Goal: Contribute content: Contribute content

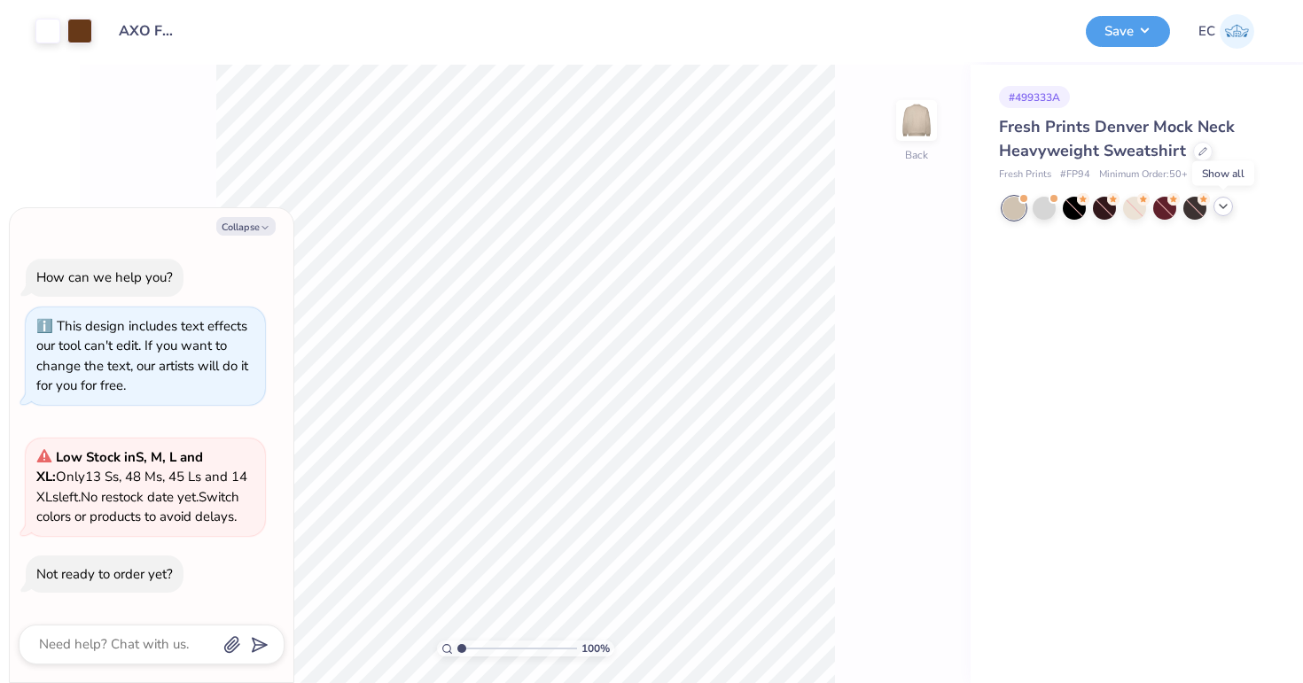
click at [1228, 207] on icon at bounding box center [1223, 206] width 14 height 14
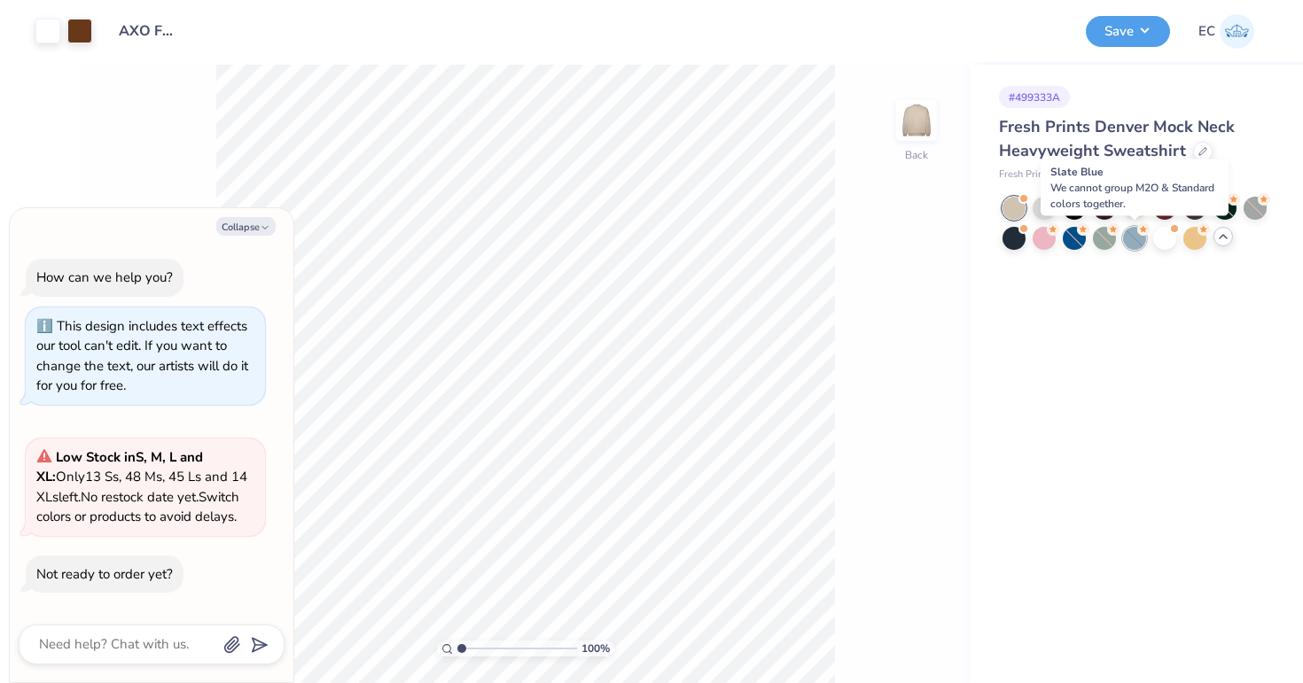
click at [1135, 238] on div at bounding box center [1134, 238] width 23 height 23
click at [1258, 207] on div at bounding box center [1255, 208] width 23 height 23
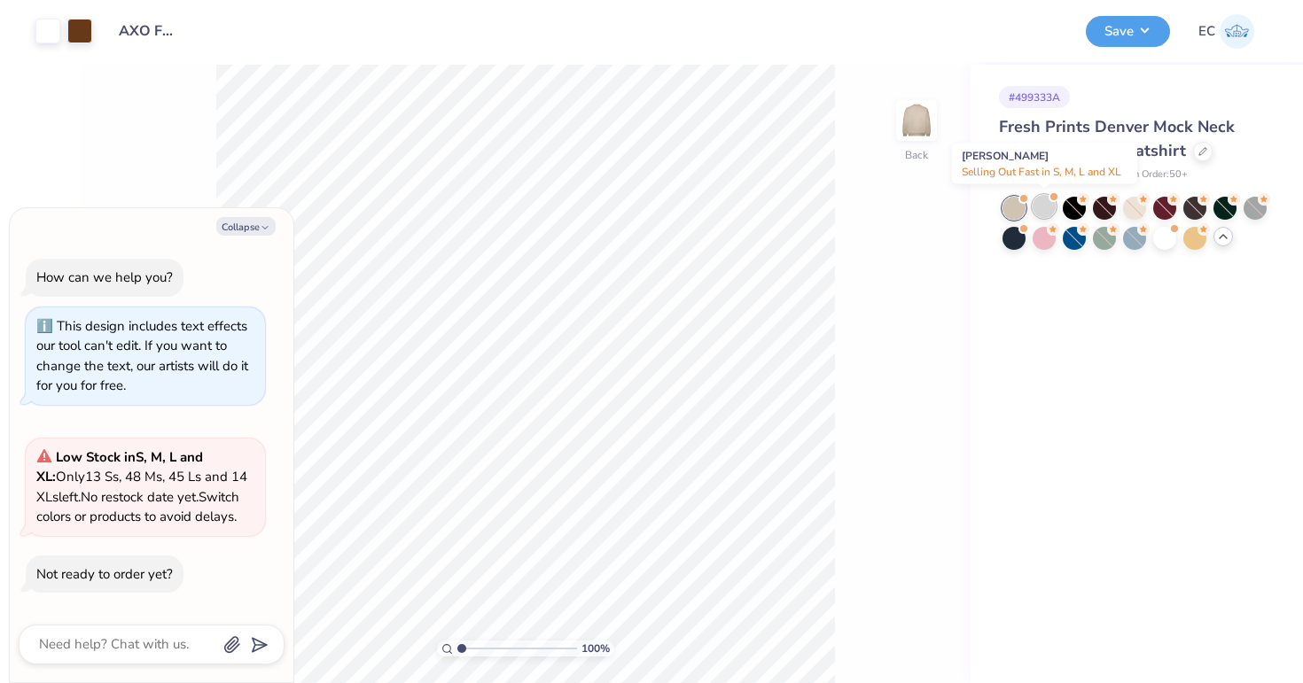
click at [1047, 204] on div at bounding box center [1044, 206] width 23 height 23
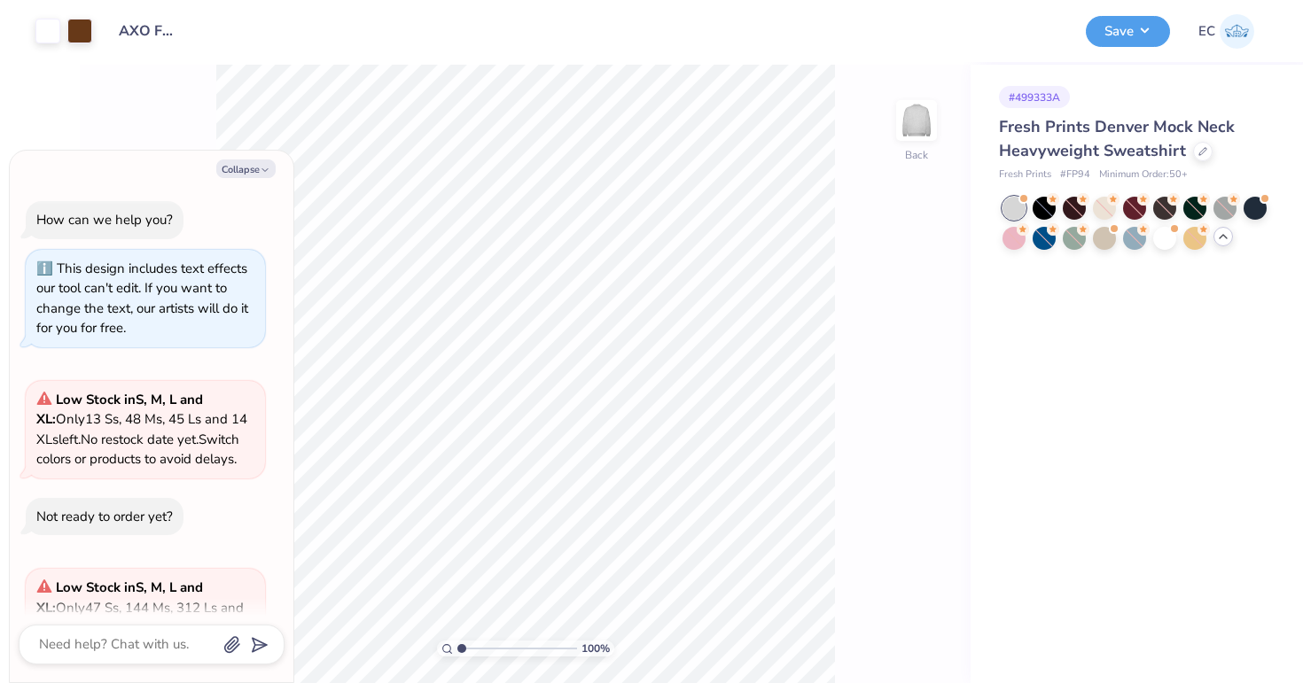
scroll to position [151, 0]
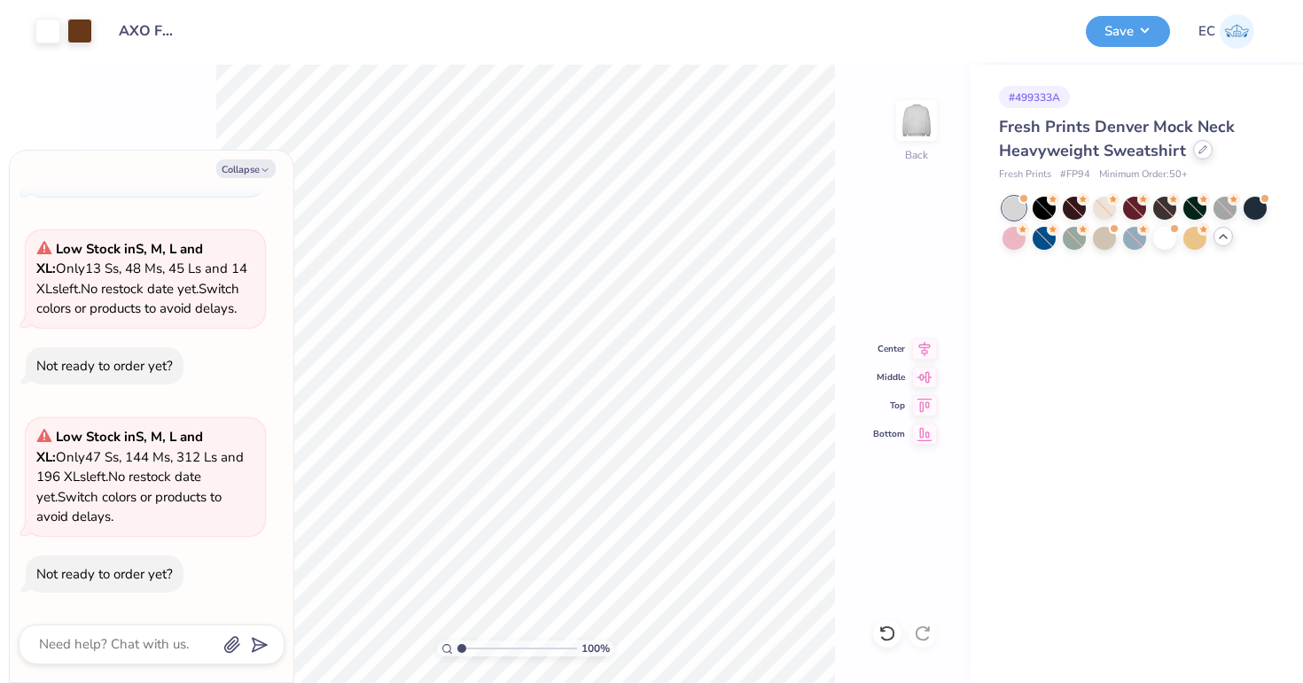
click at [1202, 152] on icon at bounding box center [1202, 149] width 9 height 9
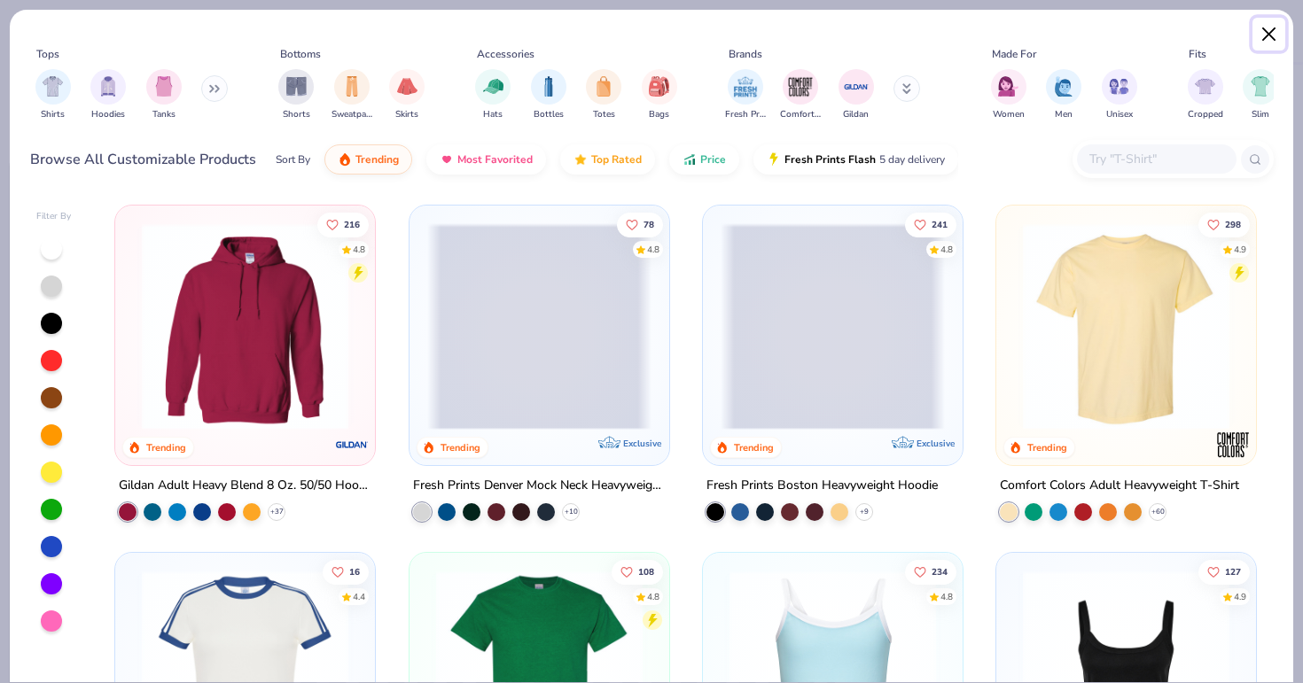
click at [1274, 31] on button "Close" at bounding box center [1269, 35] width 34 height 34
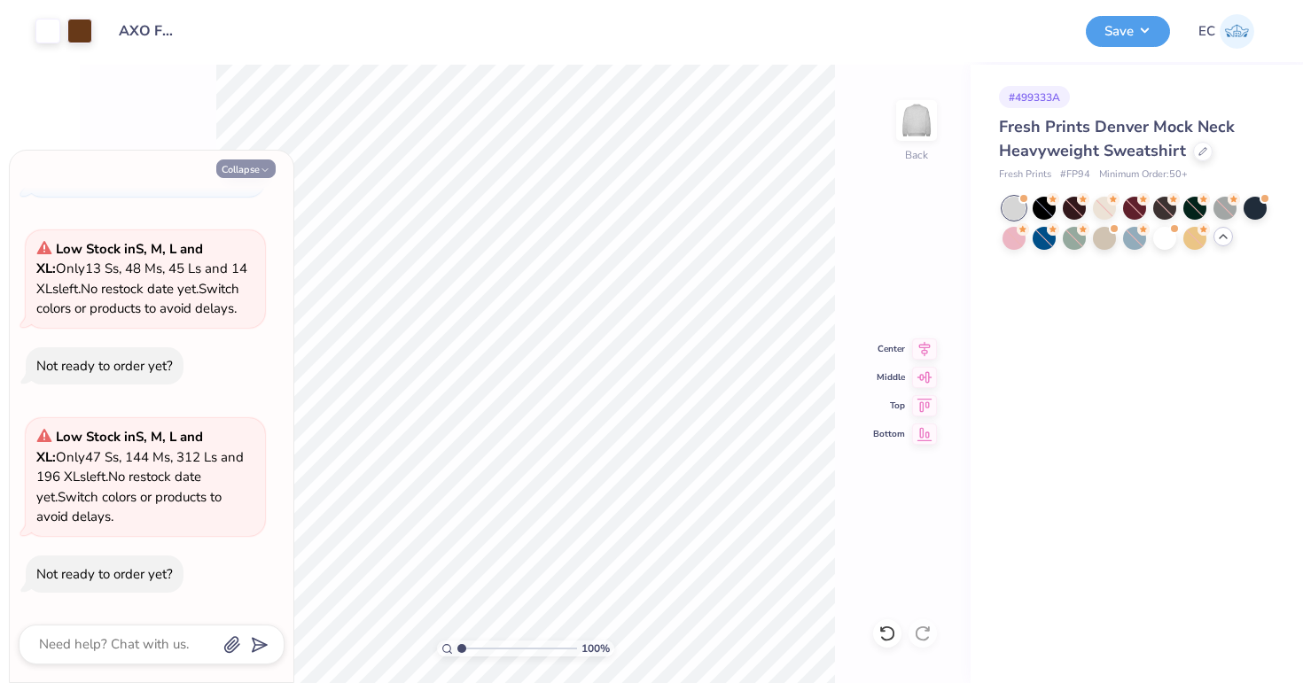
click at [246, 172] on button "Collapse" at bounding box center [245, 169] width 59 height 19
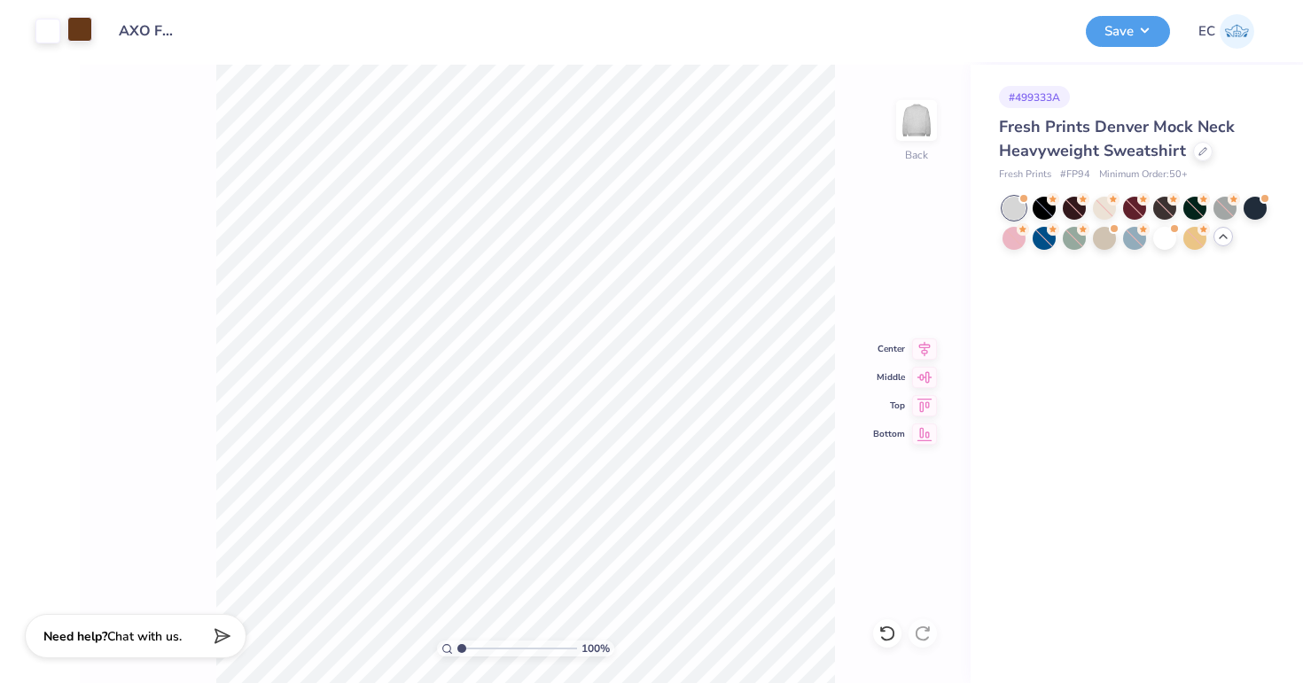
click at [82, 37] on div at bounding box center [79, 29] width 25 height 25
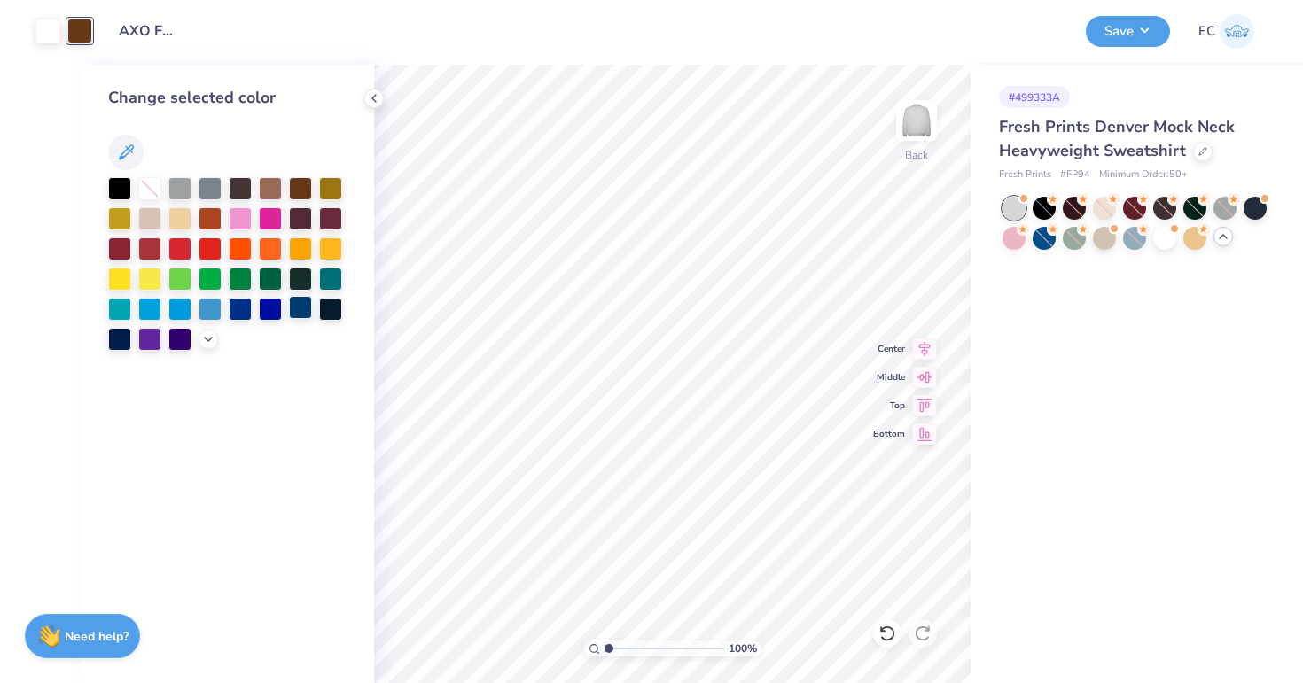
click at [299, 303] on div at bounding box center [300, 307] width 23 height 23
click at [171, 345] on div at bounding box center [179, 337] width 23 height 23
click at [266, 312] on div at bounding box center [270, 307] width 23 height 23
click at [206, 341] on icon at bounding box center [208, 338] width 14 height 14
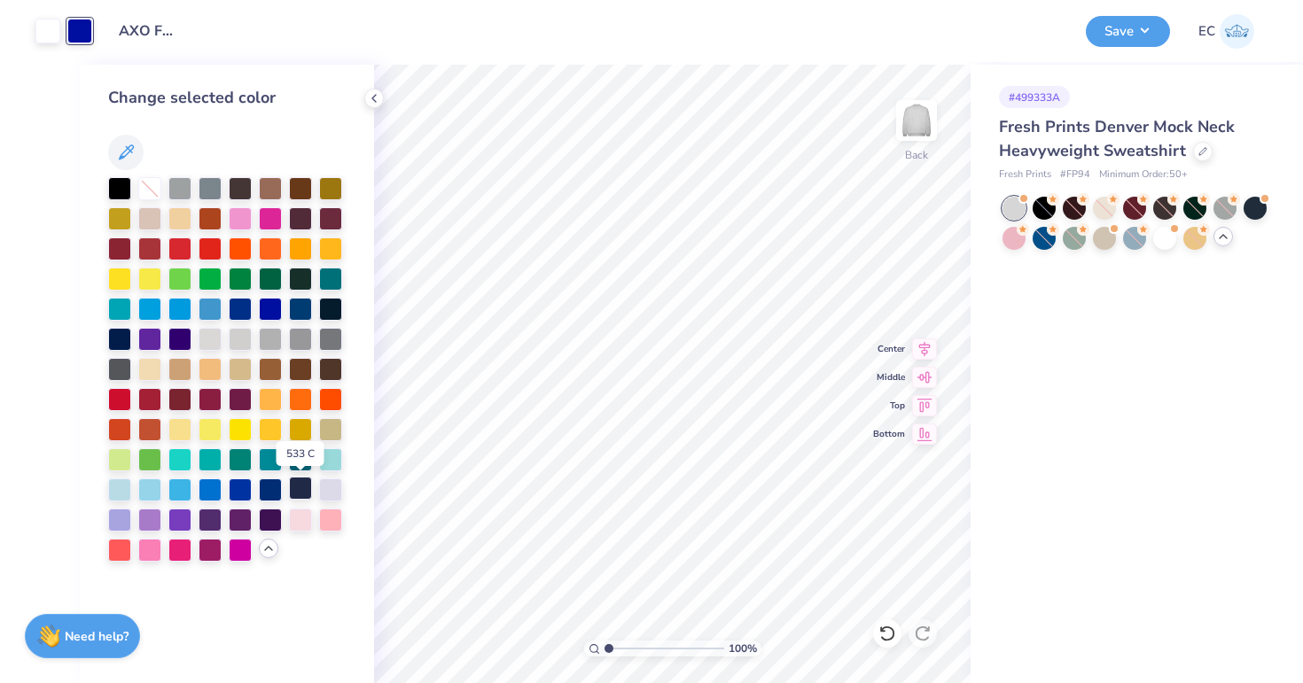
click at [297, 488] on div at bounding box center [300, 488] width 23 height 23
click at [1115, 29] on button "Save" at bounding box center [1128, 28] width 84 height 31
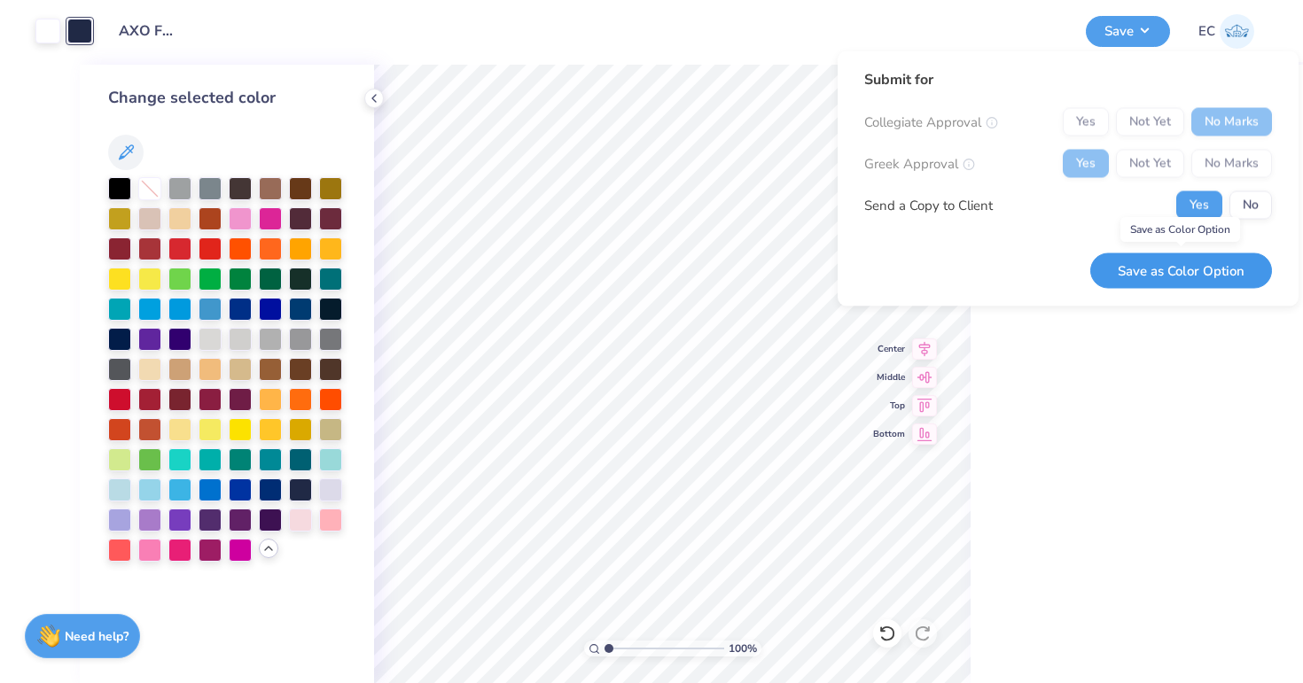
click at [1188, 267] on button "Save as Color Option" at bounding box center [1181, 271] width 182 height 36
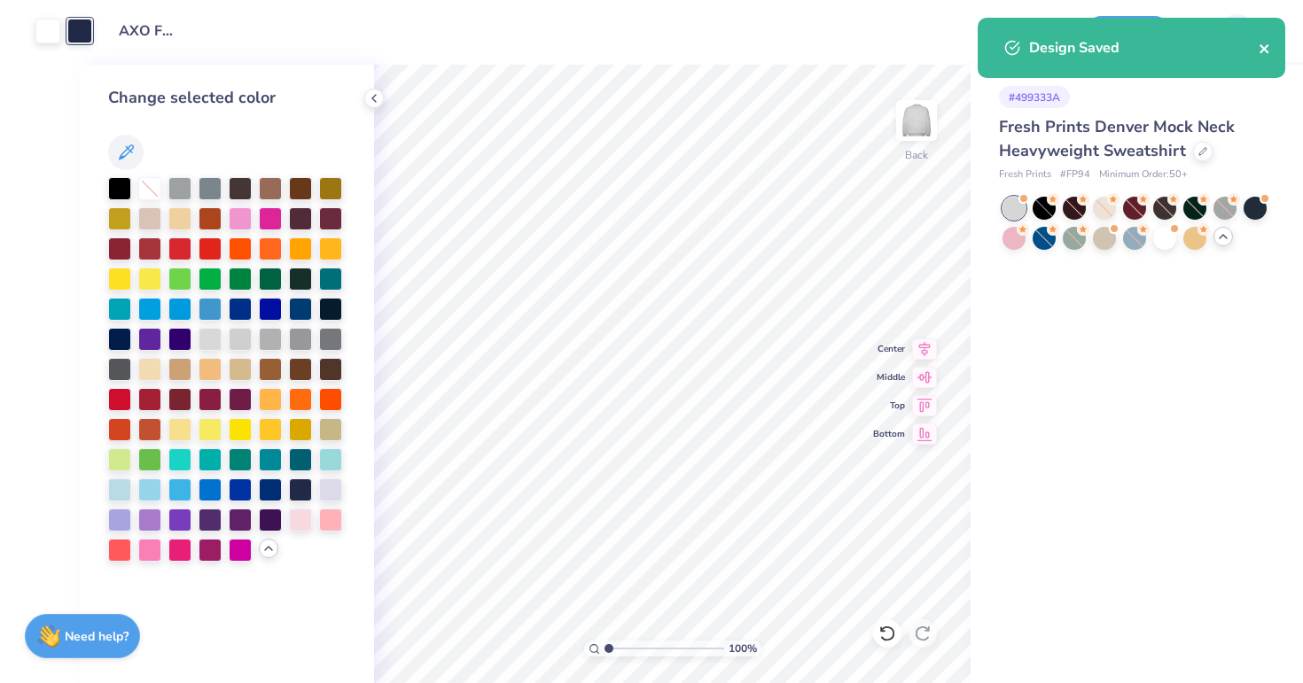
click at [1263, 53] on icon "close" at bounding box center [1265, 49] width 12 height 14
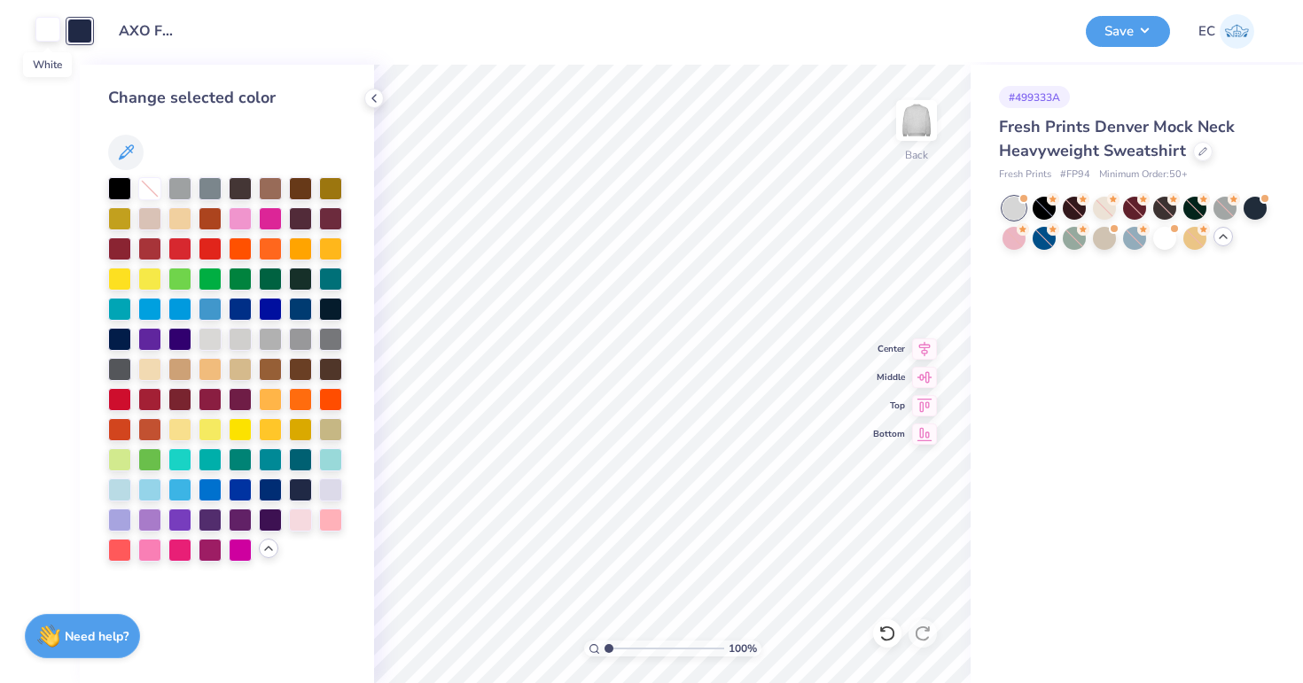
click at [48, 34] on div at bounding box center [47, 29] width 25 height 25
click at [75, 35] on div at bounding box center [79, 29] width 25 height 25
click at [1129, 204] on div at bounding box center [1134, 208] width 23 height 23
click at [121, 182] on div at bounding box center [119, 187] width 23 height 23
click at [1135, 209] on div at bounding box center [1134, 208] width 23 height 23
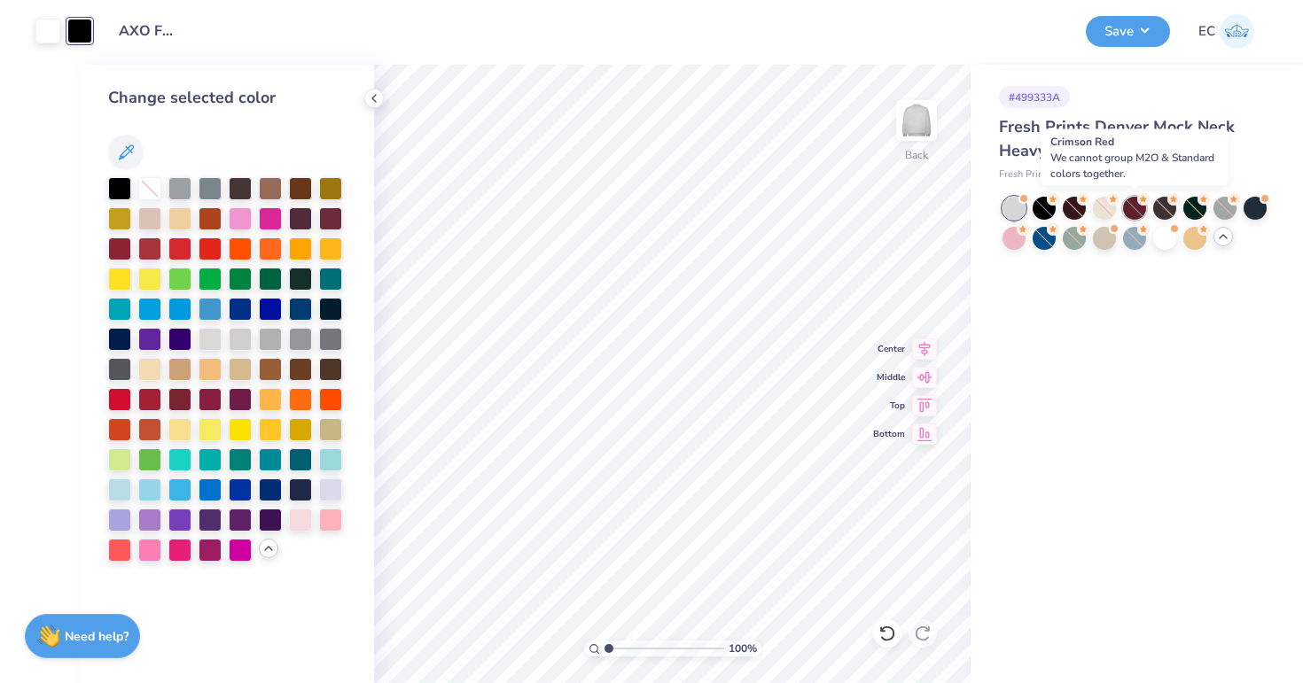
click at [1135, 209] on div at bounding box center [1134, 208] width 23 height 23
click at [90, 637] on strong "Need help?" at bounding box center [97, 634] width 64 height 17
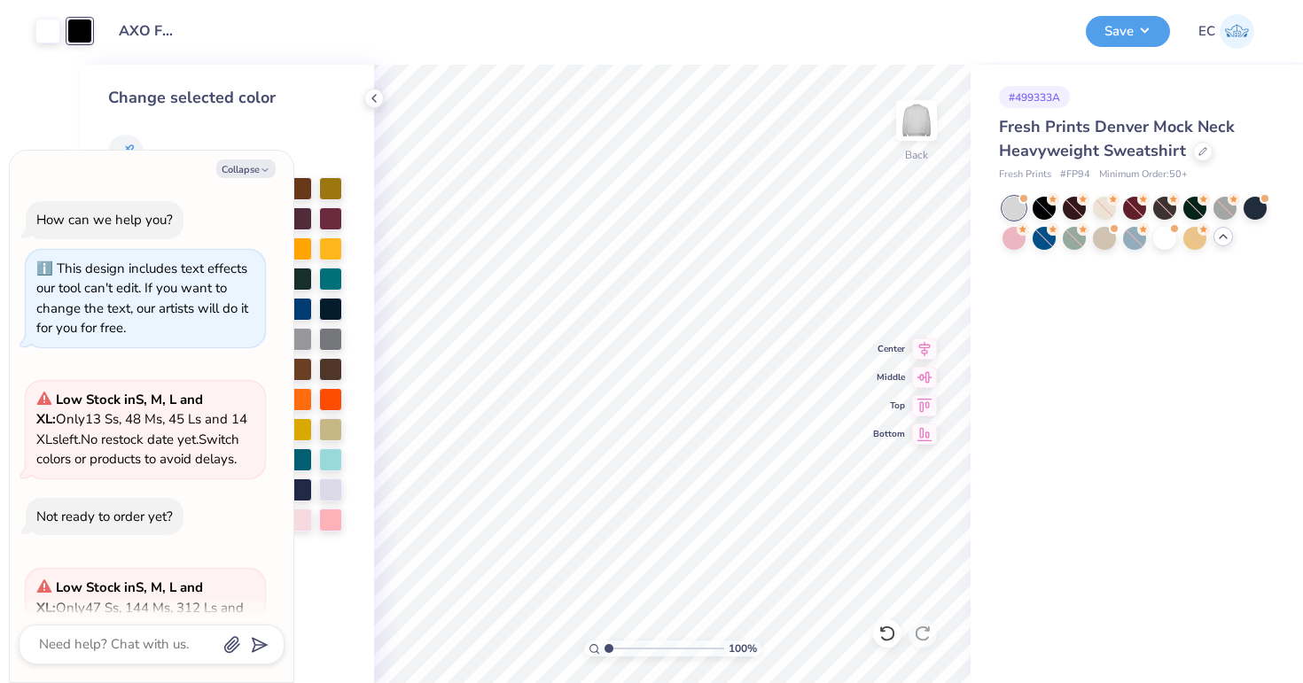
scroll to position [151, 0]
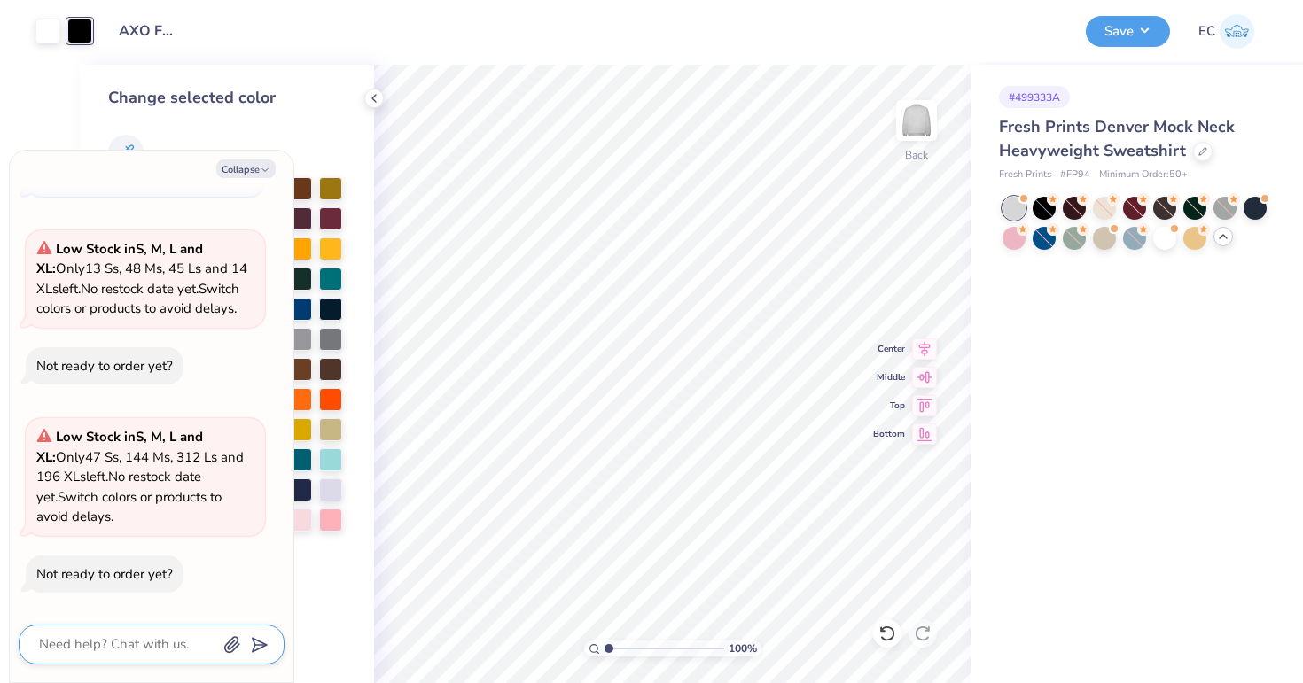
click at [87, 649] on textarea at bounding box center [127, 645] width 180 height 24
type textarea "x"
type textarea "C"
type textarea "x"
type textarea "Ca"
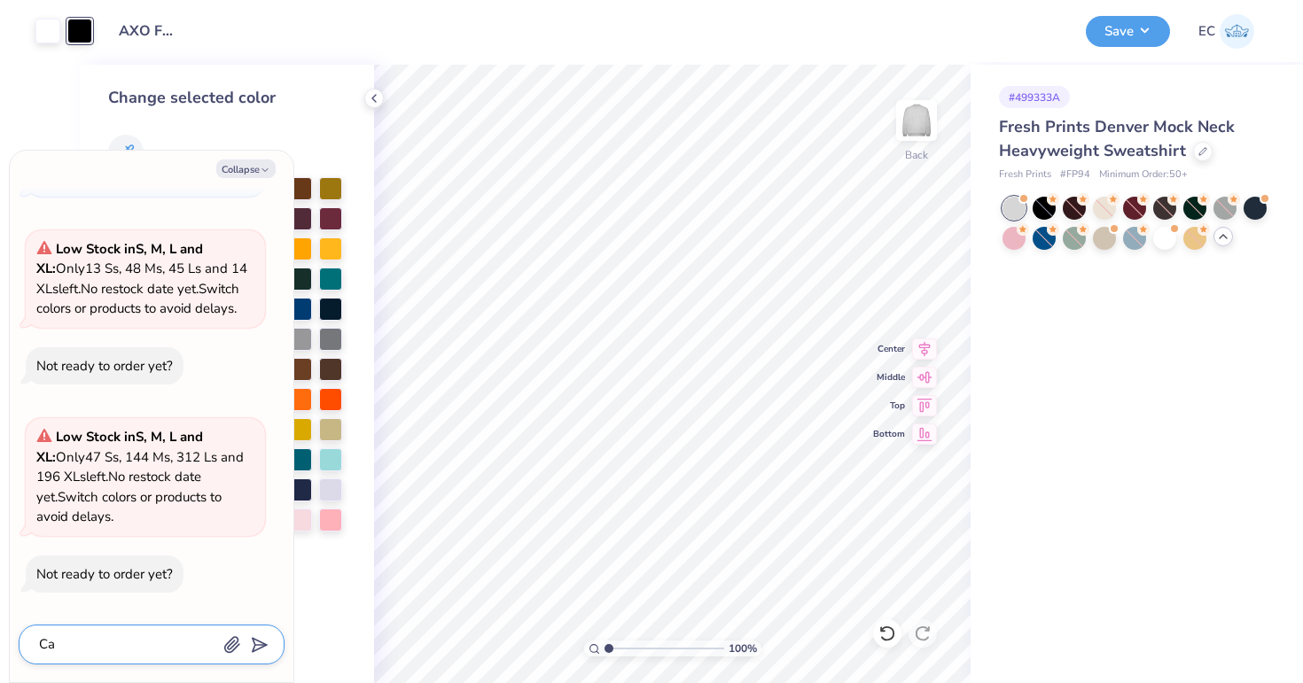
type textarea "x"
type textarea "Cam"
type textarea "x"
type textarea "Cam"
type textarea "x"
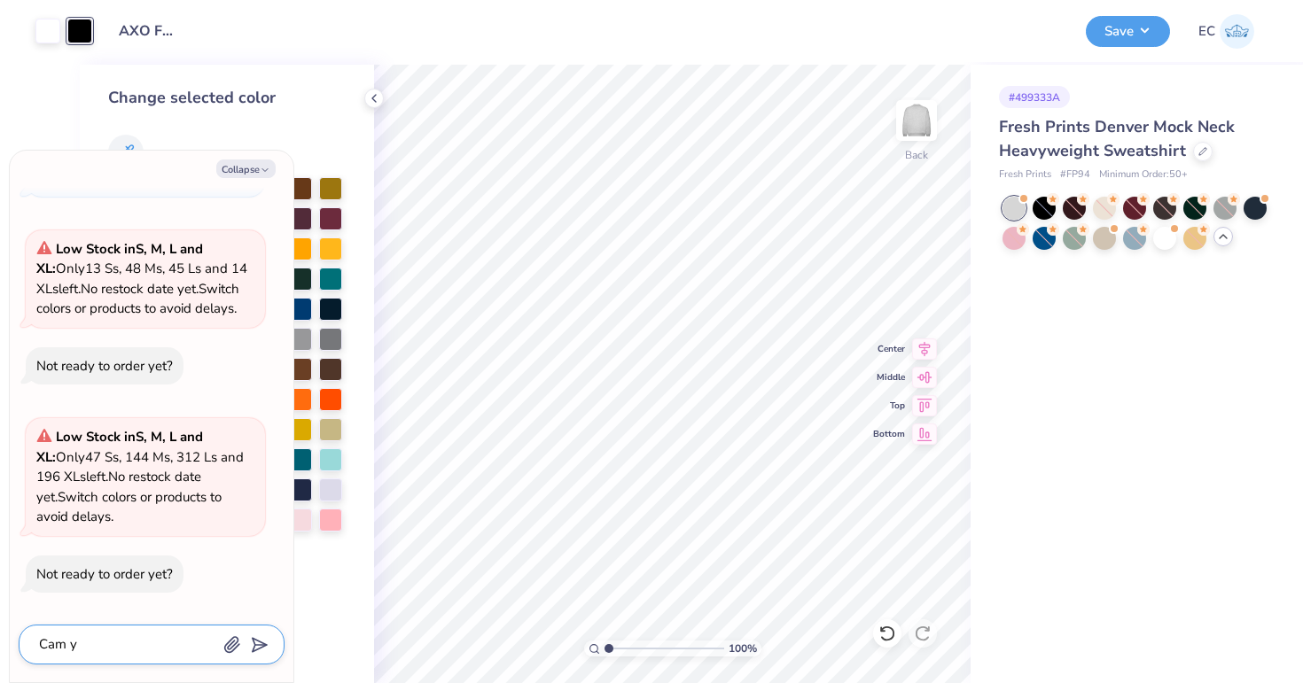
type textarea "Cam yp"
type textarea "x"
type textarea "Cam ypo"
type textarea "x"
type textarea "Cam yp"
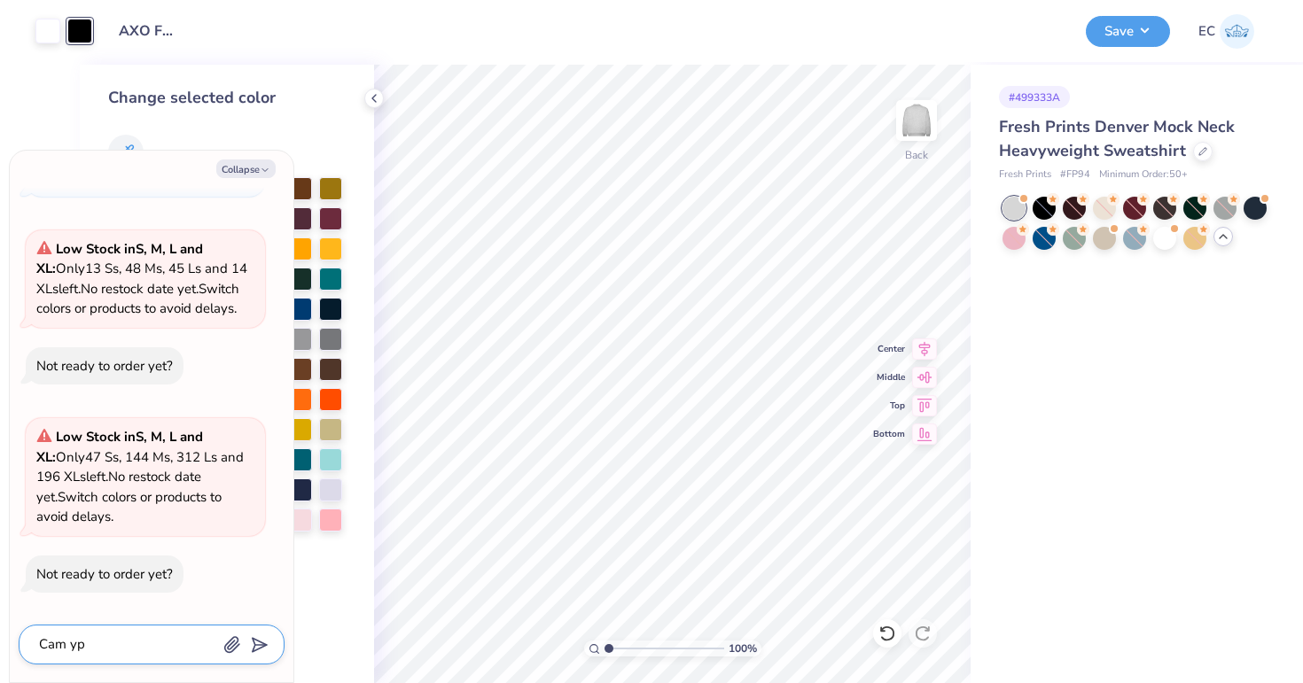
type textarea "x"
type textarea "Cam y"
type textarea "x"
type textarea "Cam"
type textarea "x"
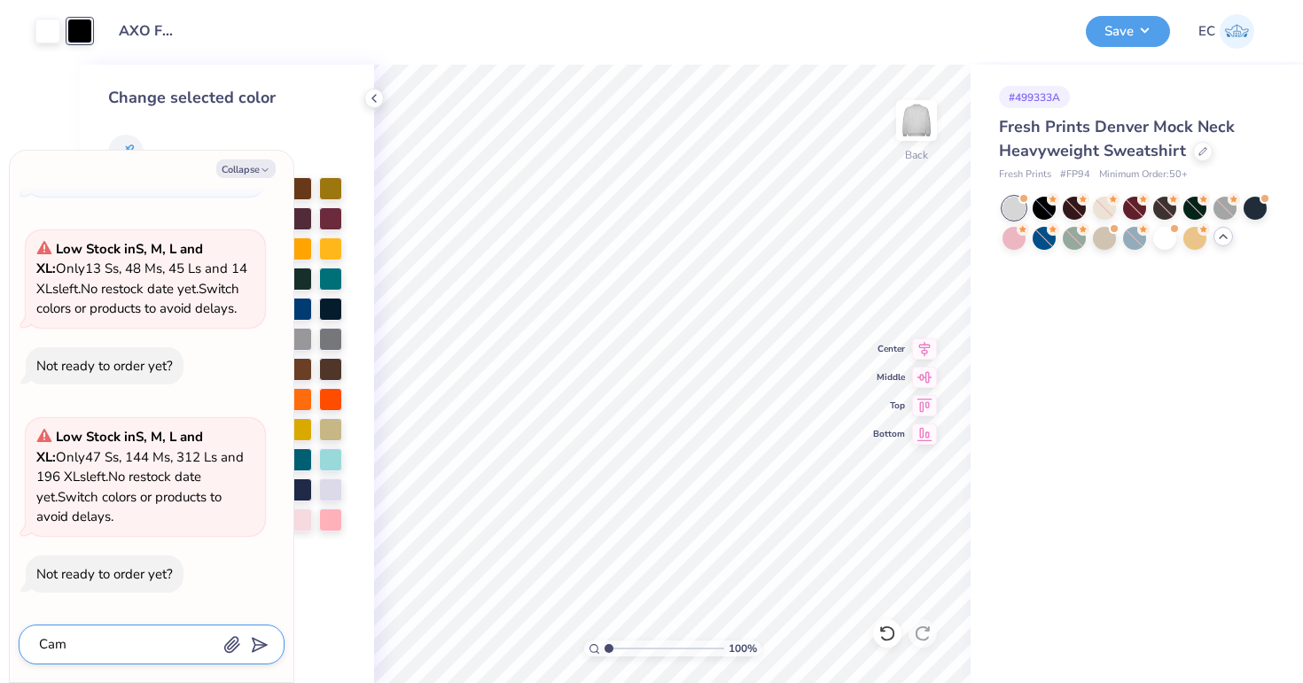
type textarea "Cam"
type textarea "x"
type textarea "Ca"
type textarea "x"
type textarea "Can"
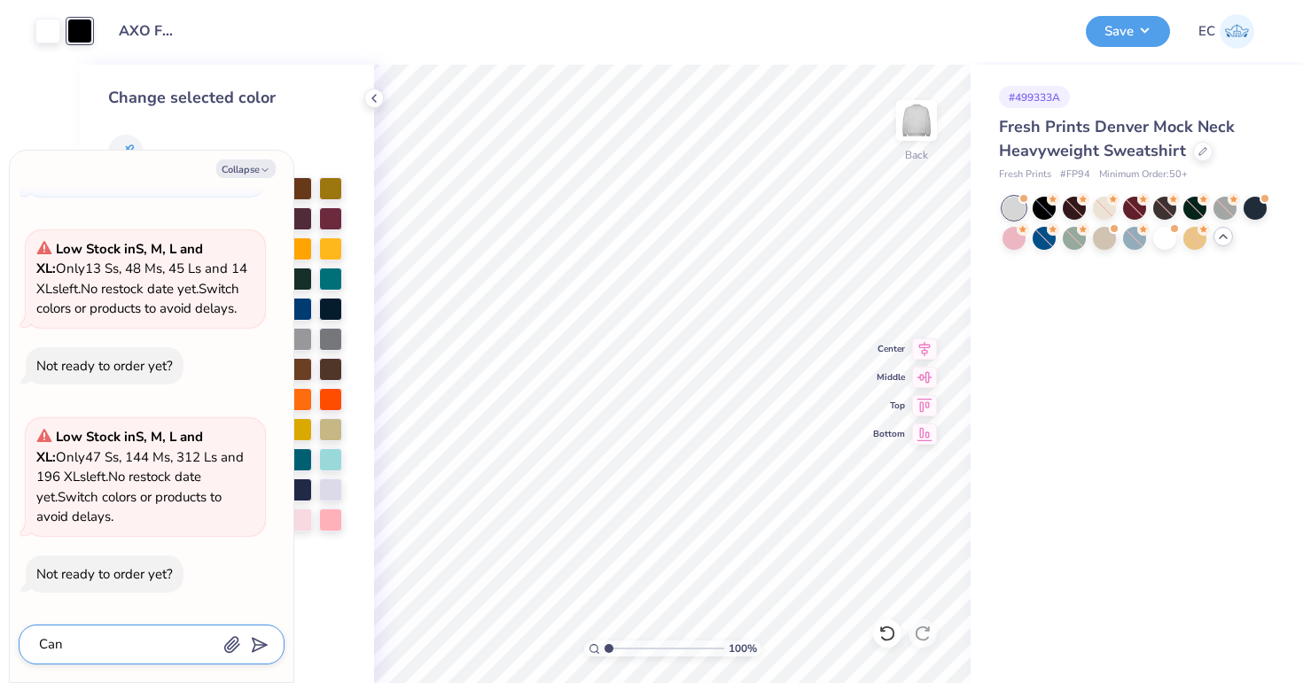
type textarea "x"
type textarea "Can"
type textarea "x"
type textarea "Can y"
type textarea "x"
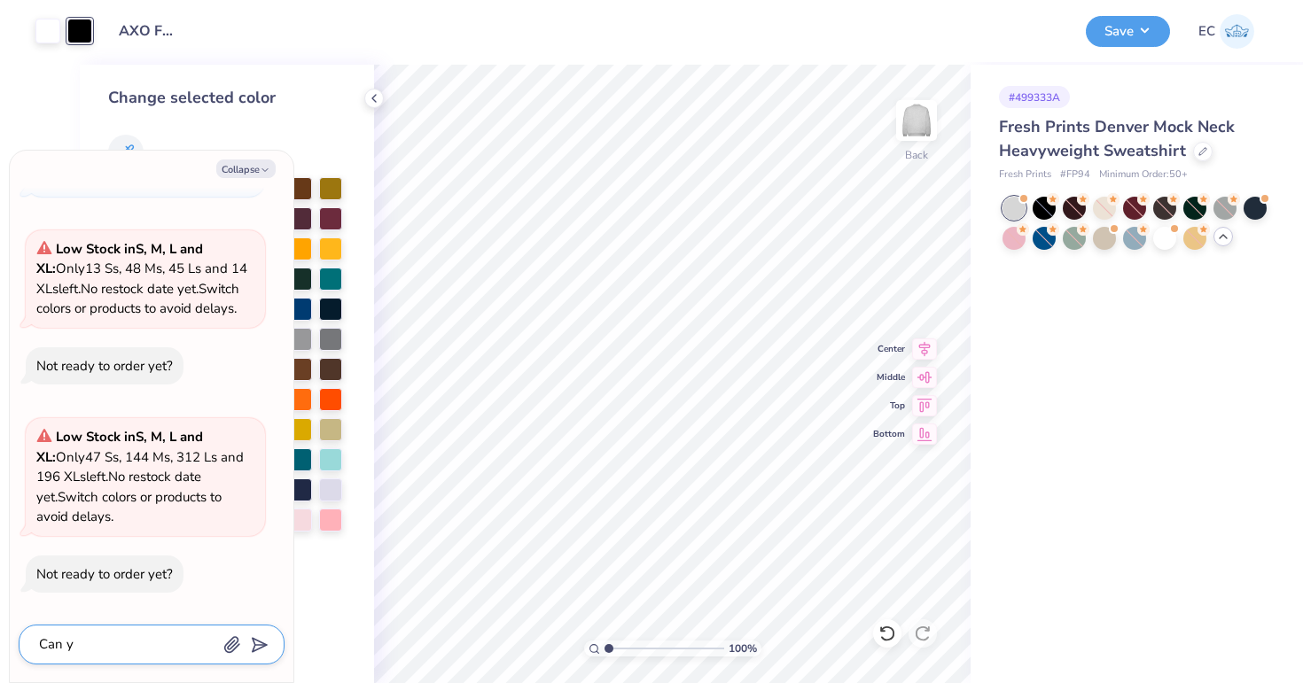
type textarea "Can yo"
type textarea "x"
type textarea "Can you"
type textarea "x"
type textarea "Can you"
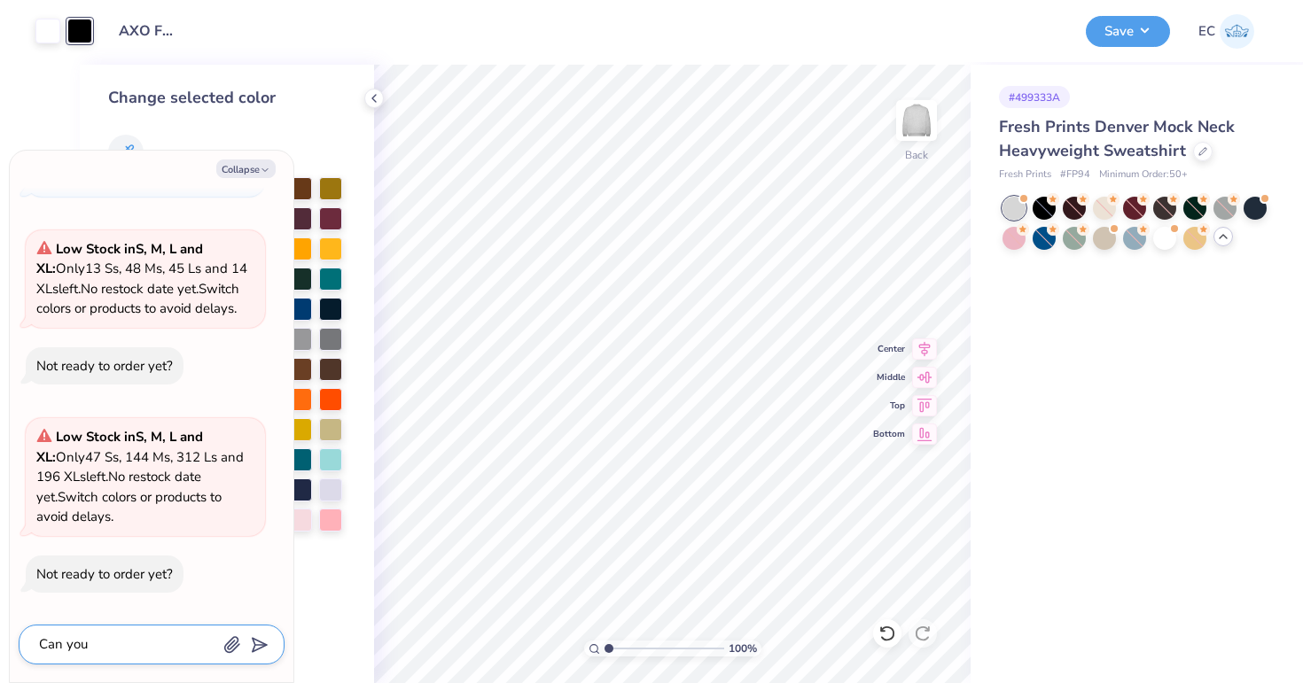
type textarea "x"
type textarea "Can you m"
type textarea "x"
type textarea "Can you mak"
type textarea "x"
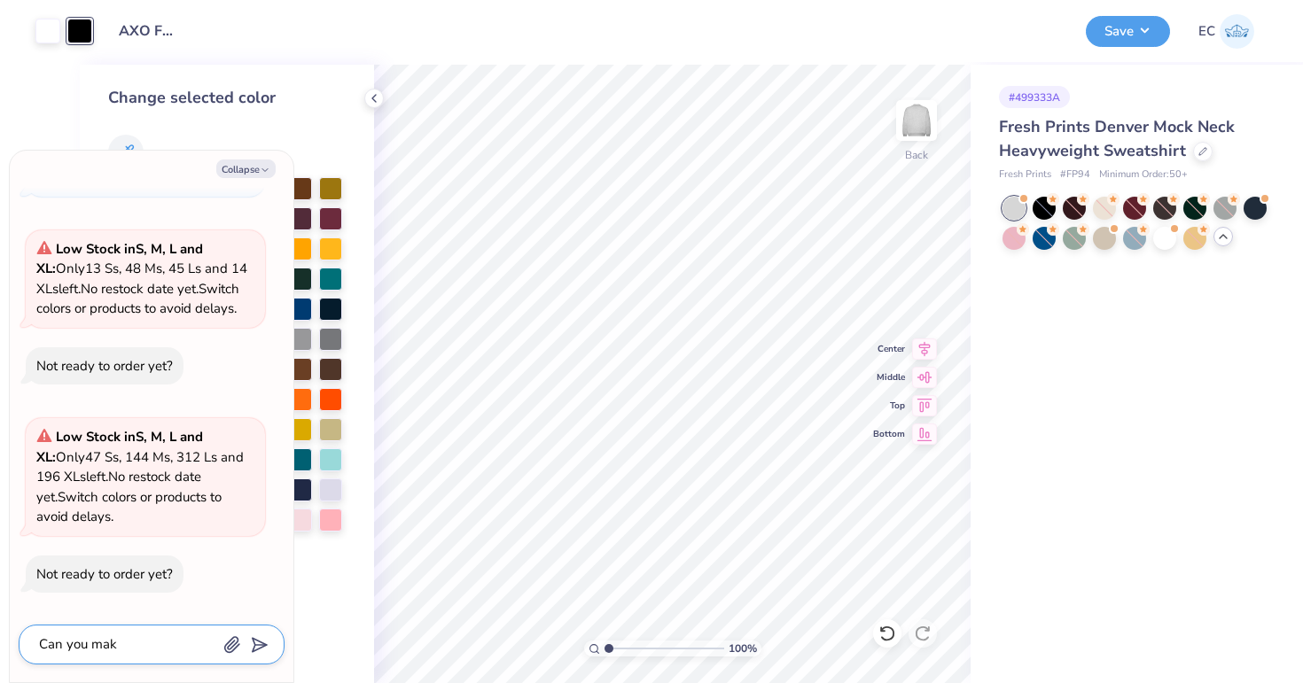
type textarea "Can you make"
type textarea "x"
type textarea "Can you make"
type textarea "x"
type textarea "Can you make t"
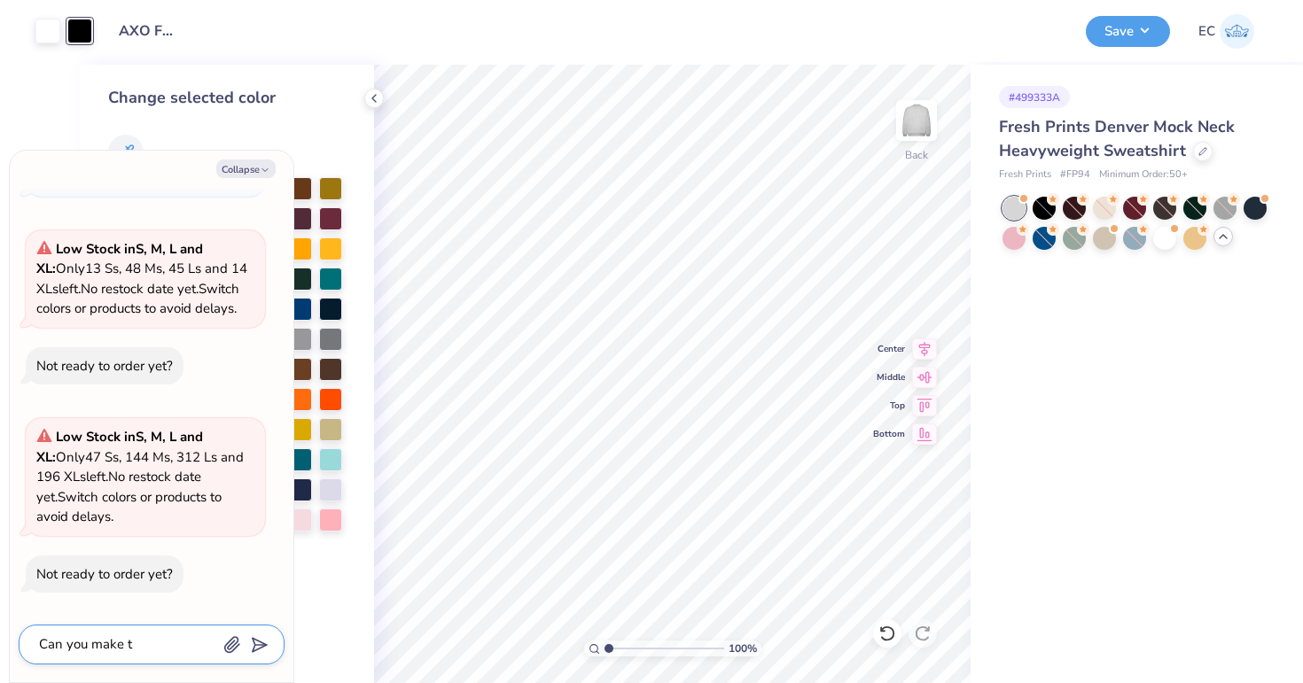
type textarea "x"
type textarea "Can you make th"
type textarea "x"
type textarea "Can you make the"
type textarea "x"
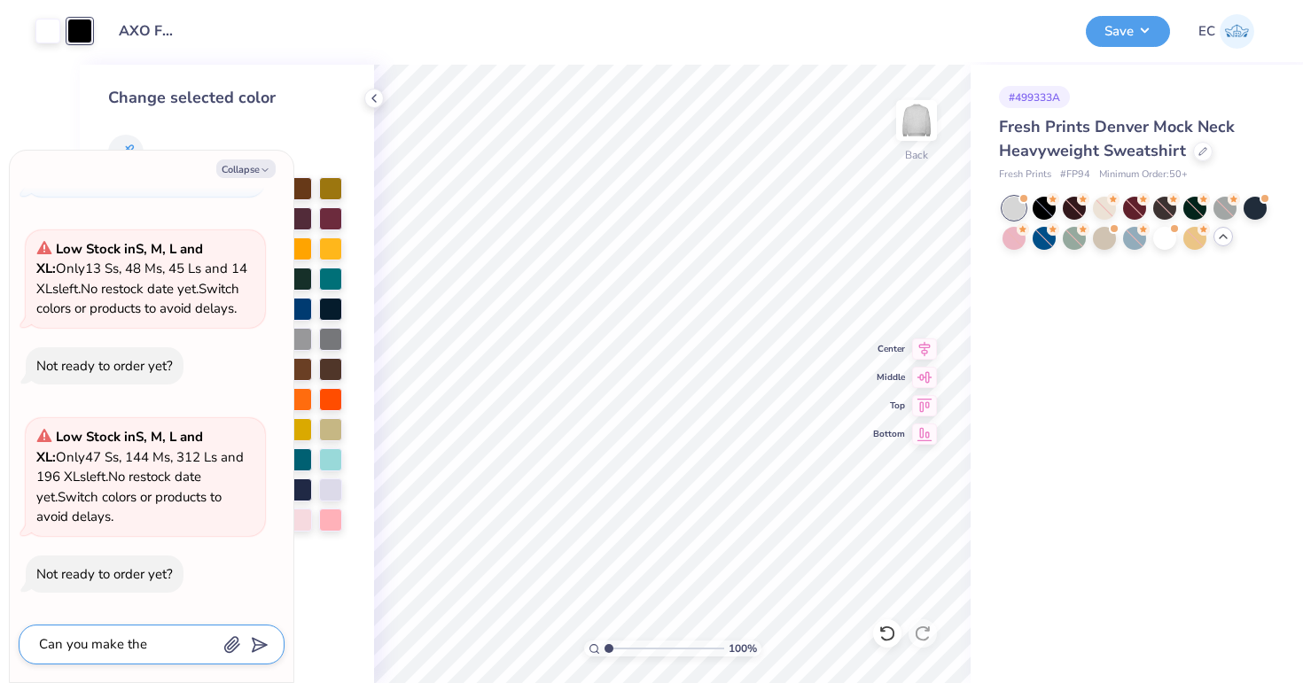
type textarea "Can you make the"
type textarea "x"
type textarea "Can you make the m"
type textarea "x"
type textarea "Can you make the mo"
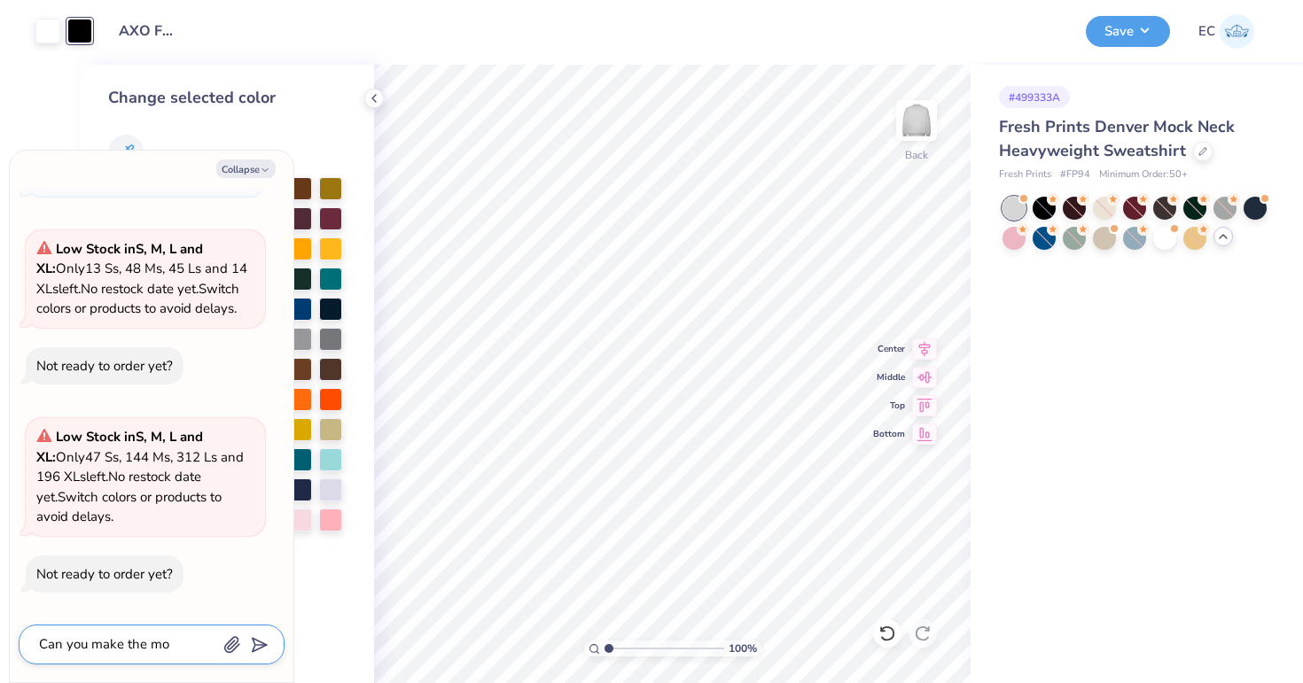
type textarea "x"
type textarea "Can you make the moc"
type textarea "x"
type textarea "Can you make the mock"
type textarea "x"
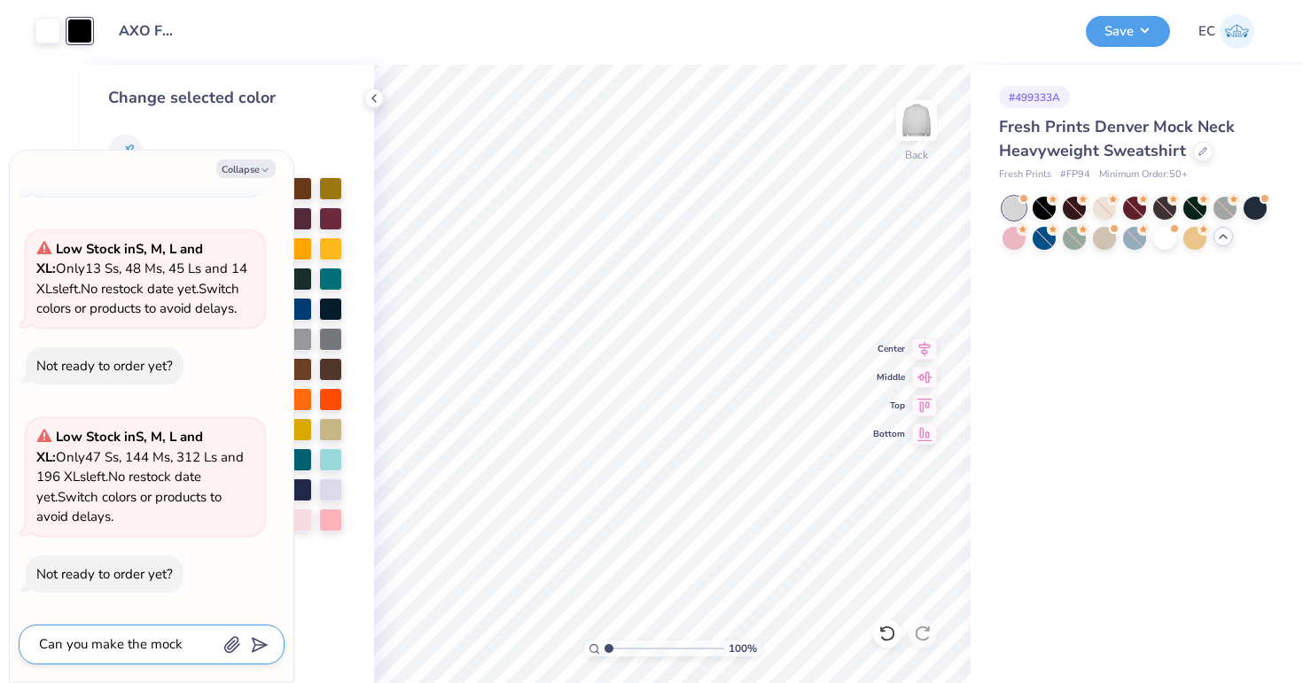
type textarea "Can you make the mock"
type textarea "x"
type textarea "Can you make the mock n"
type textarea "x"
type textarea "Can you make the mock ne"
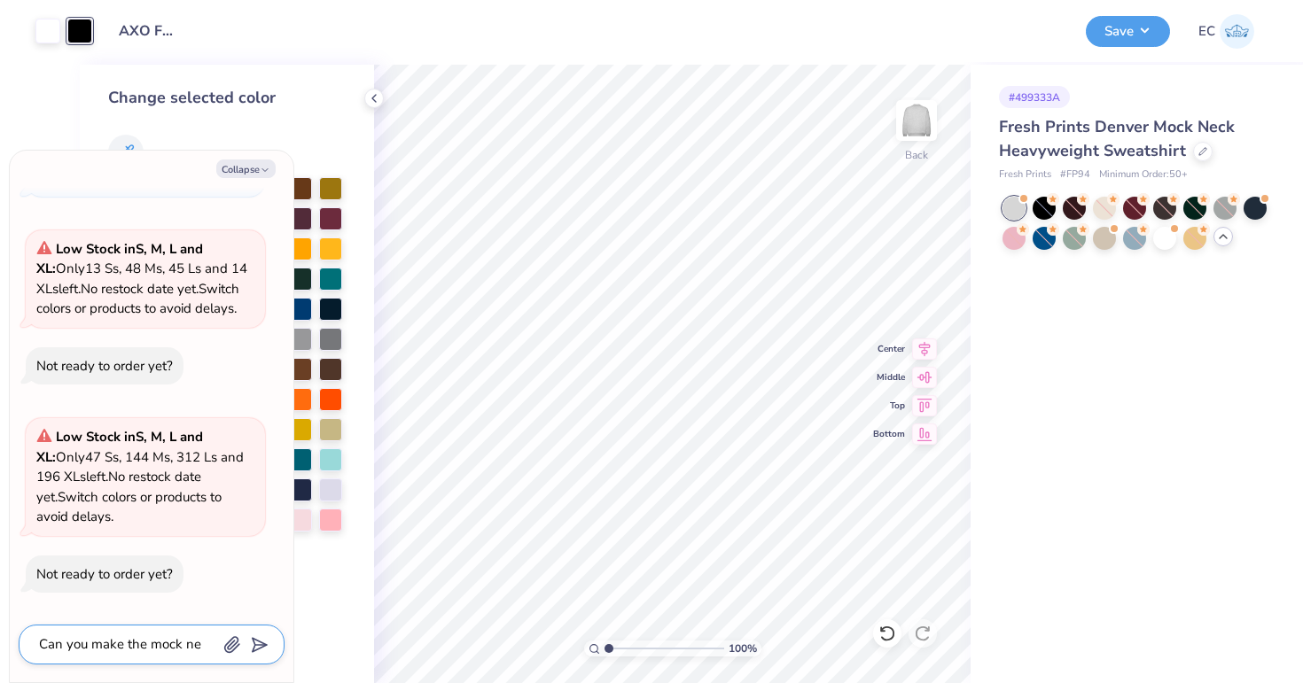
type textarea "x"
type textarea "Can you make the mock nec"
type textarea "x"
type textarea "Can you make the mock neck"
type textarea "x"
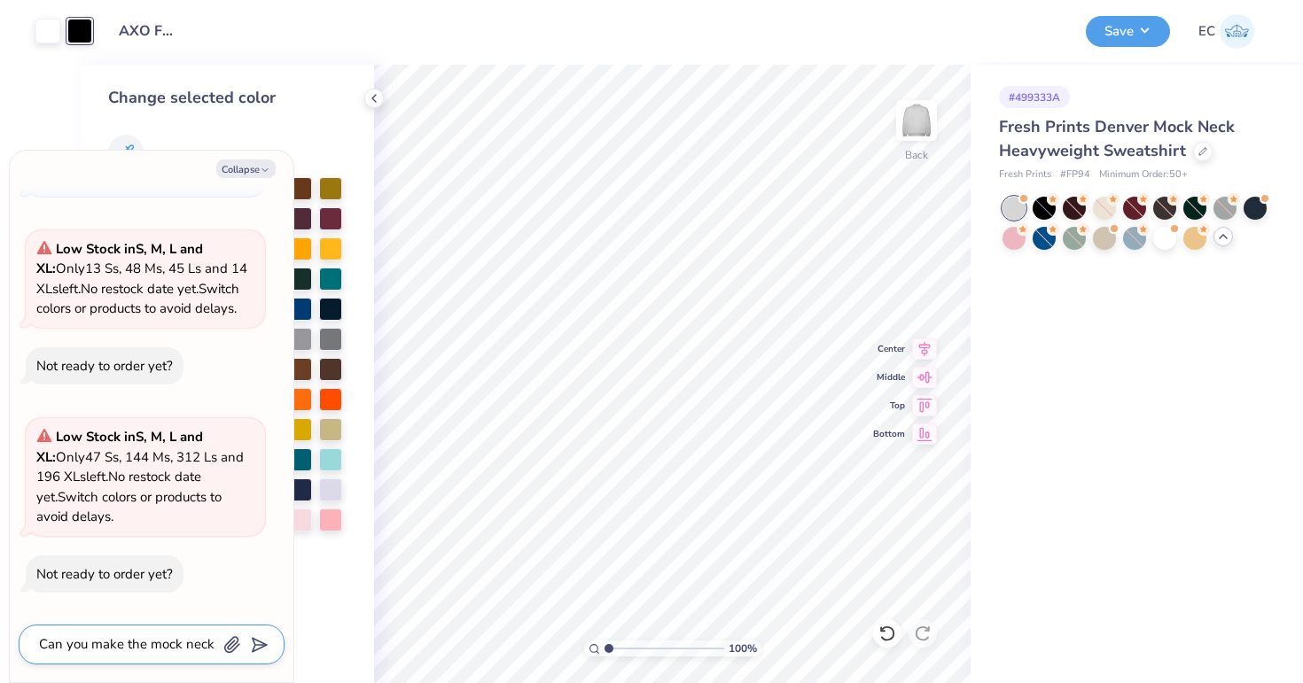
type textarea "Can you make the mock neck"
type textarea "x"
type textarea "Can you make the mock neck r"
type textarea "x"
type textarea "Can you make the mock neck re"
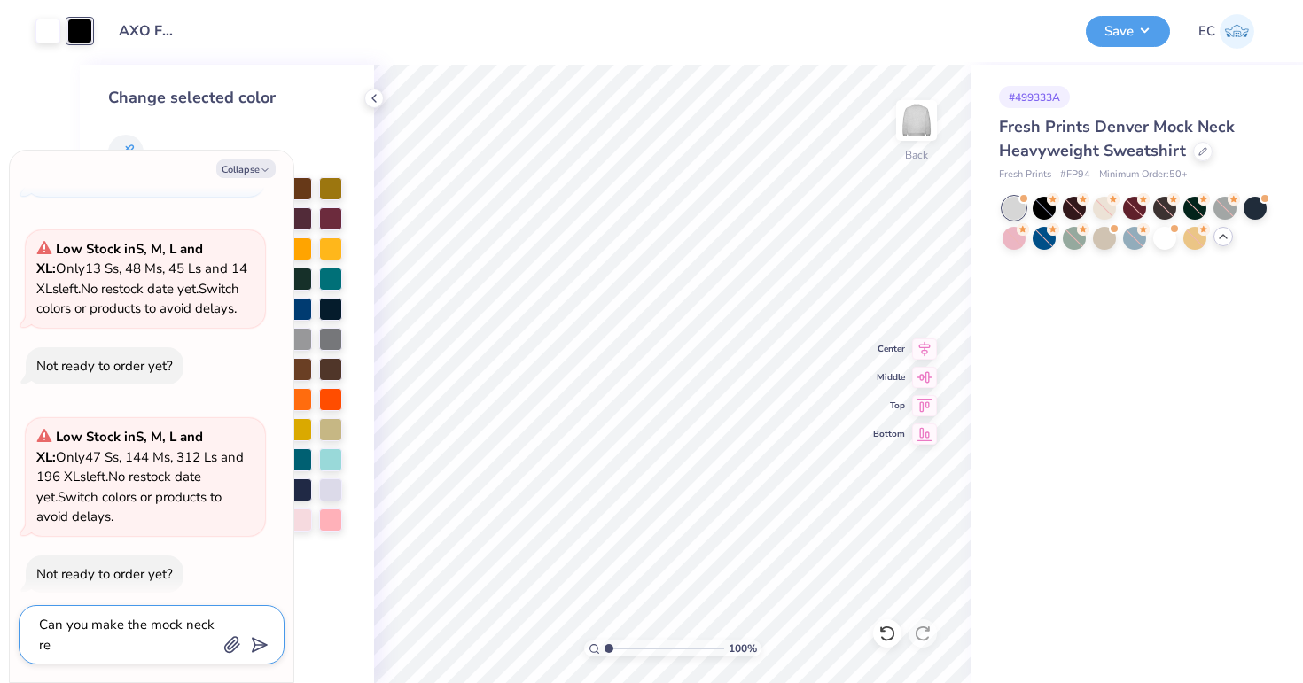
type textarea "x"
type textarea "Can you make the mock neck red"
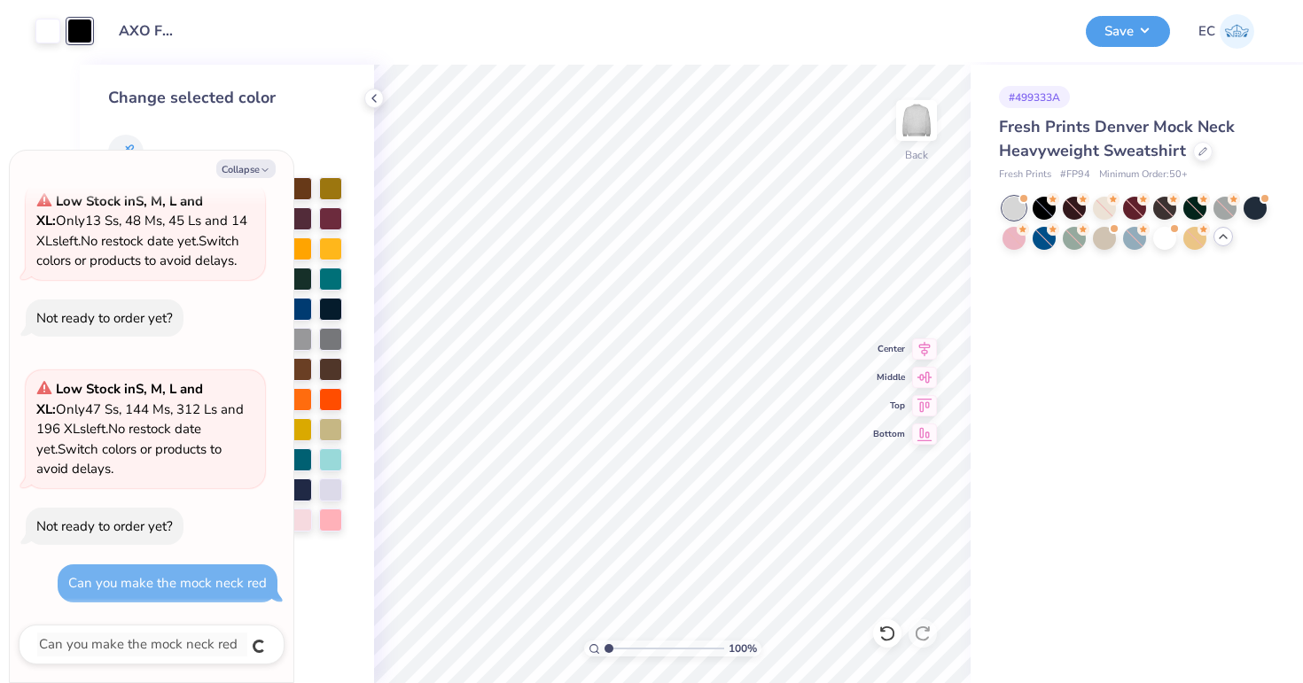
type textarea "x"
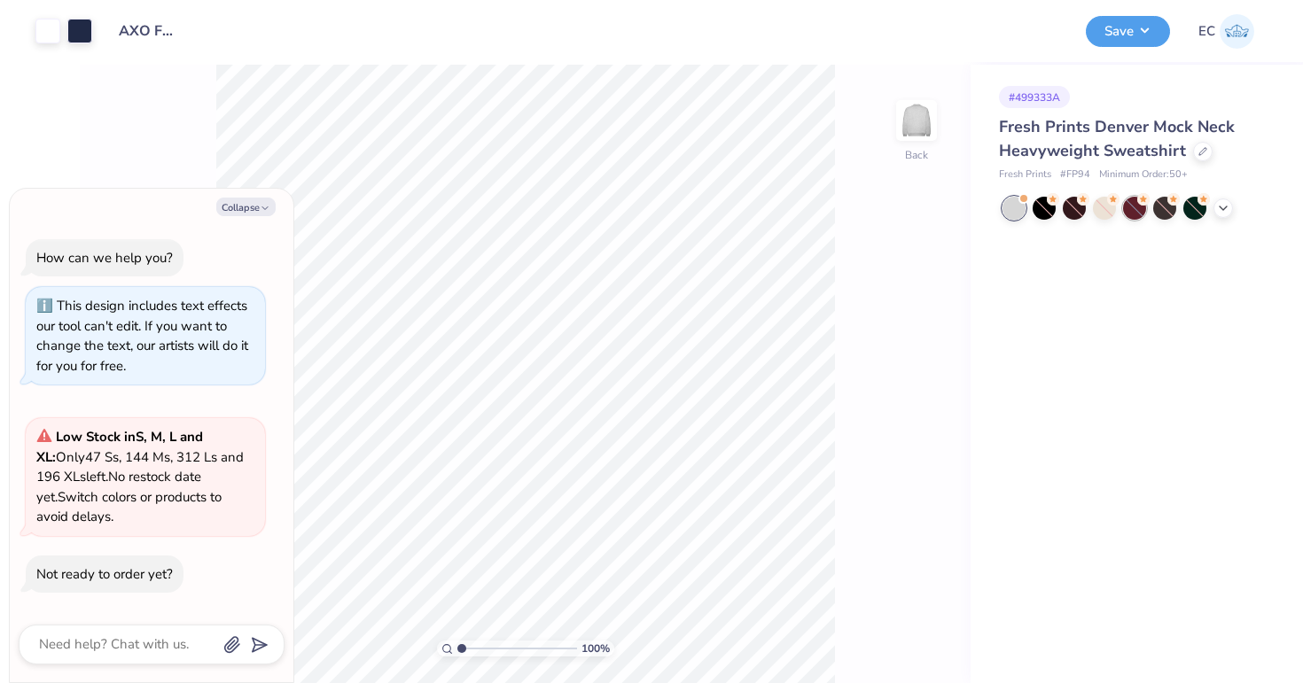
click at [1128, 204] on div at bounding box center [1134, 208] width 23 height 23
click at [1128, 203] on div at bounding box center [1134, 208] width 23 height 23
click at [1213, 206] on div at bounding box center [1134, 208] width 265 height 23
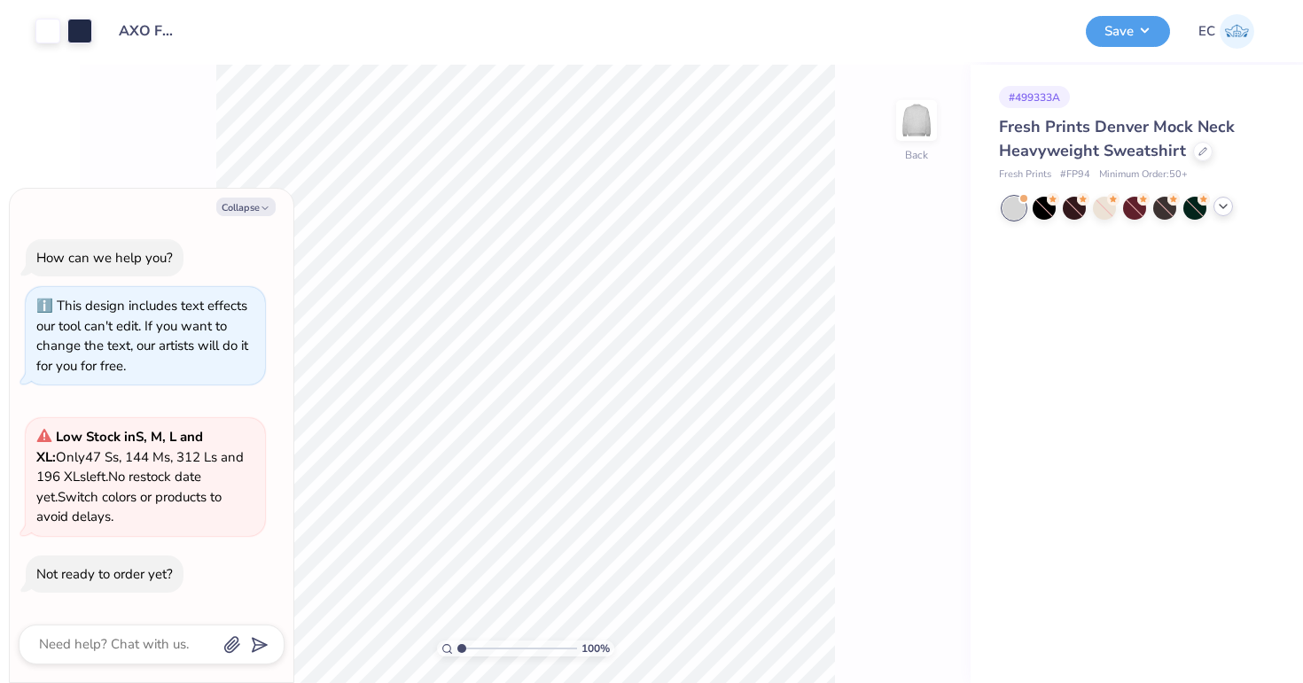
click at [1229, 207] on icon at bounding box center [1223, 206] width 14 height 14
click at [1169, 238] on div at bounding box center [1164, 236] width 23 height 23
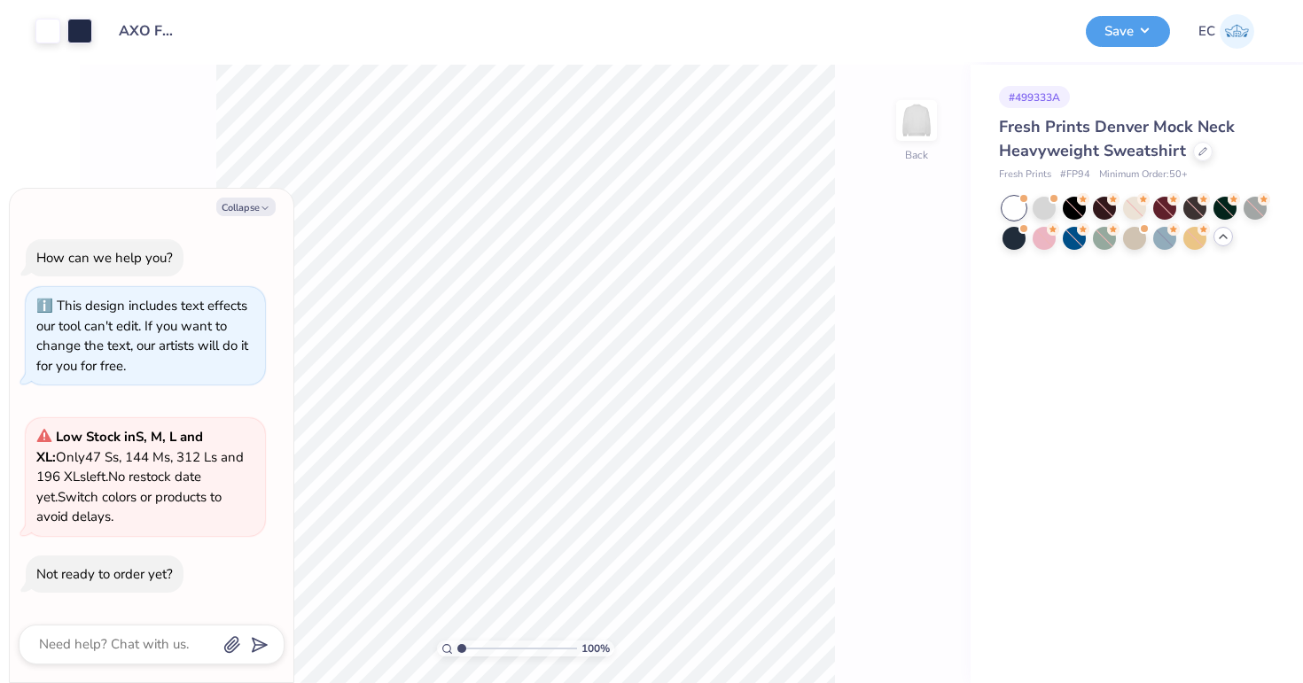
type textarea "x"
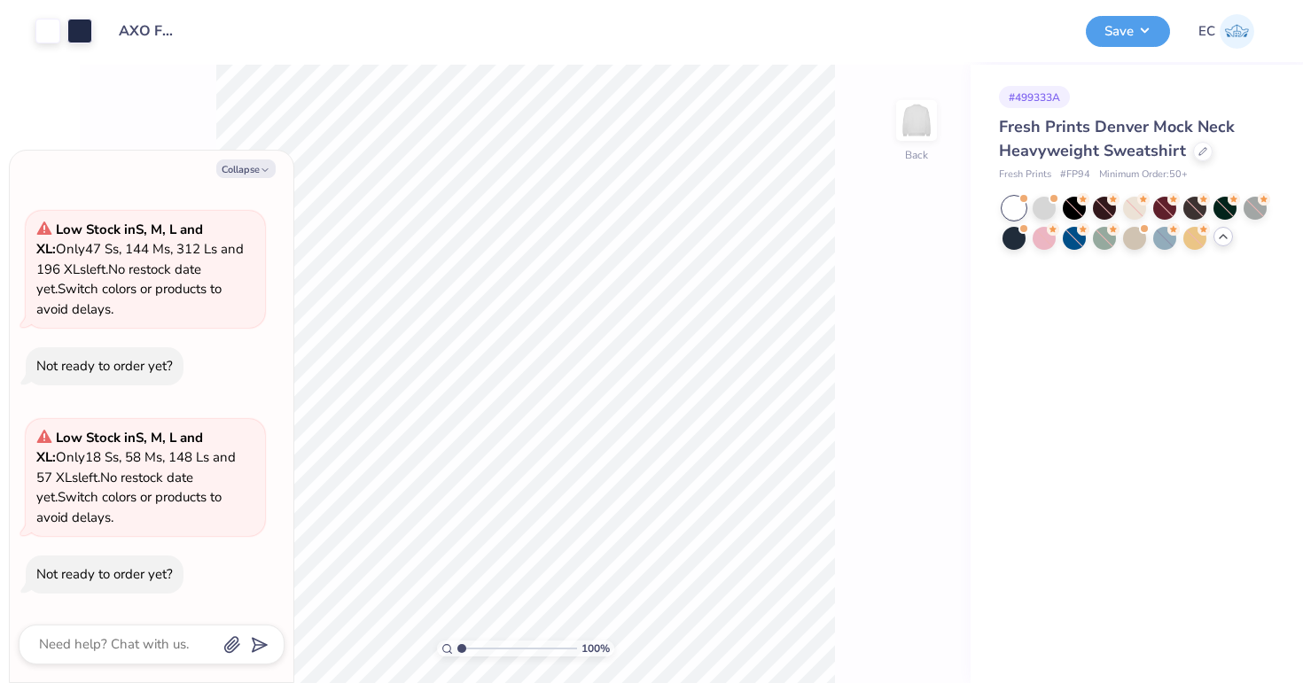
click at [1092, 344] on div "# 499333A Fresh Prints Denver Mock Neck Heavyweight Sweatshirt Fresh Prints # F…" at bounding box center [1137, 374] width 332 height 619
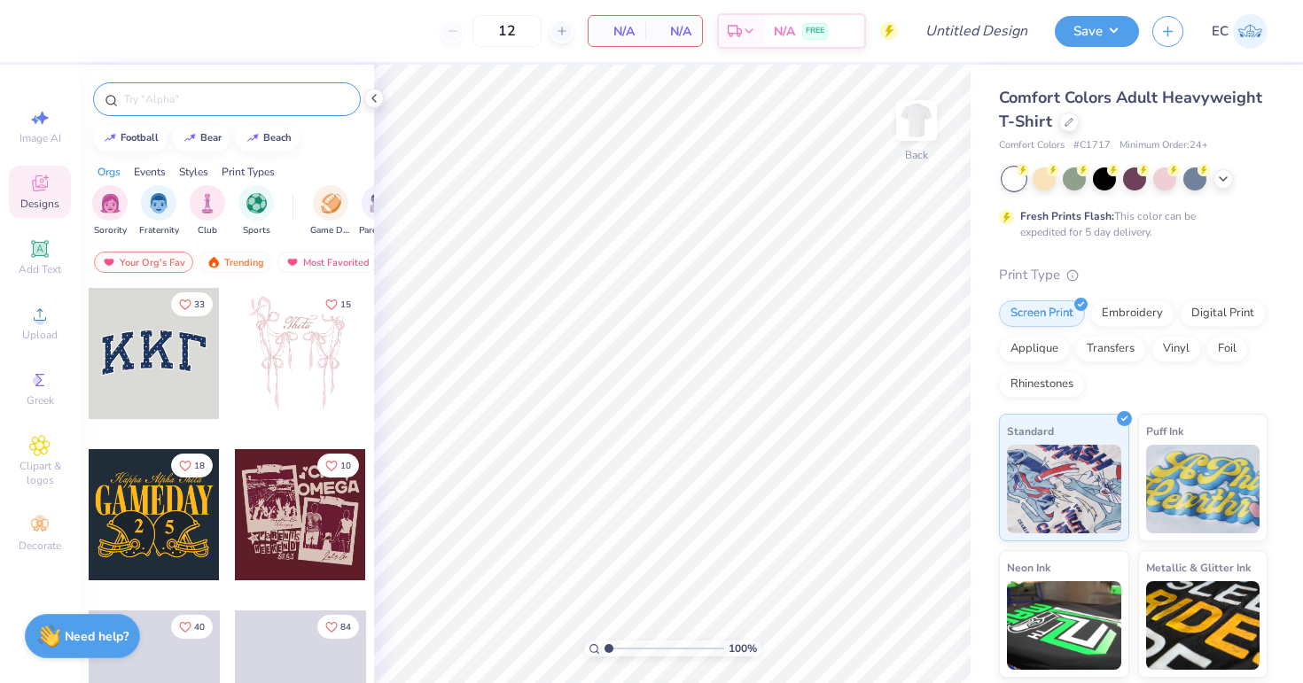
click at [226, 102] on input "text" at bounding box center [235, 99] width 227 height 18
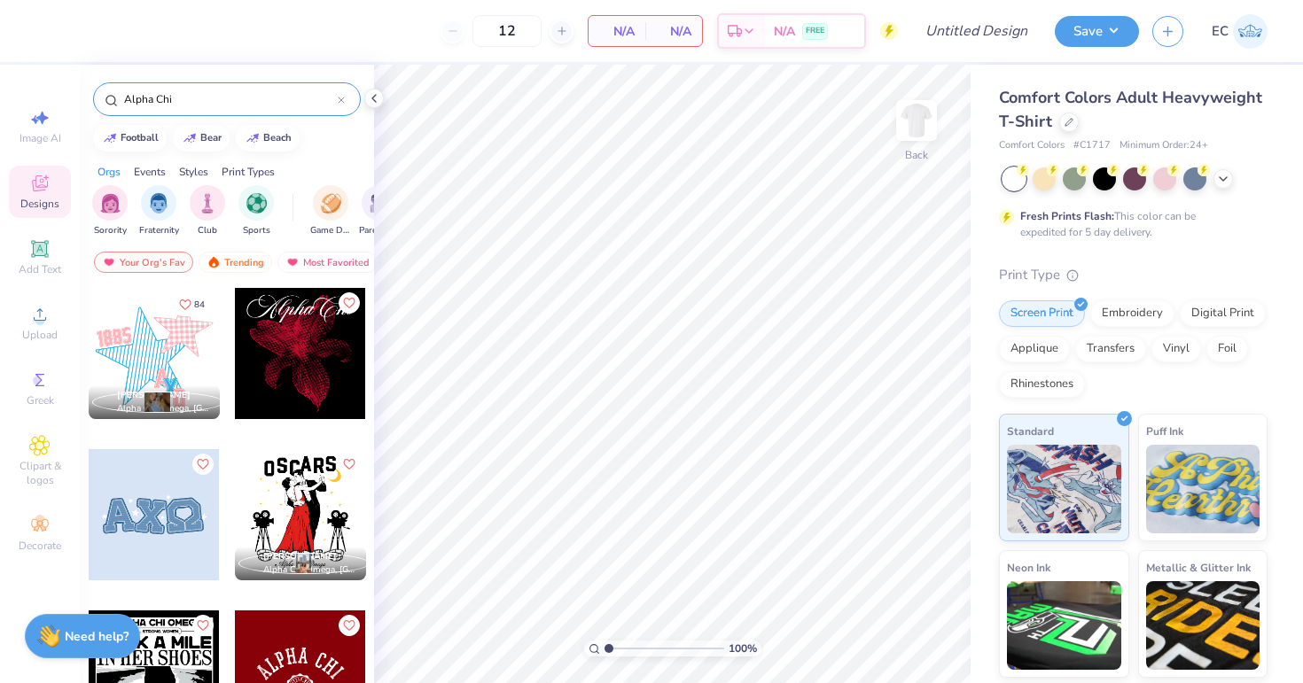
click at [155, 503] on div at bounding box center [154, 514] width 131 height 131
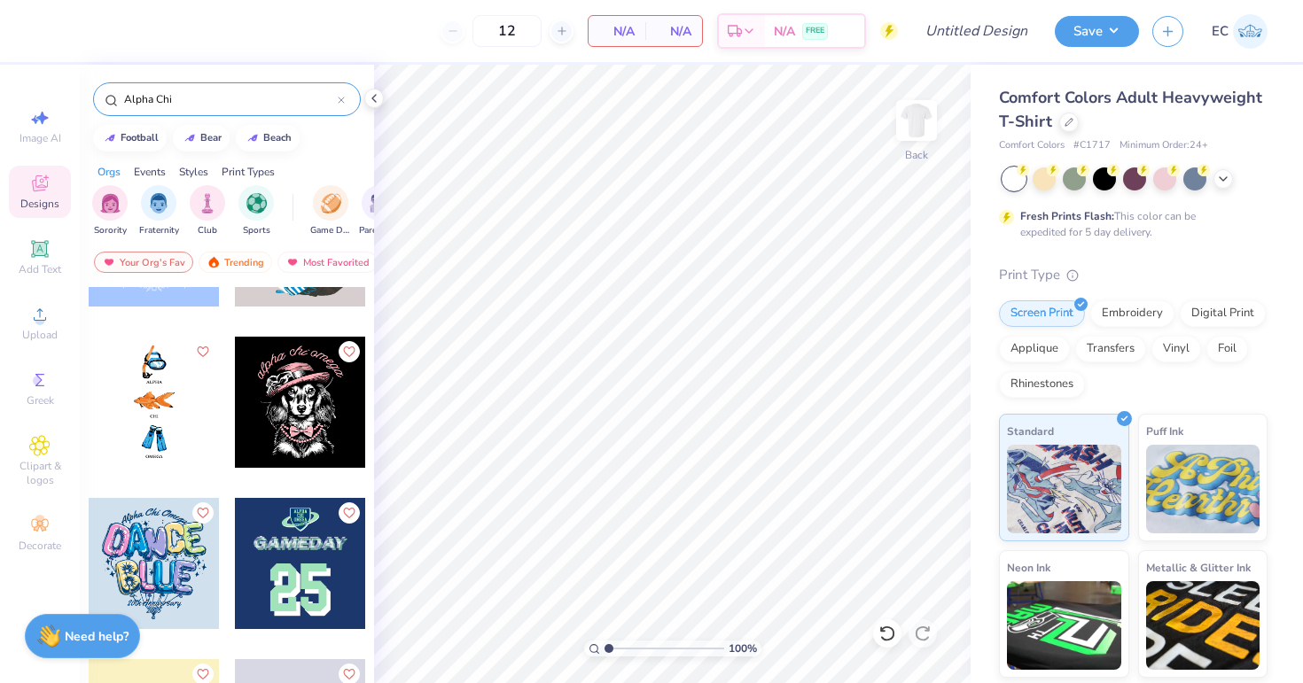
scroll to position [2053, 0]
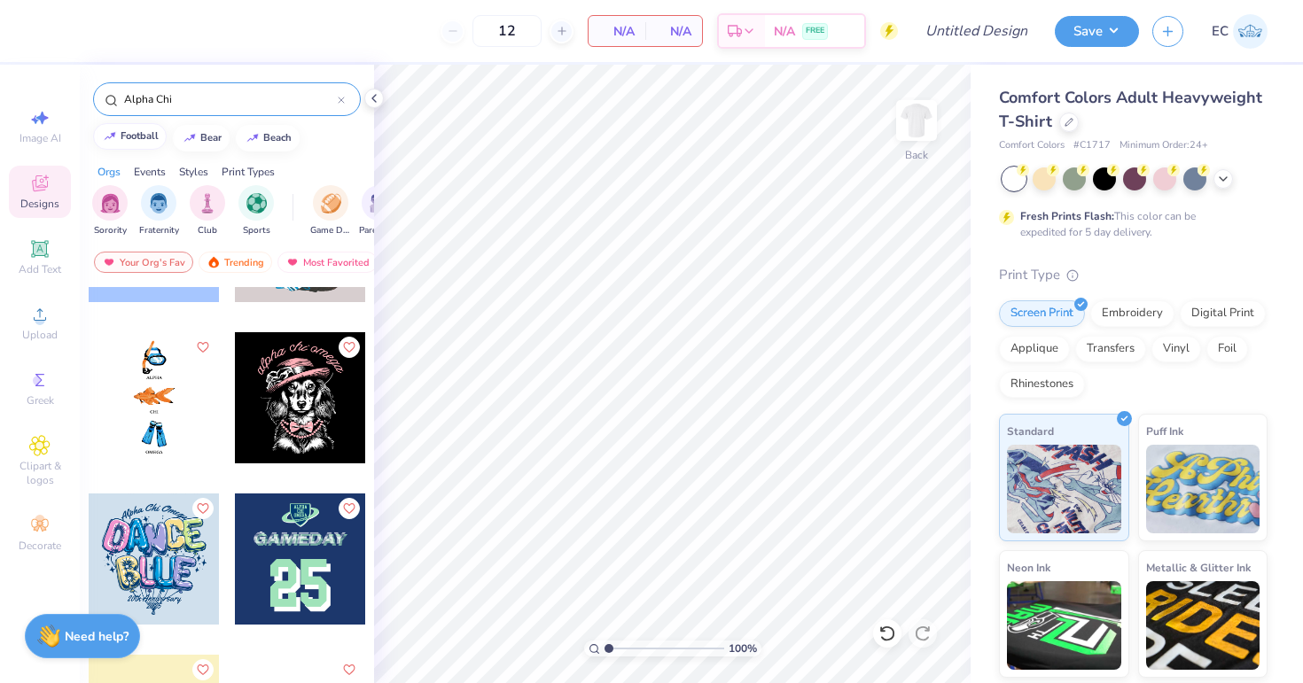
click at [139, 134] on div "football" at bounding box center [140, 136] width 38 height 10
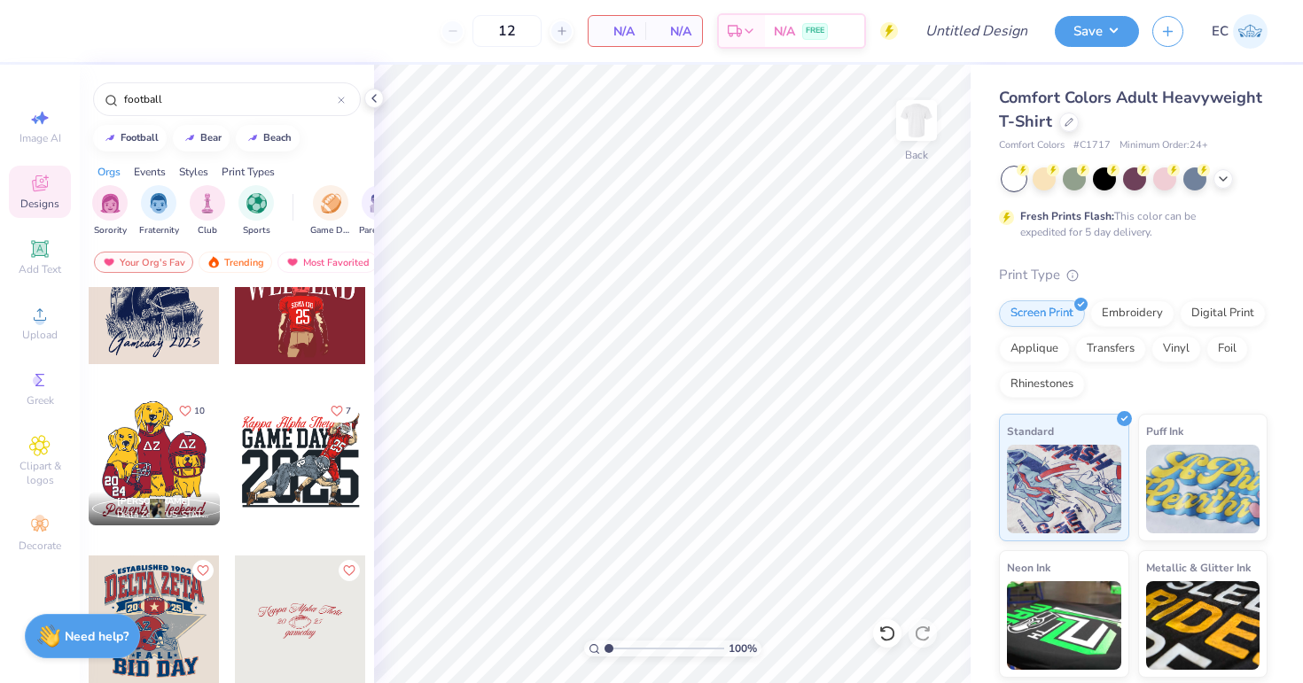
scroll to position [417, 0]
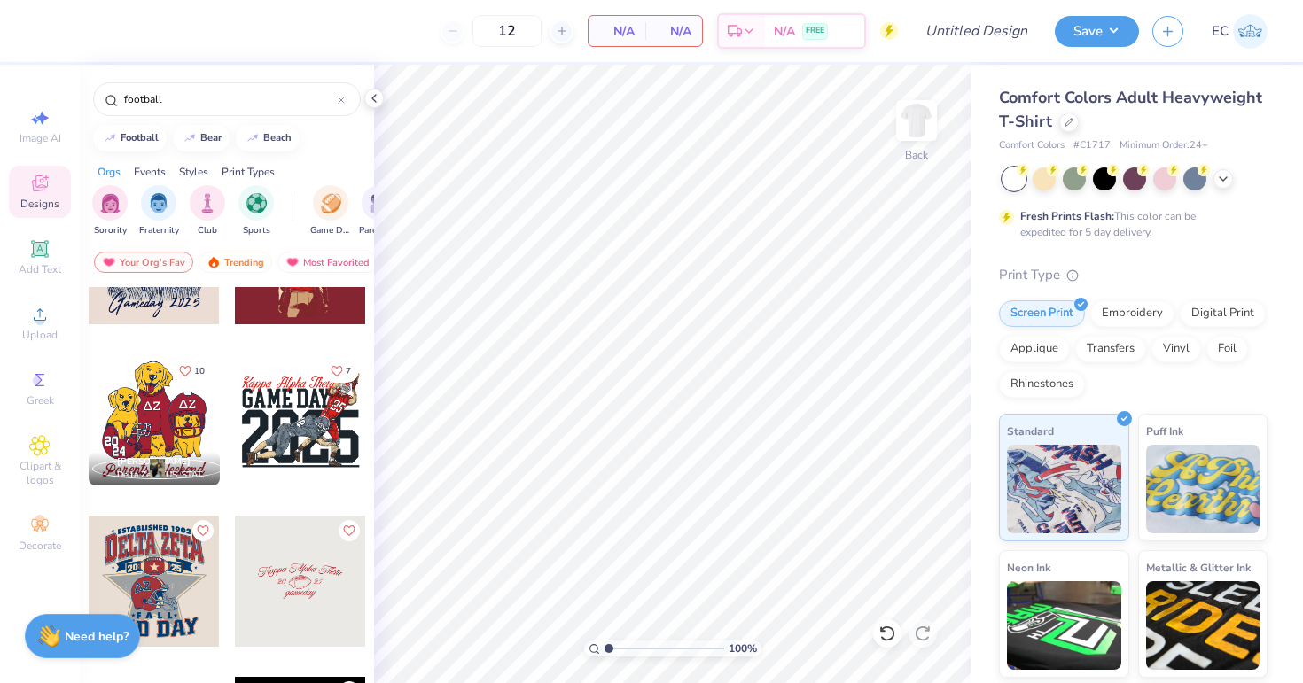
click at [152, 402] on div at bounding box center [154, 420] width 131 height 131
click at [917, 121] on img at bounding box center [916, 120] width 71 height 71
click at [176, 418] on div at bounding box center [154, 420] width 131 height 131
click at [165, 580] on div at bounding box center [154, 581] width 131 height 131
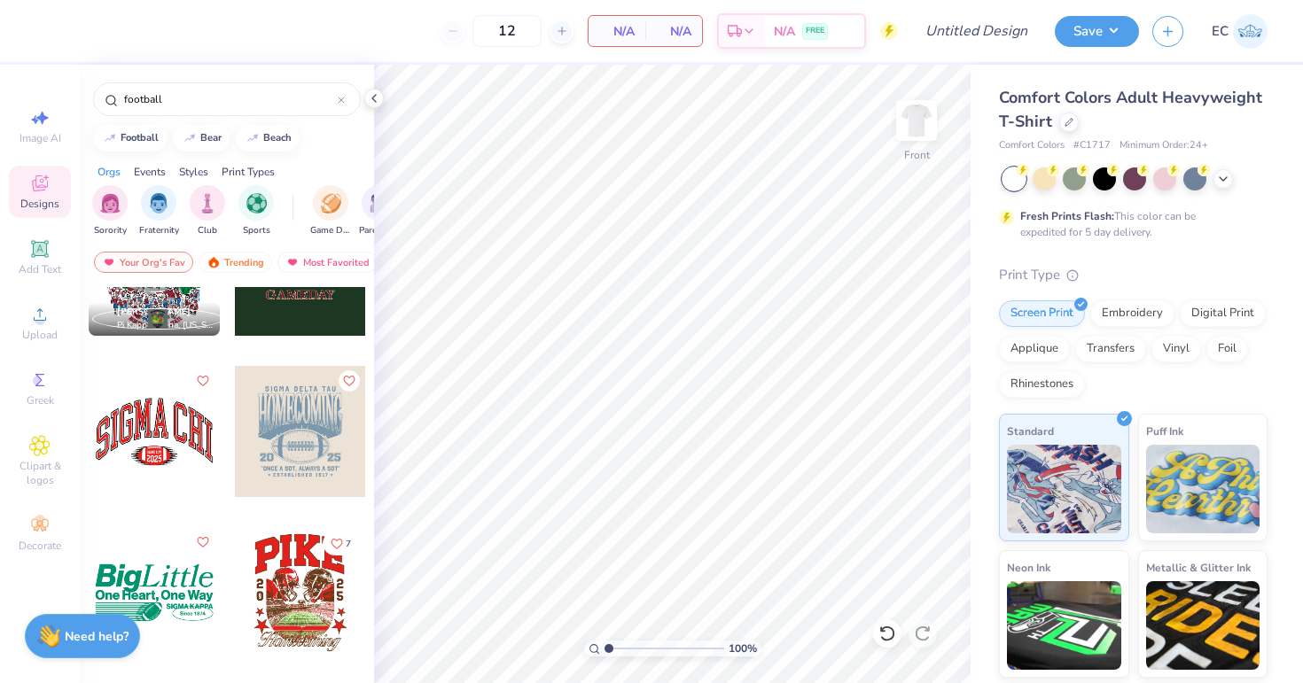
scroll to position [1049, 0]
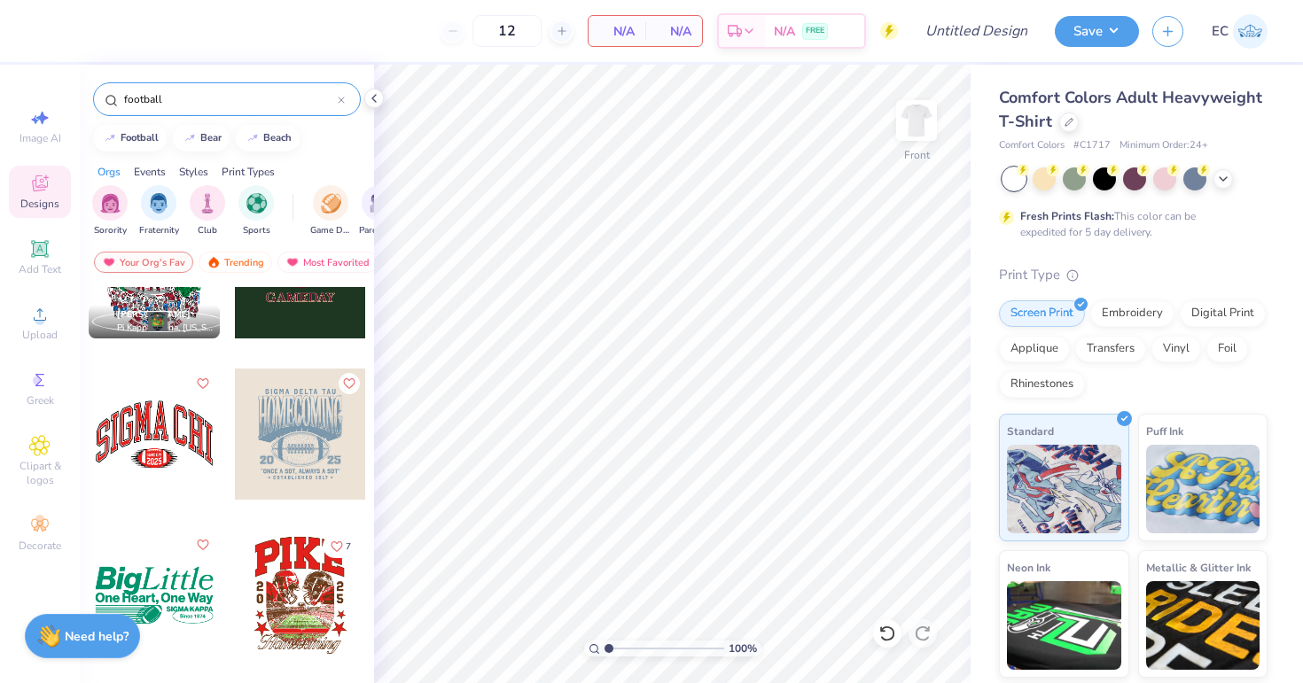
click at [202, 96] on input "football" at bounding box center [229, 99] width 215 height 18
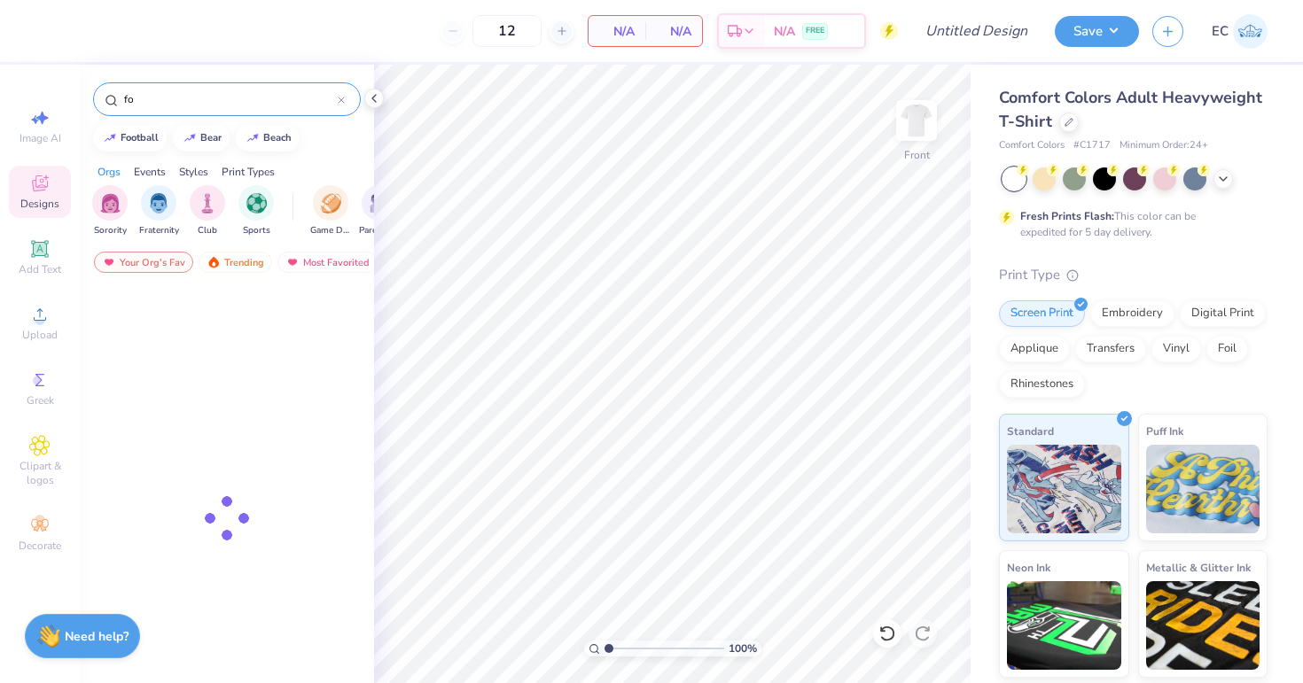
type input "f"
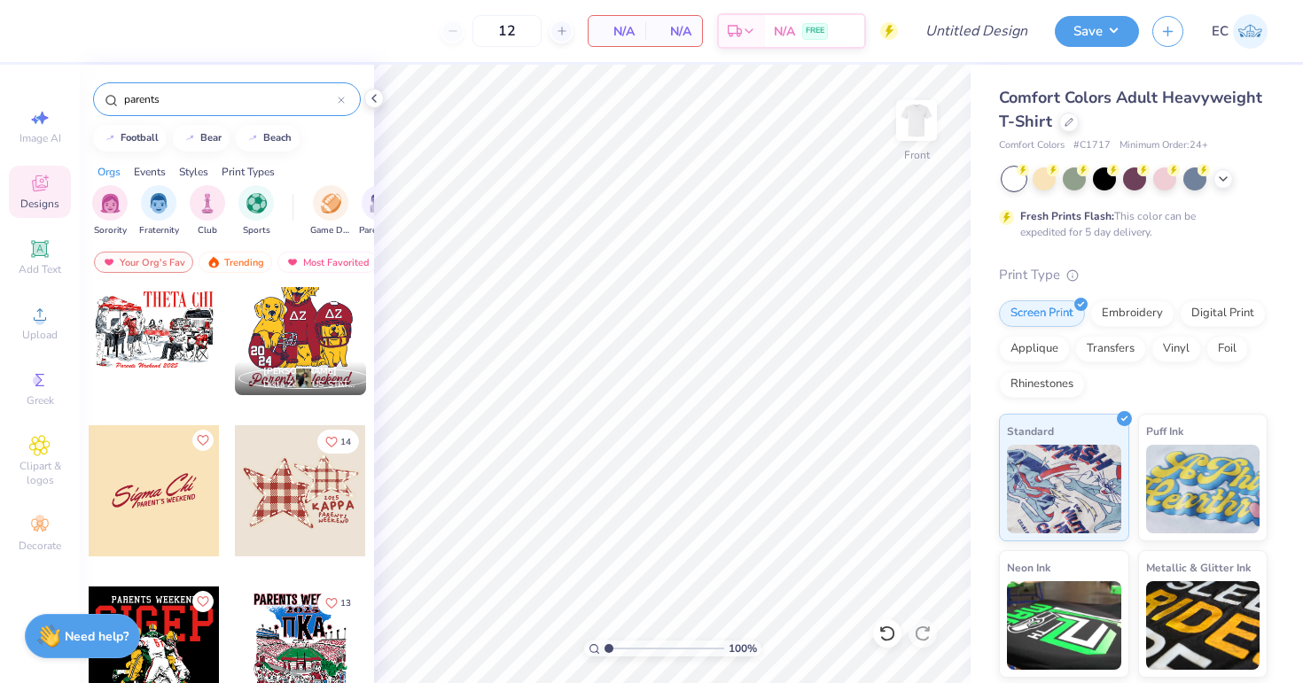
scroll to position [348, 0]
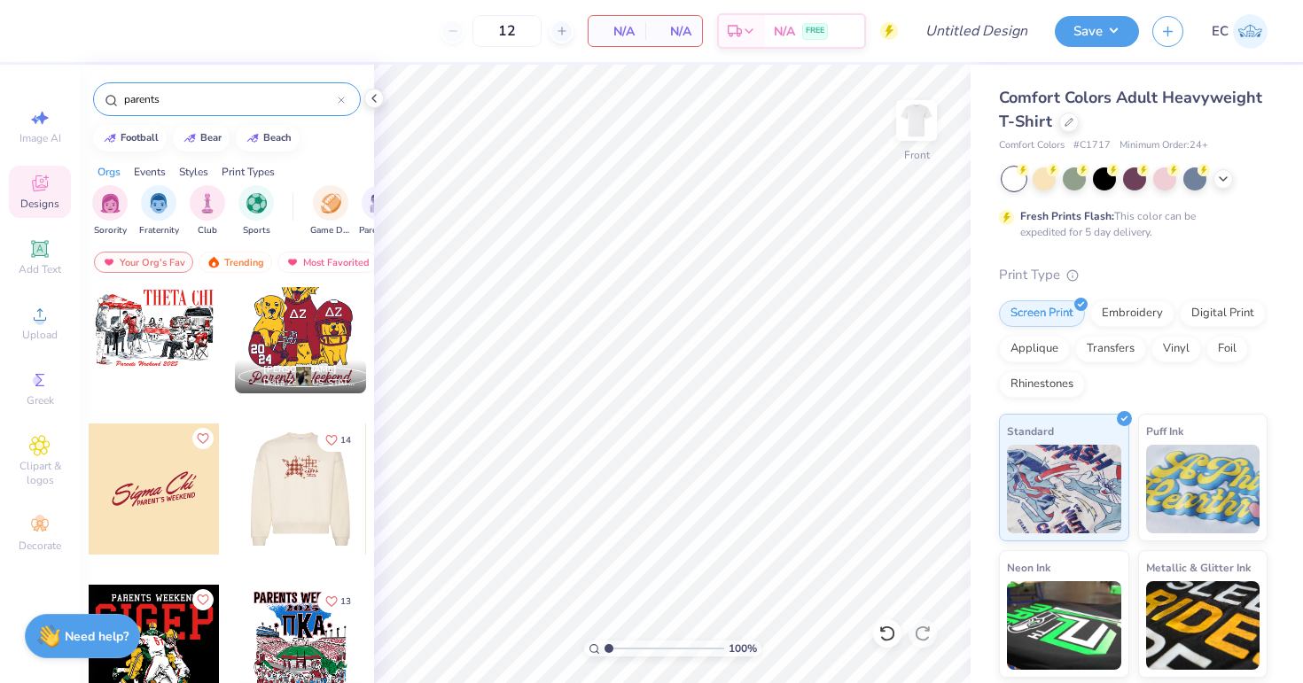
type input "parents"
click at [319, 469] on div at bounding box center [299, 489] width 131 height 131
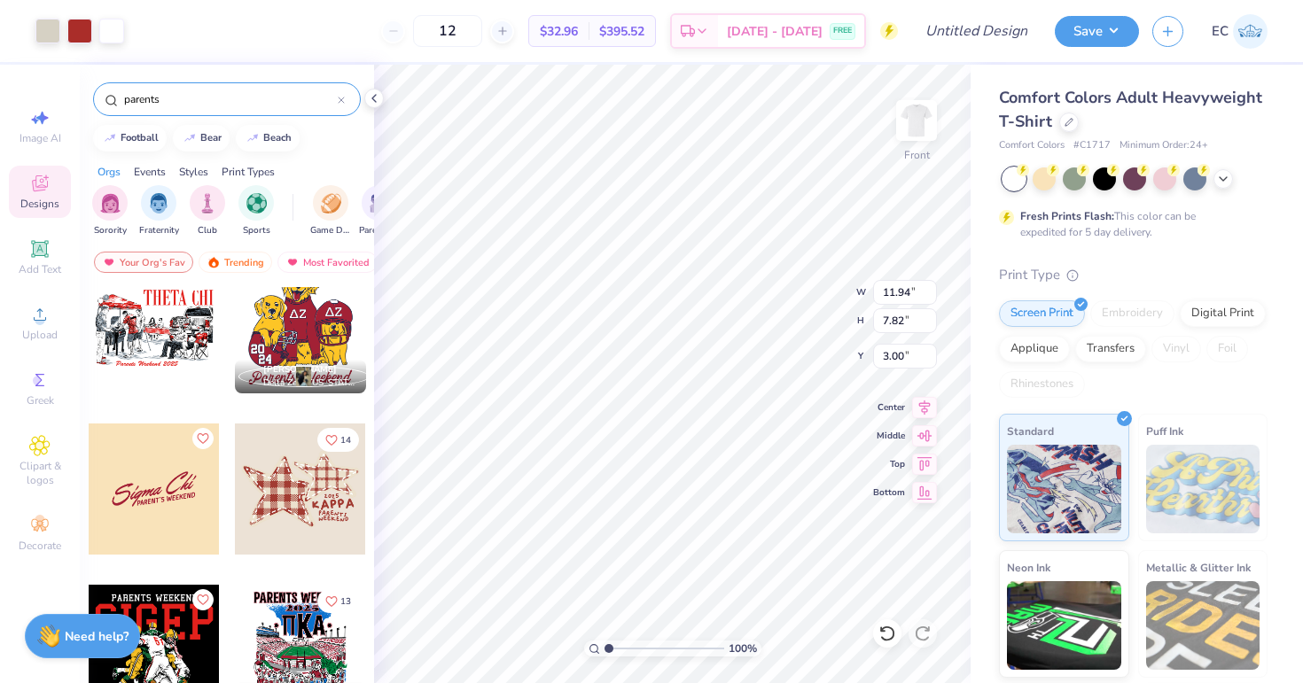
type input "11.94"
type input "7.82"
type input "6.48"
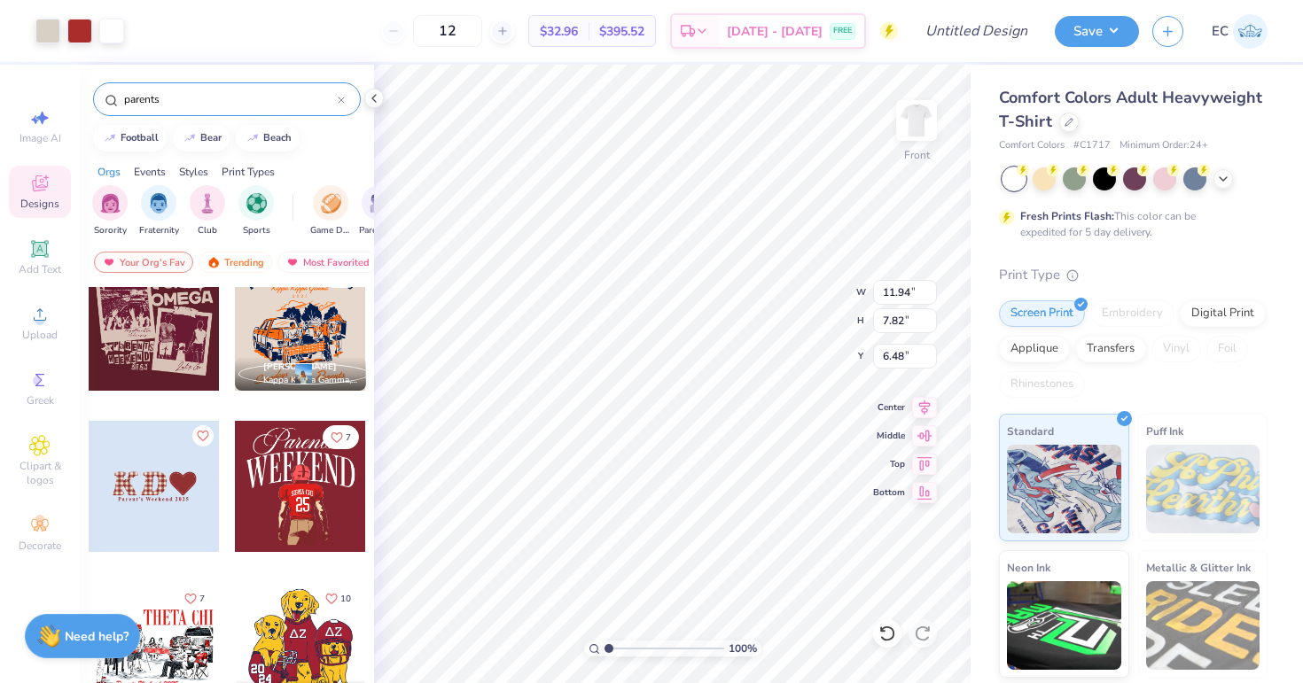
scroll to position [0, 0]
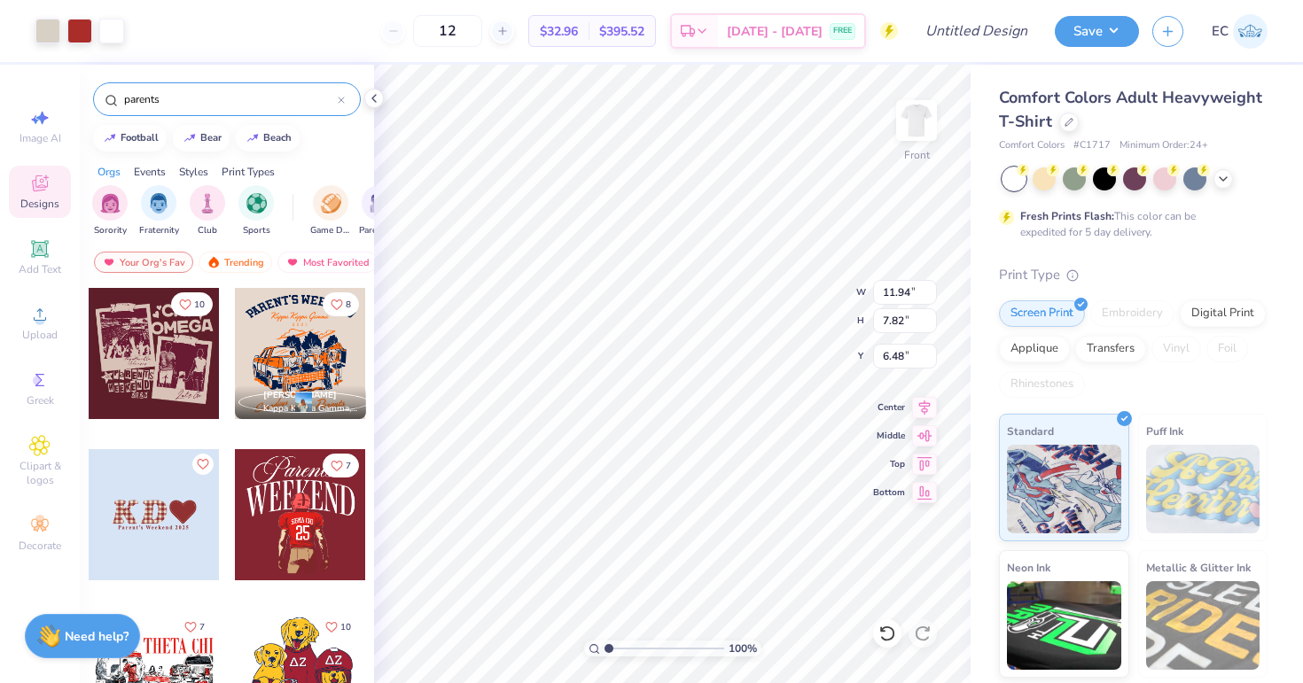
click at [160, 356] on div at bounding box center [154, 353] width 131 height 131
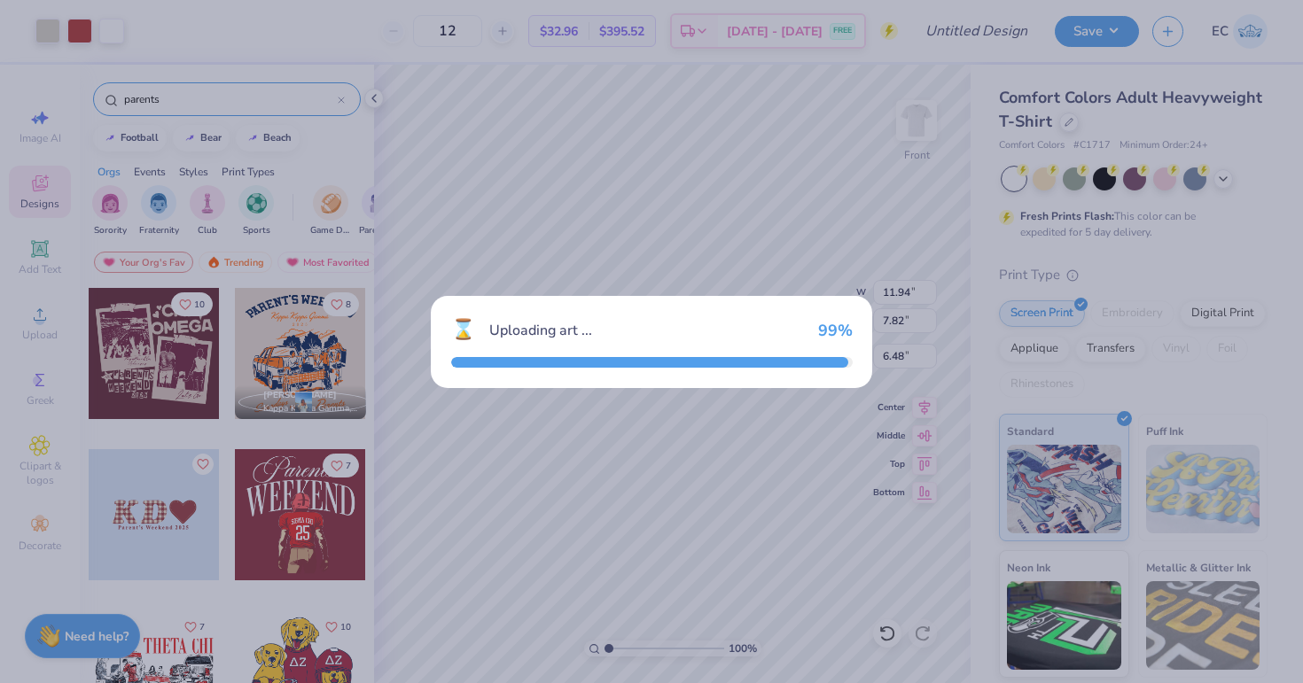
type input "10.71"
type input "9.22"
type input "3.00"
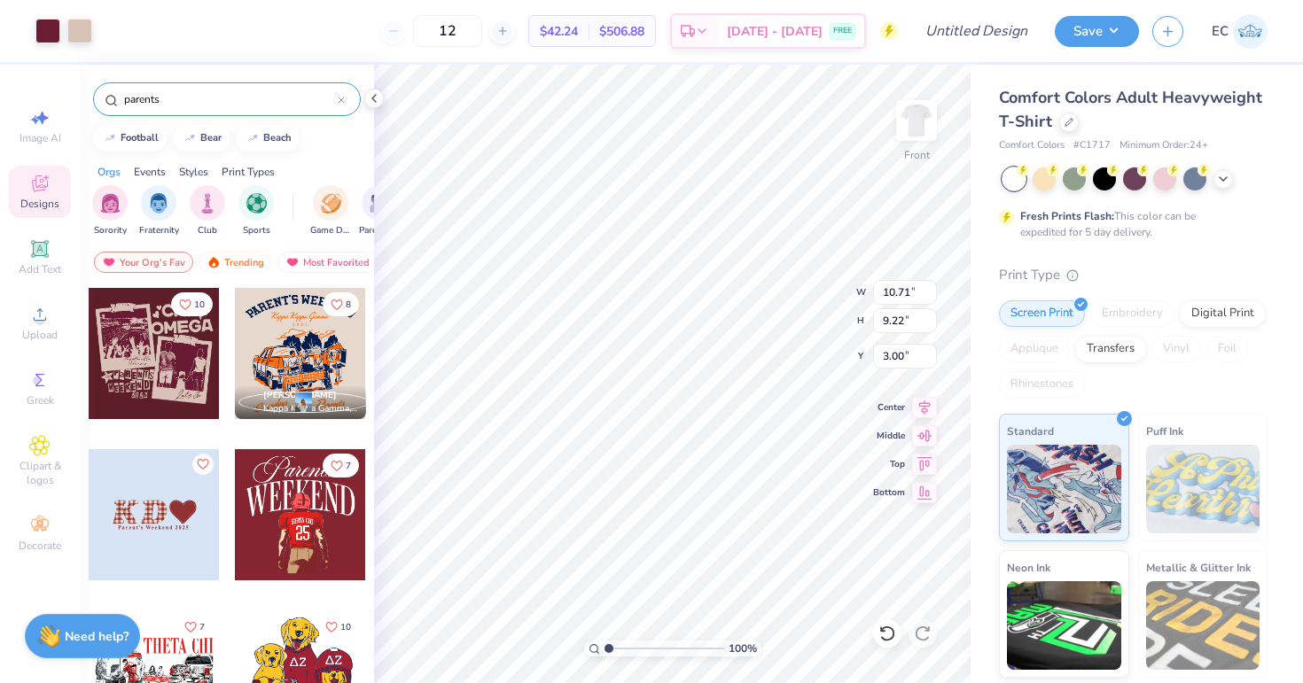
type input "11.94"
type input "7.82"
type input "6.48"
type input "5.72"
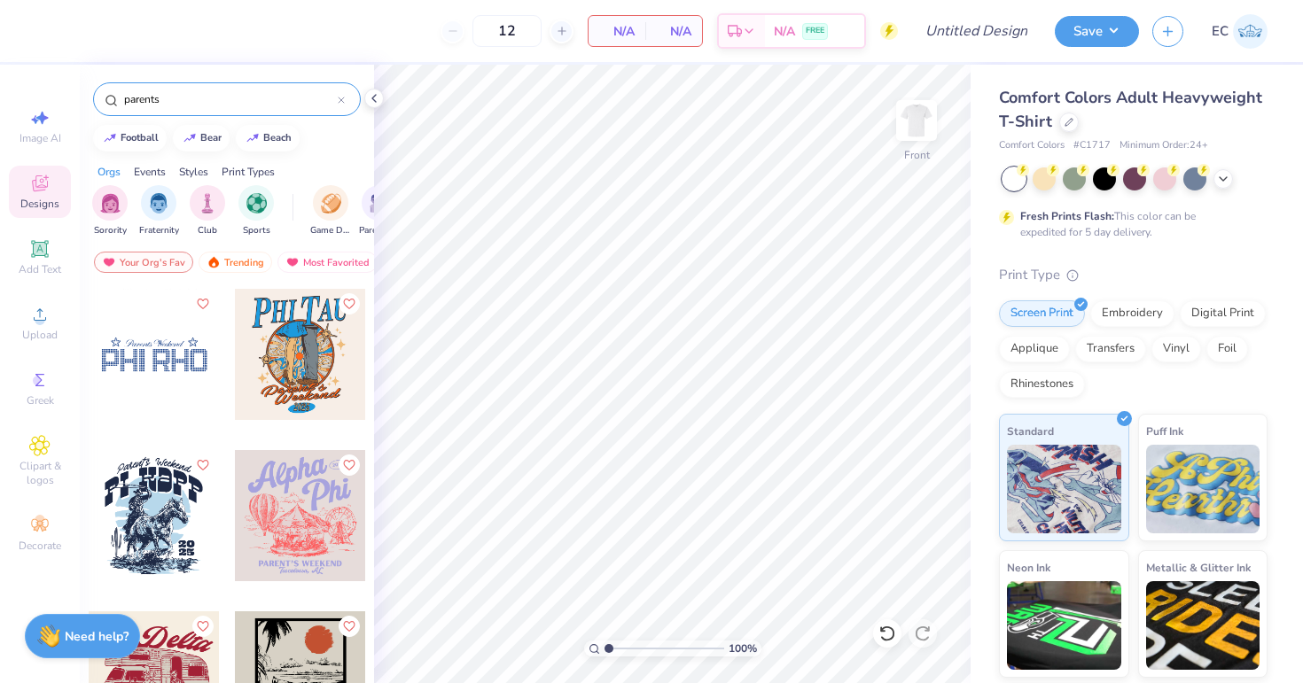
scroll to position [1937, 0]
click at [234, 522] on div at bounding box center [168, 514] width 131 height 131
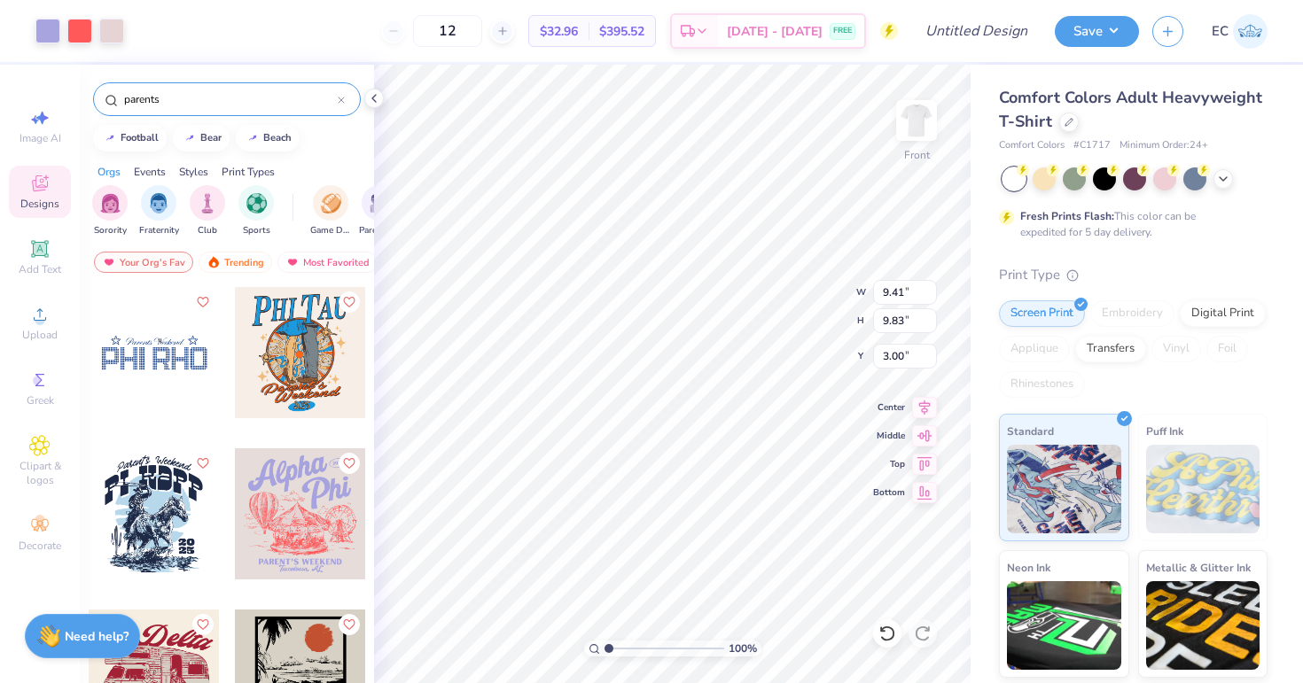
type input "11.63"
type input "12.15"
type input "5.54"
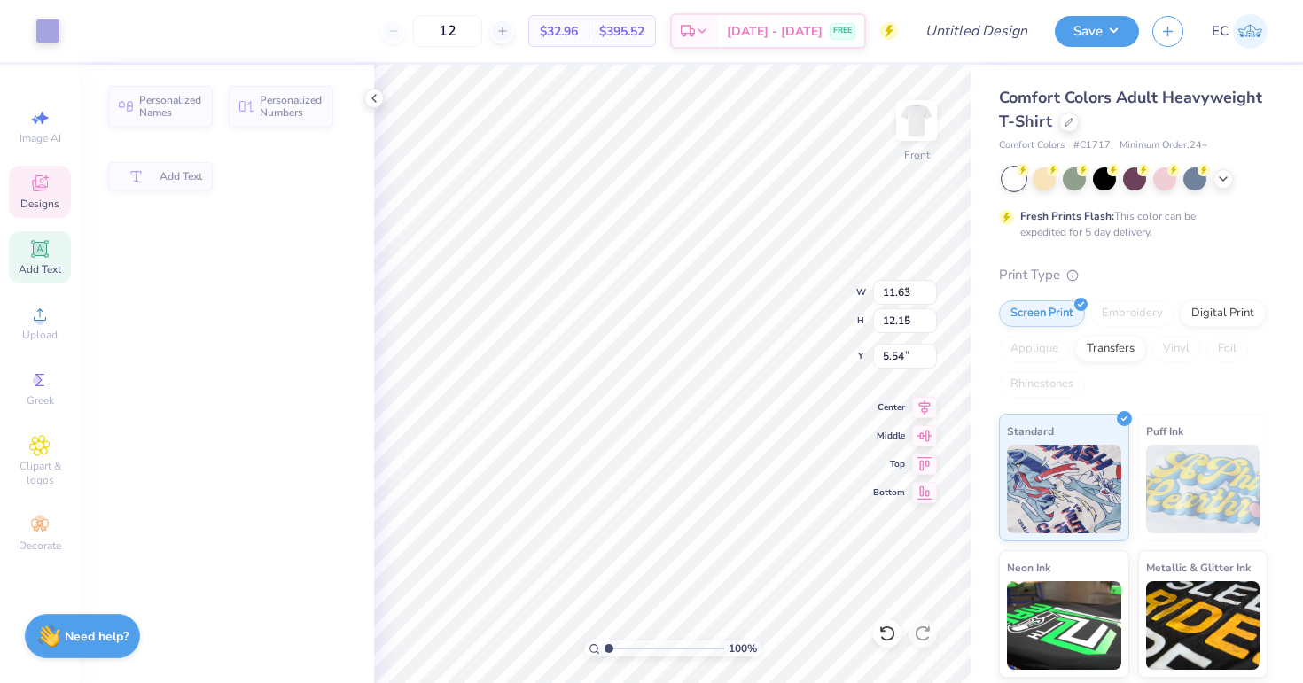
type input "5.12"
type input "3.44"
type input "7.74"
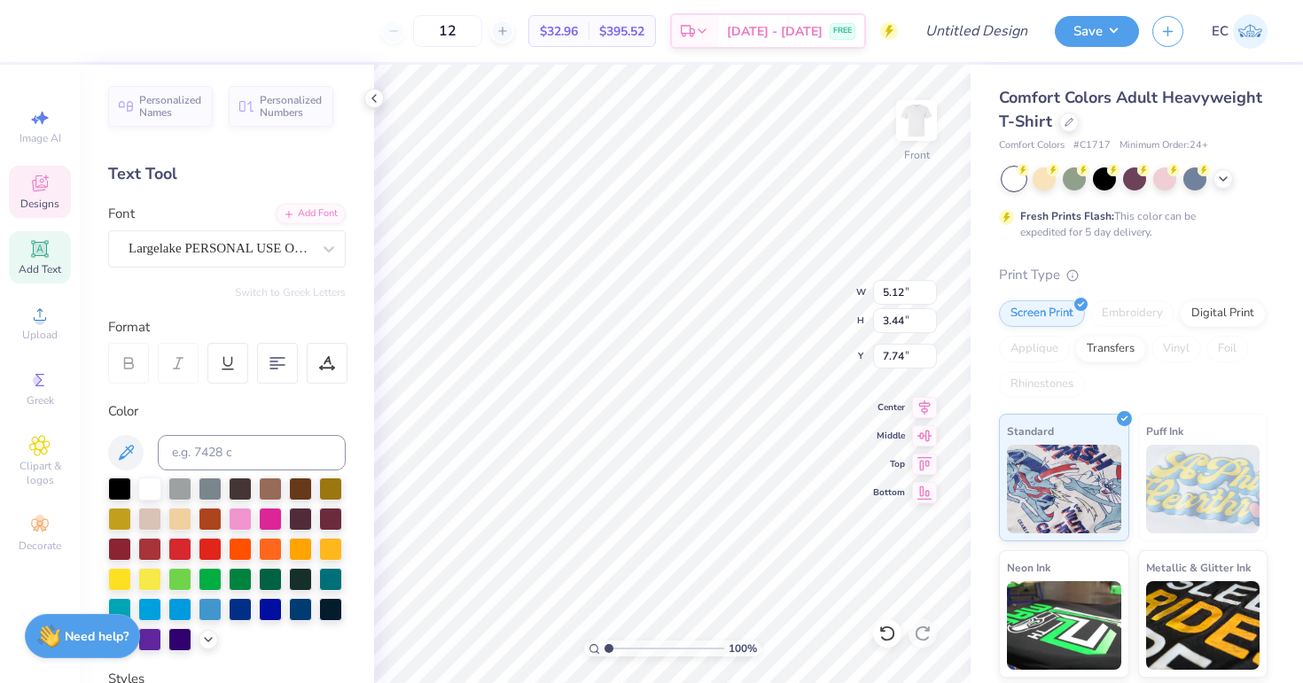
type textarea "Chi"
type input "4.47"
type input "0.67"
type input "17.02"
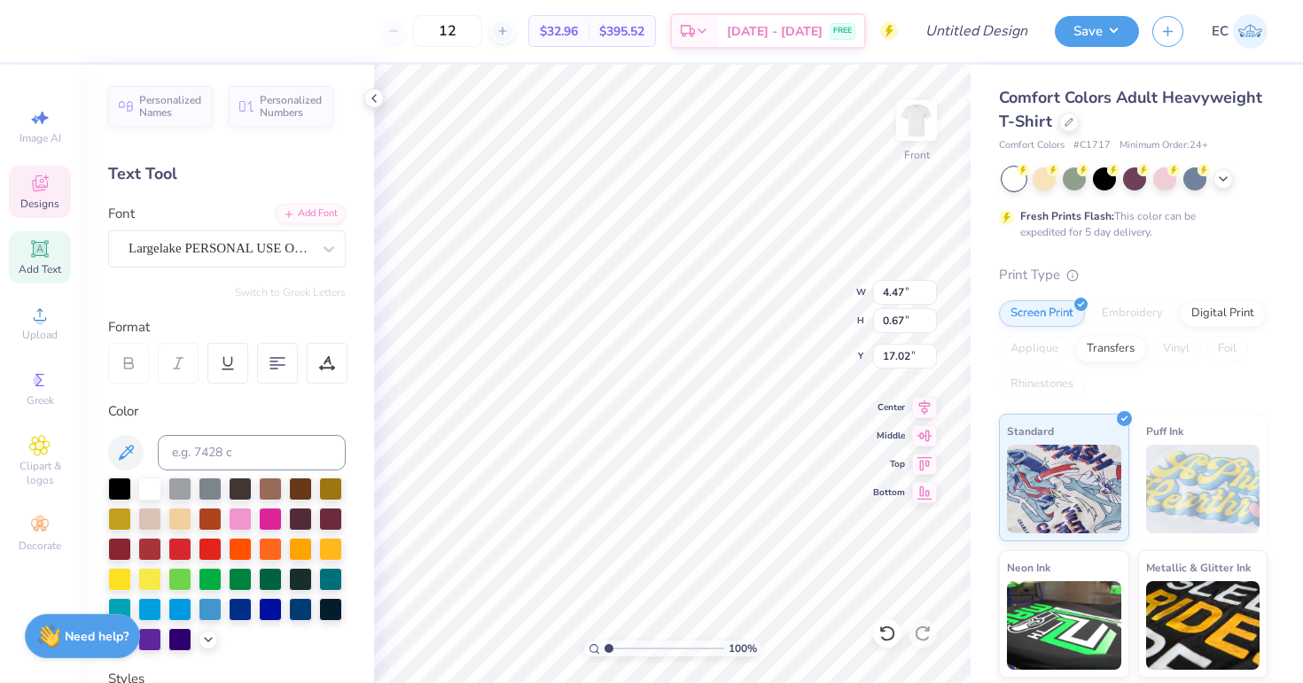
type textarea "[GEOGRAPHIC_DATA], [GEOGRAPHIC_DATA]"
click at [921, 124] on img at bounding box center [916, 120] width 35 height 35
click at [33, 253] on icon at bounding box center [39, 248] width 17 height 17
type input "3.00"
click at [308, 253] on div "Super Dream" at bounding box center [220, 248] width 186 height 27
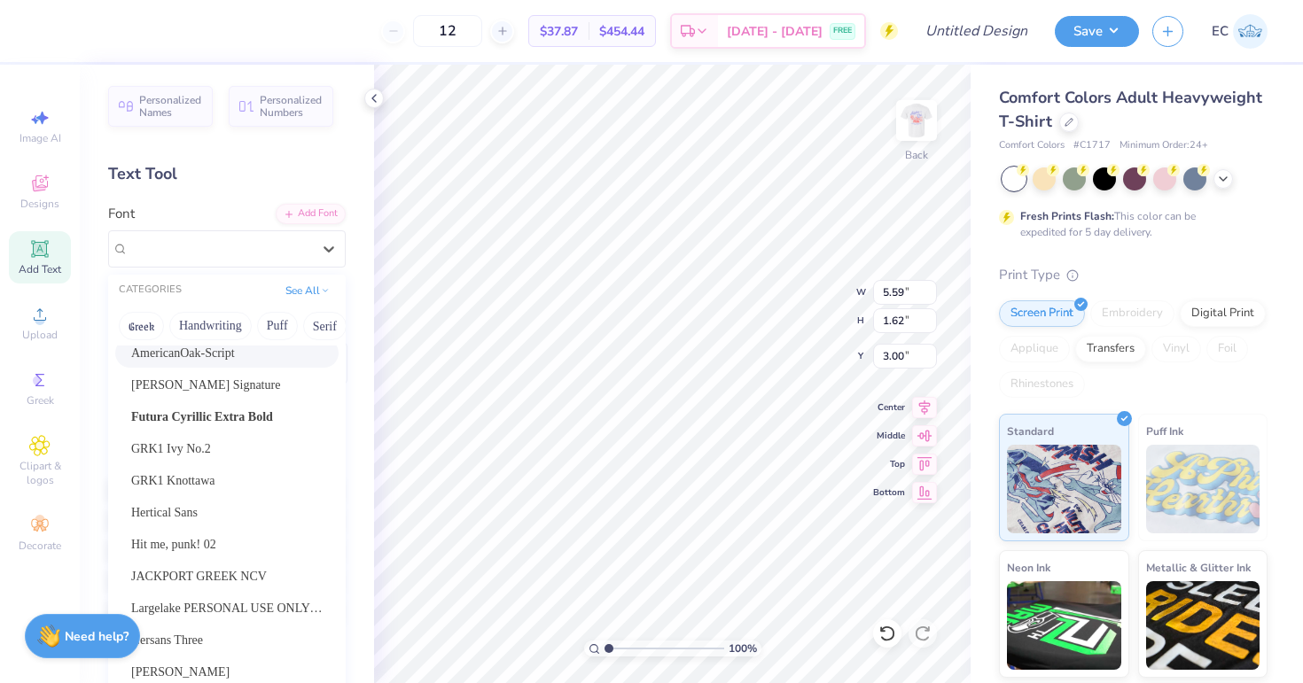
scroll to position [94, 0]
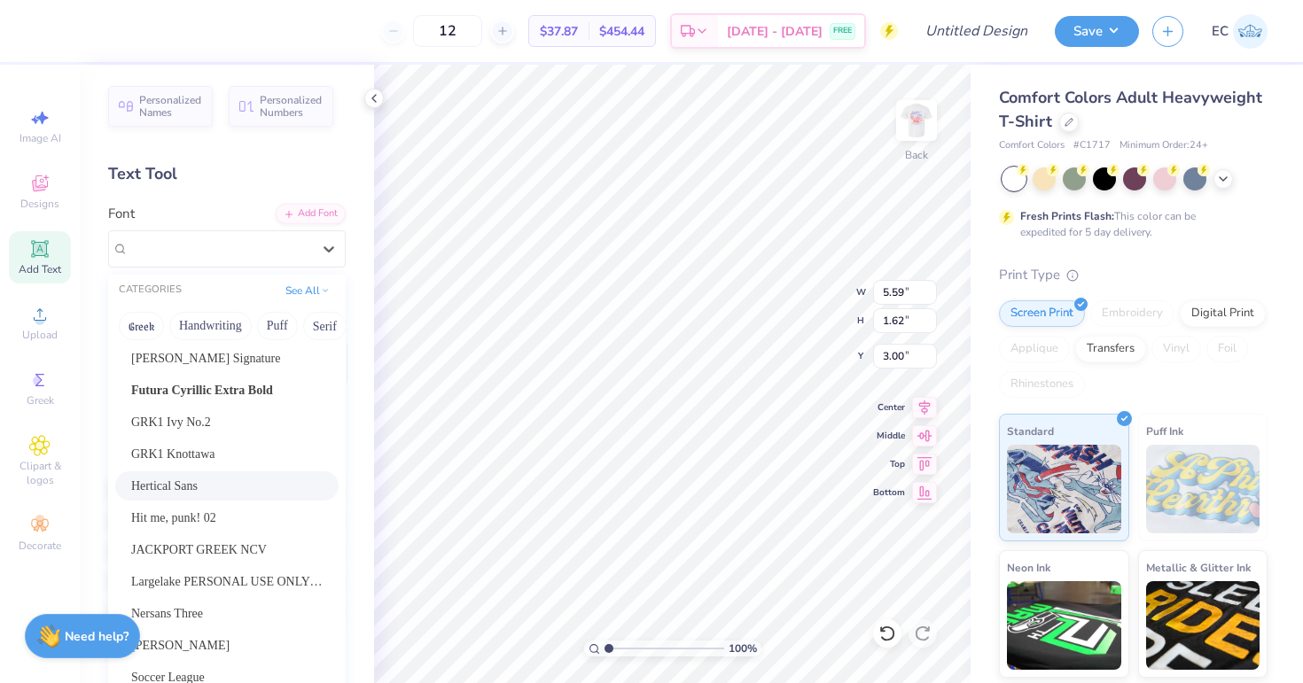
click at [254, 481] on div "Hertical Sans" at bounding box center [226, 486] width 191 height 19
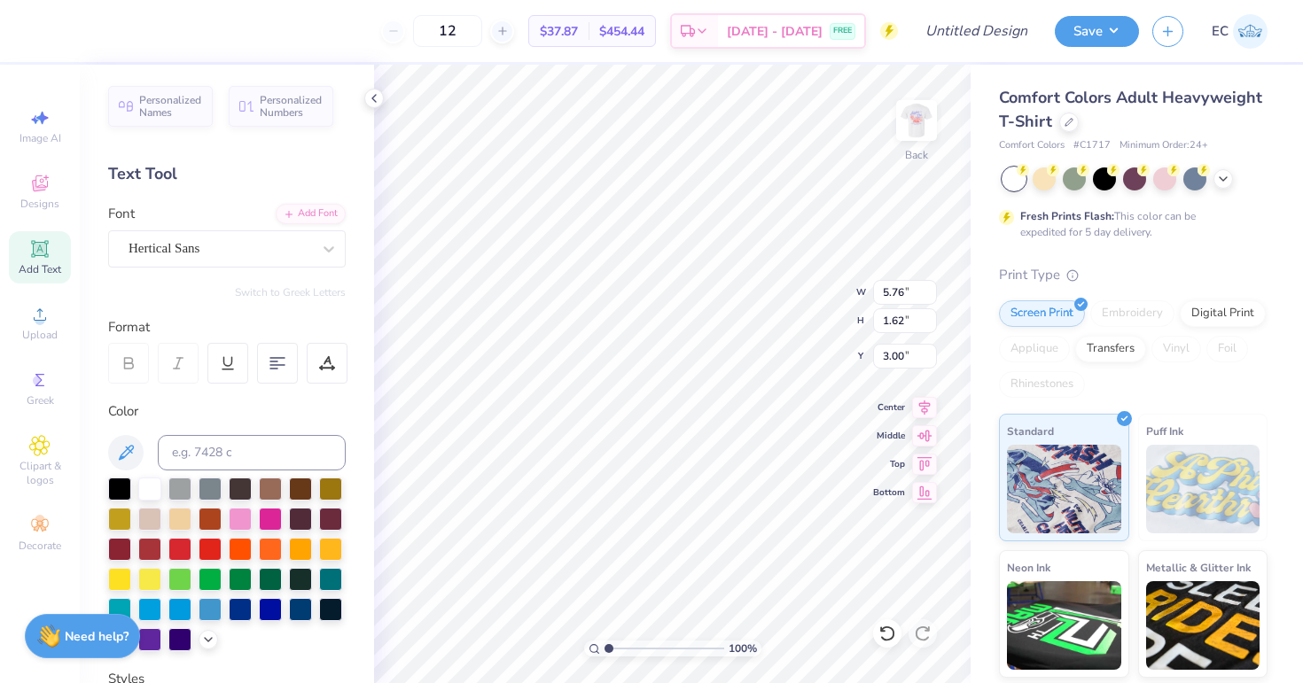
type input "5.76"
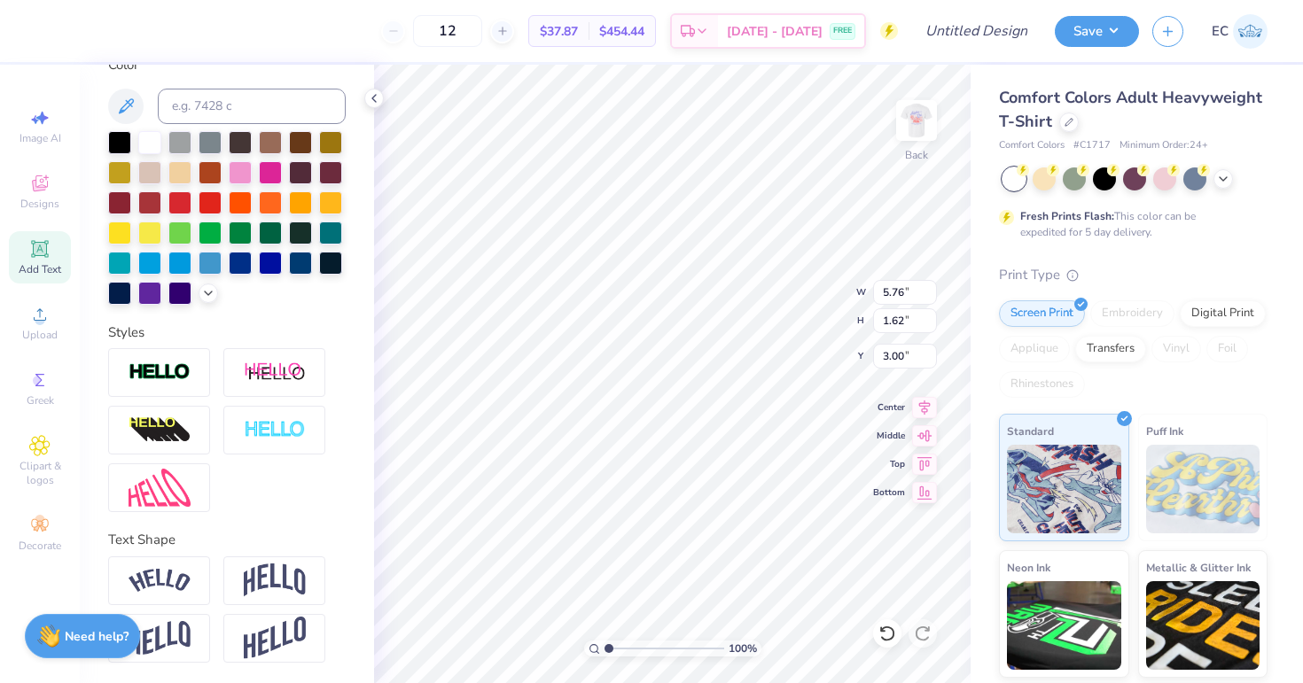
scroll to position [1, 4]
type textarea "AXO Parents Weekend"
type input "14.17"
type input "2.85"
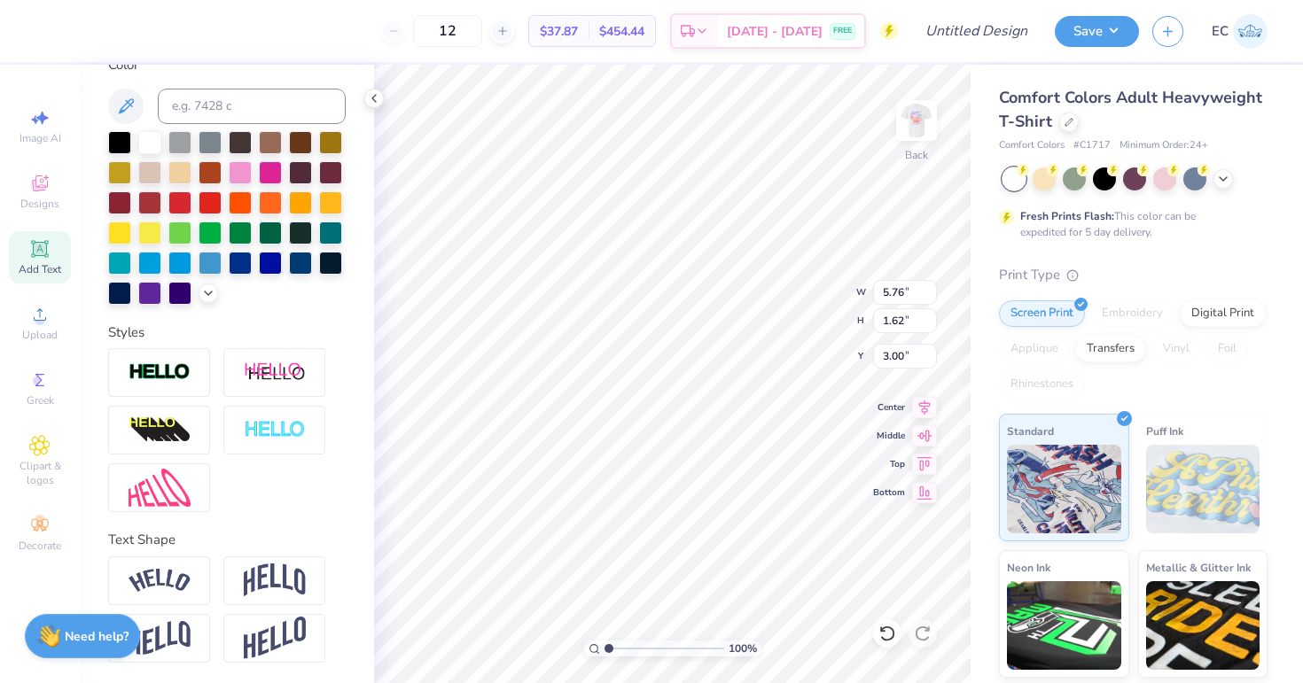
type input "2.39"
type input "10.00"
type input "2.01"
type input "3.22"
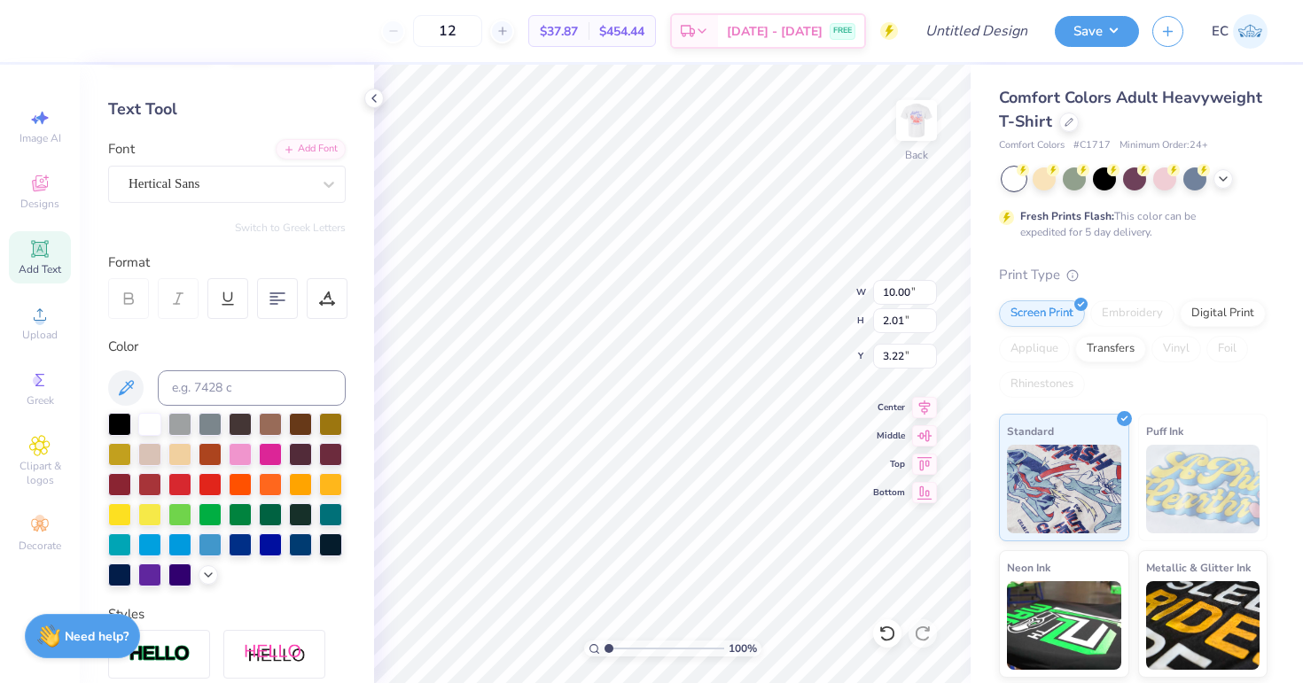
scroll to position [51, 0]
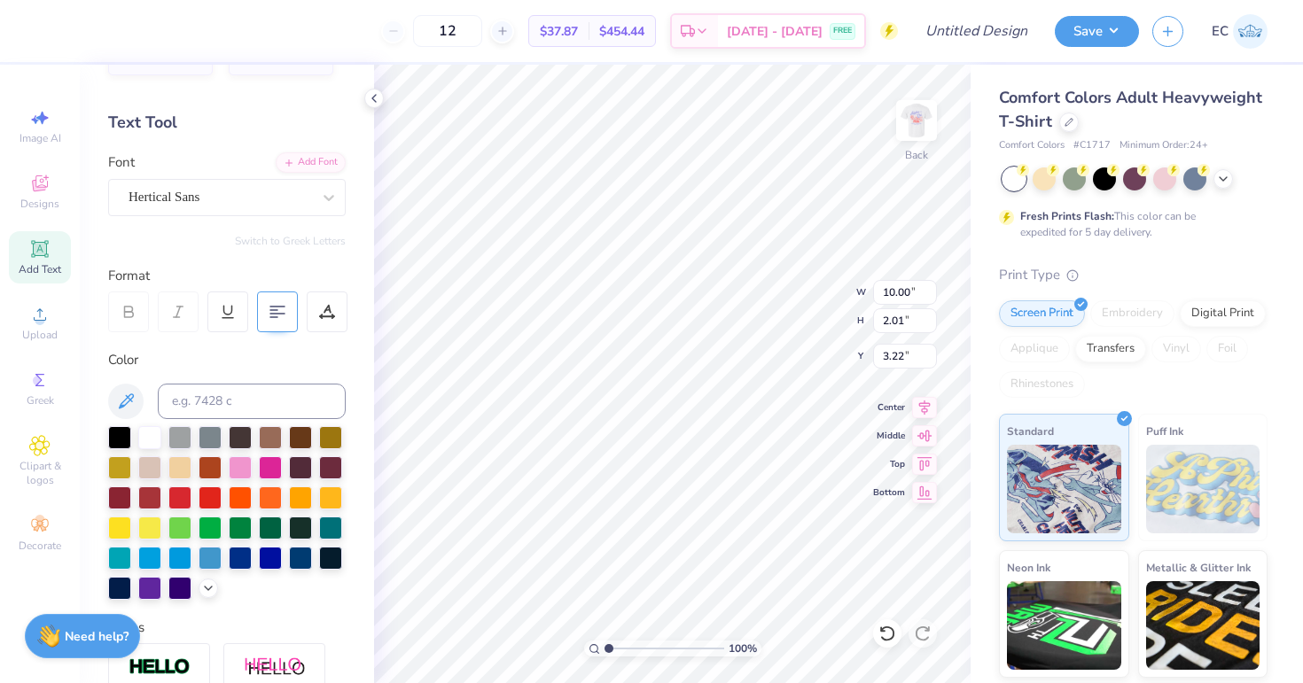
click at [275, 315] on icon at bounding box center [277, 312] width 16 height 16
click at [211, 586] on icon at bounding box center [208, 587] width 14 height 14
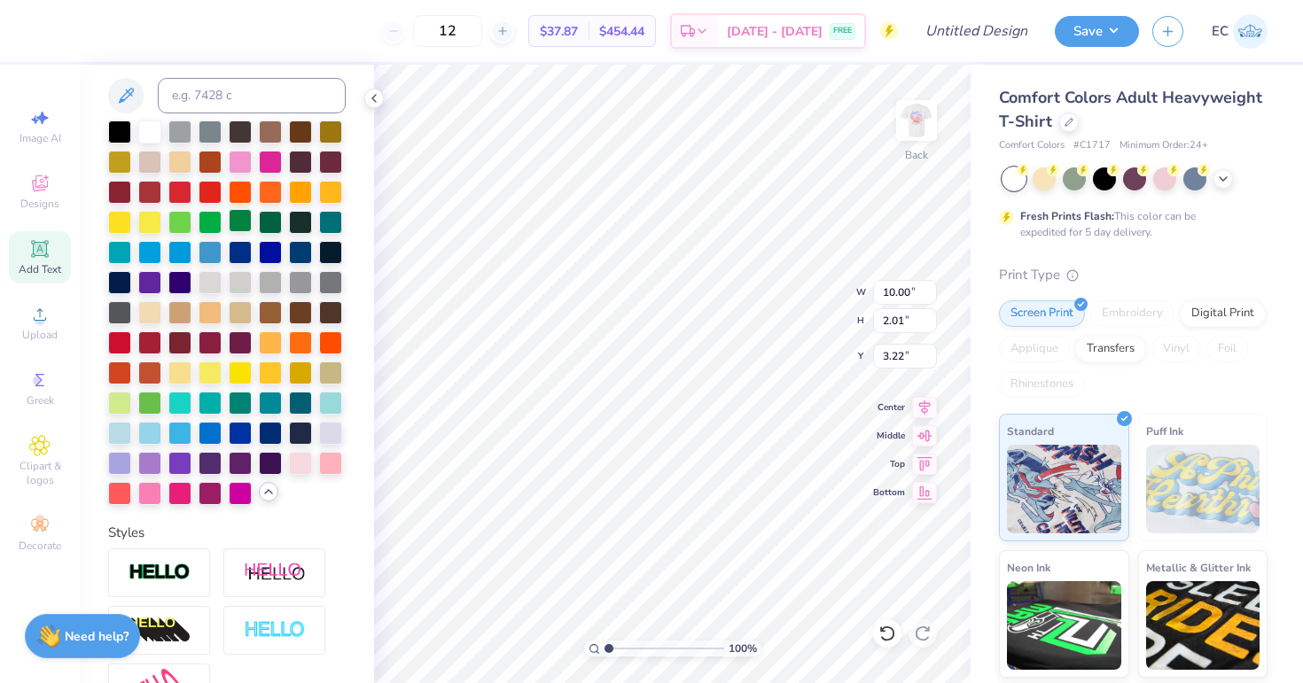
scroll to position [358, 0]
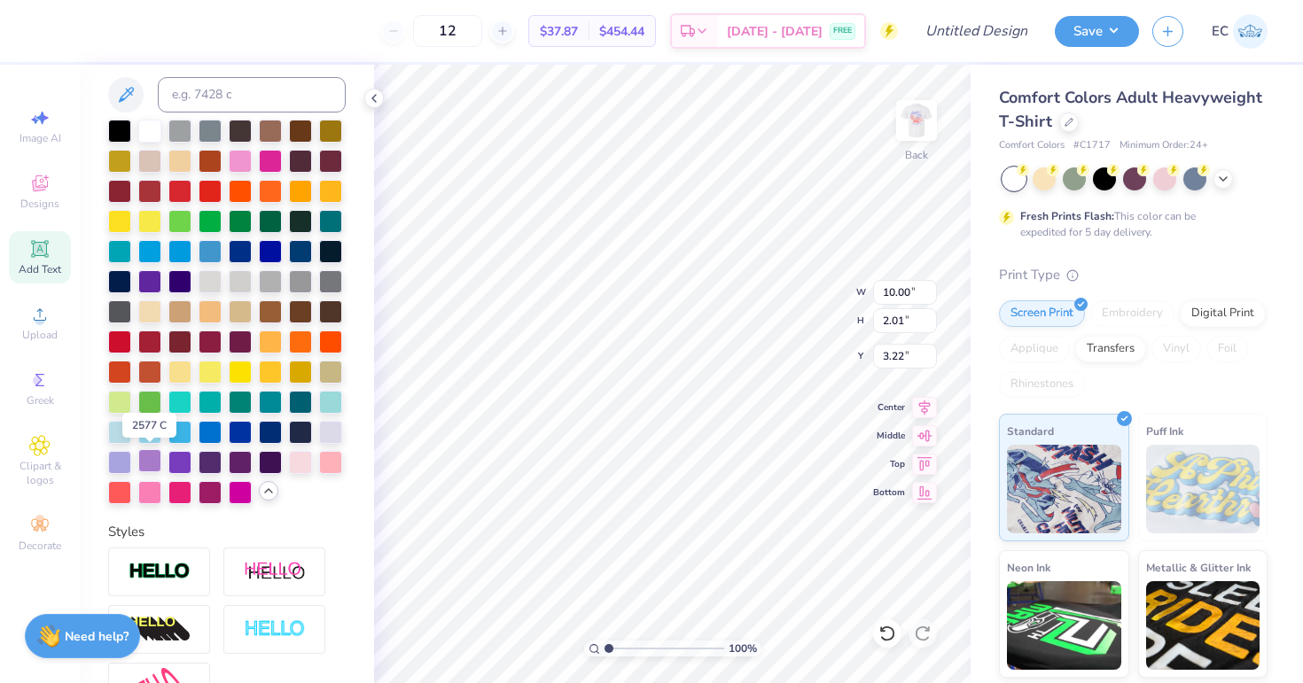
click at [146, 463] on div at bounding box center [149, 460] width 23 height 23
type input "3.00"
type textarea "AXO Parents Weekend"
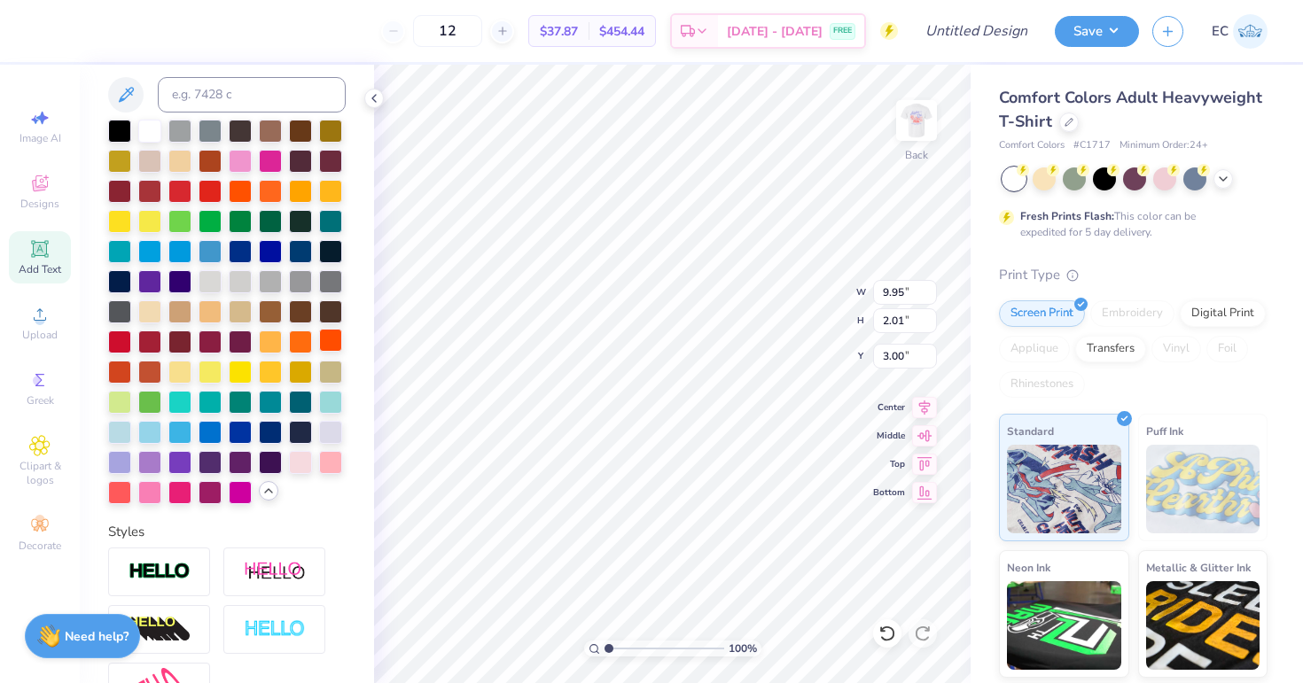
type input "4.97"
type input "3.24"
type input "2.39"
type input "3.00"
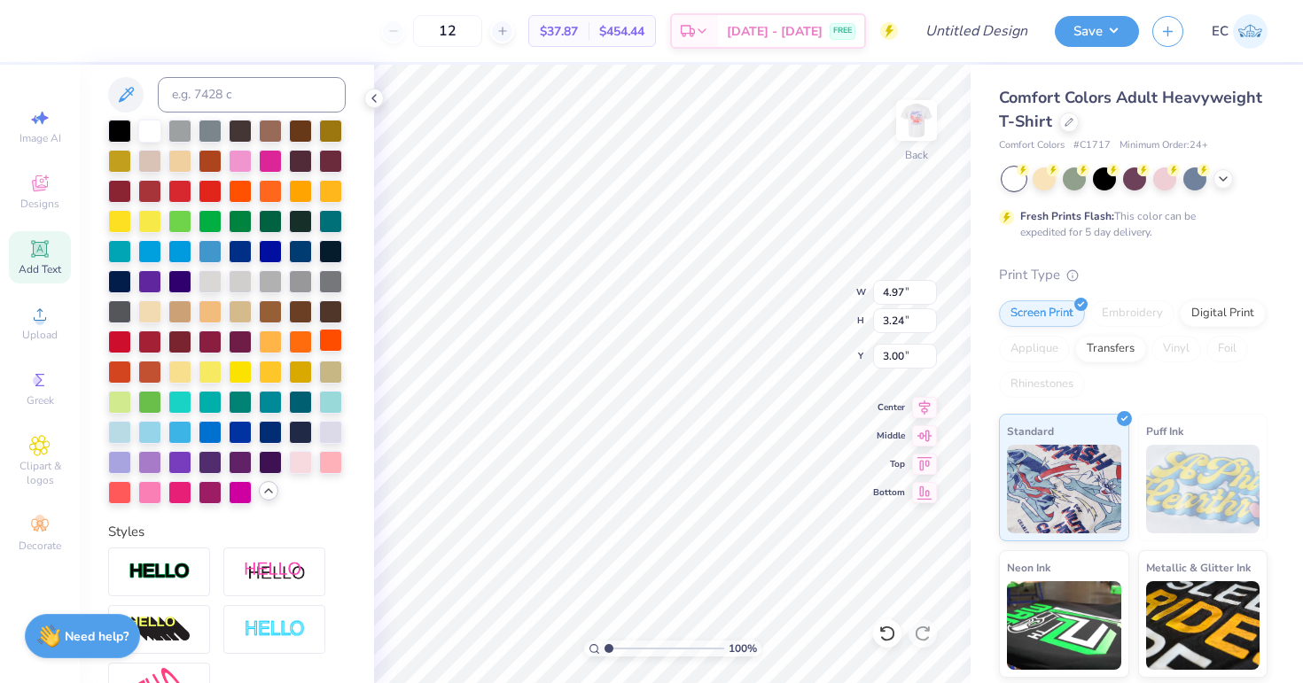
scroll to position [1, 1]
click at [156, 488] on div at bounding box center [149, 491] width 23 height 23
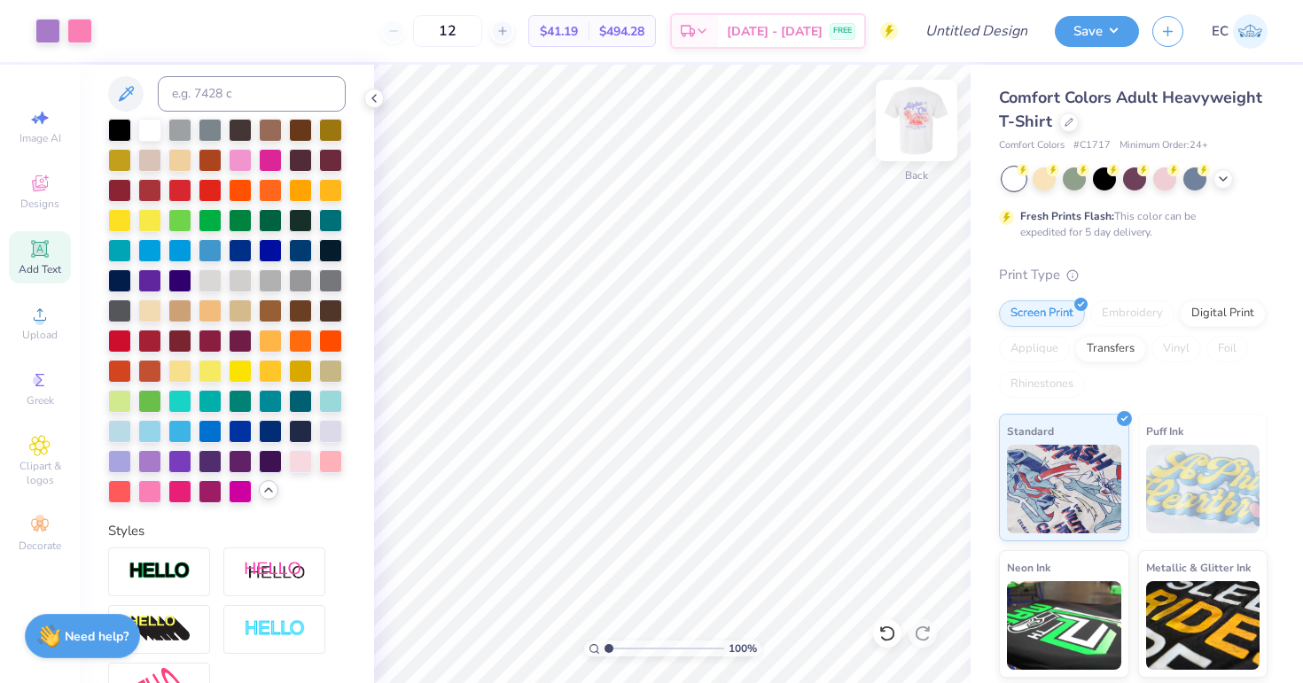
click at [924, 118] on img at bounding box center [916, 120] width 71 height 71
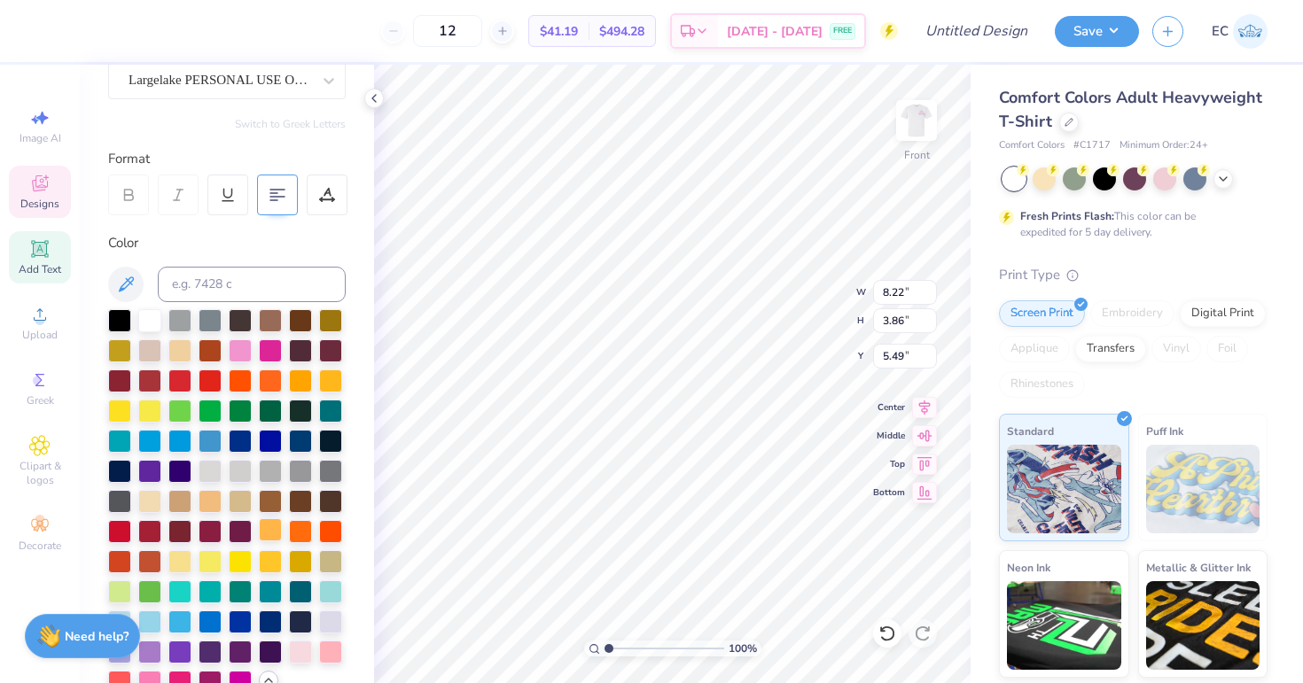
scroll to position [168, 0]
click at [132, 285] on icon at bounding box center [125, 284] width 21 height 21
click at [116, 278] on icon at bounding box center [125, 284] width 21 height 21
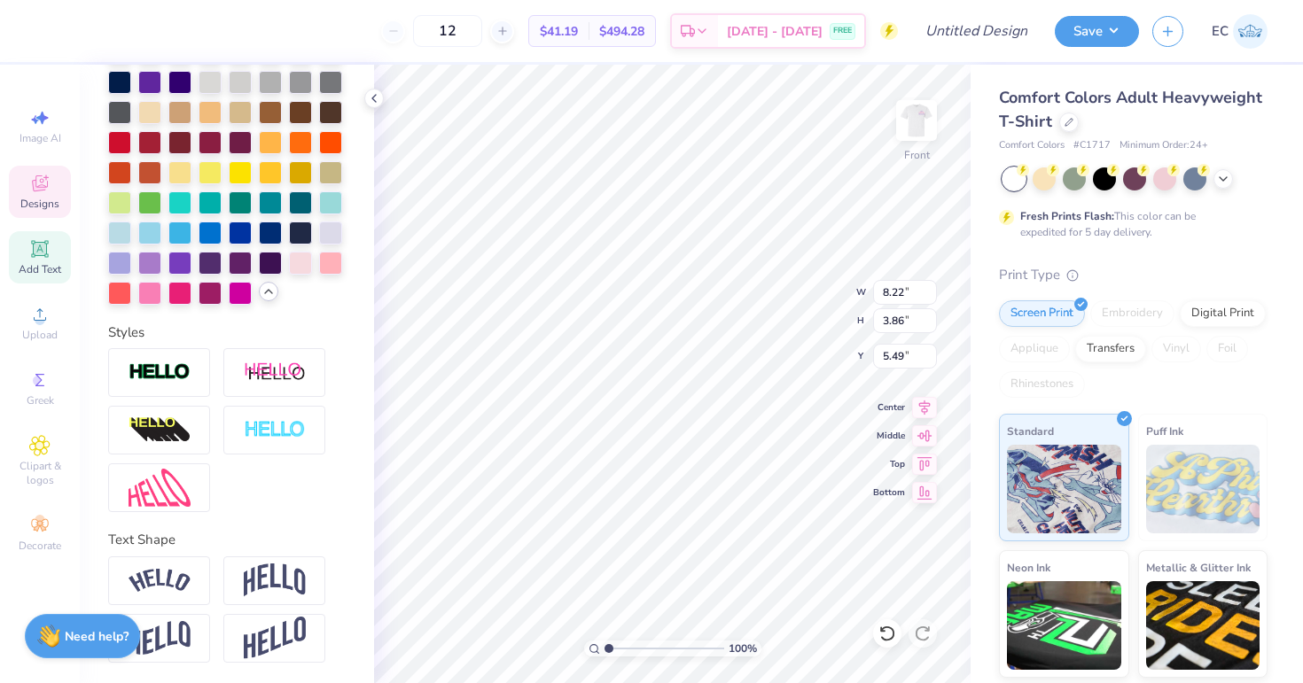
scroll to position [371, 0]
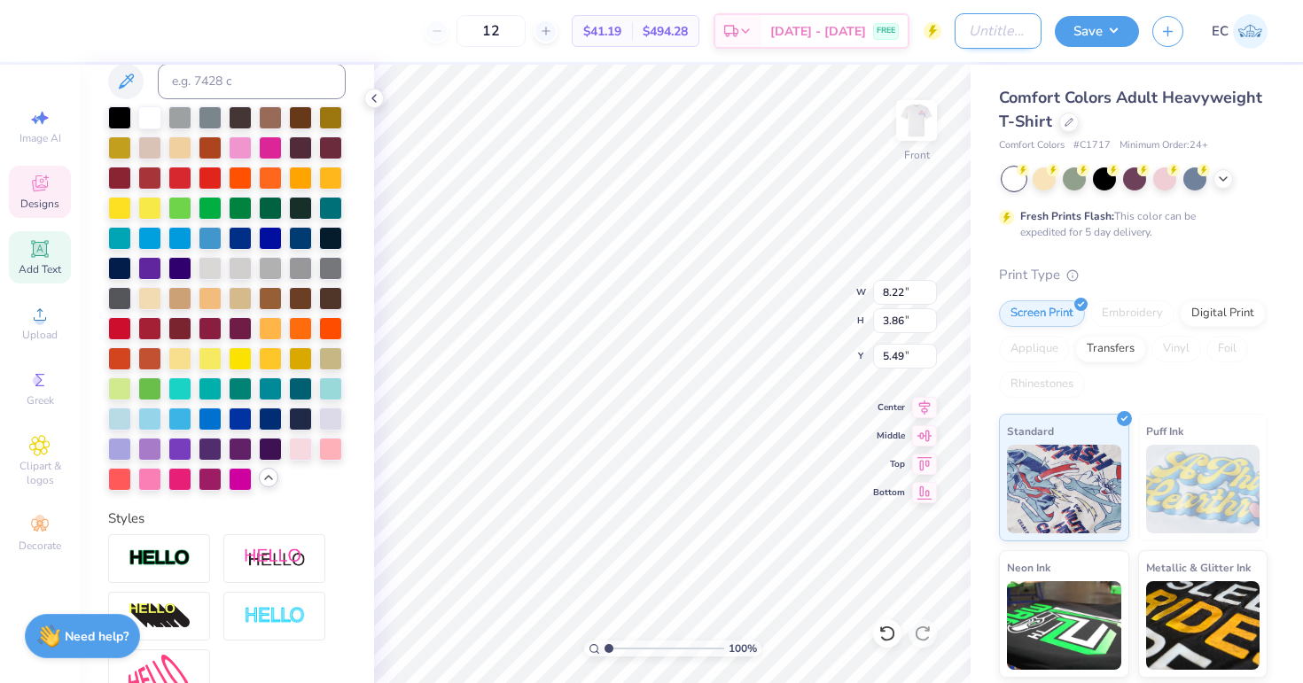
click at [977, 34] on input "Design Title" at bounding box center [998, 30] width 87 height 35
type input "AXO Parents Weekend"
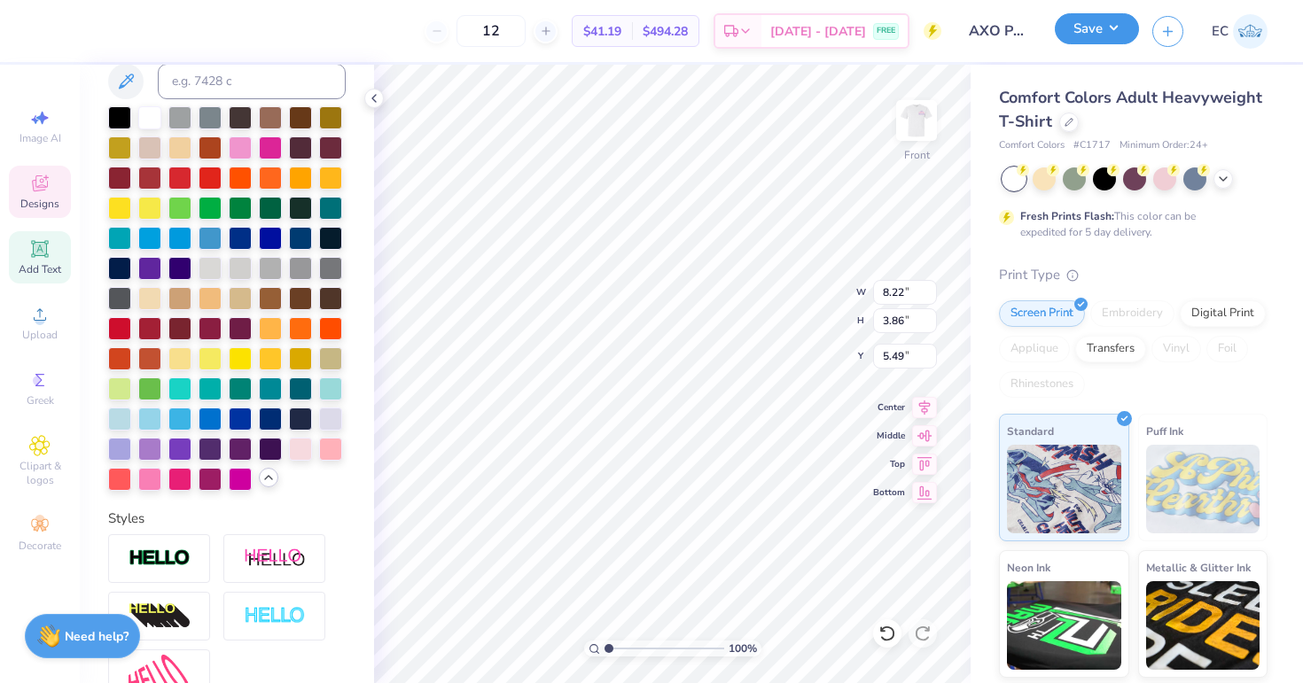
click at [1097, 27] on button "Save" at bounding box center [1097, 28] width 84 height 31
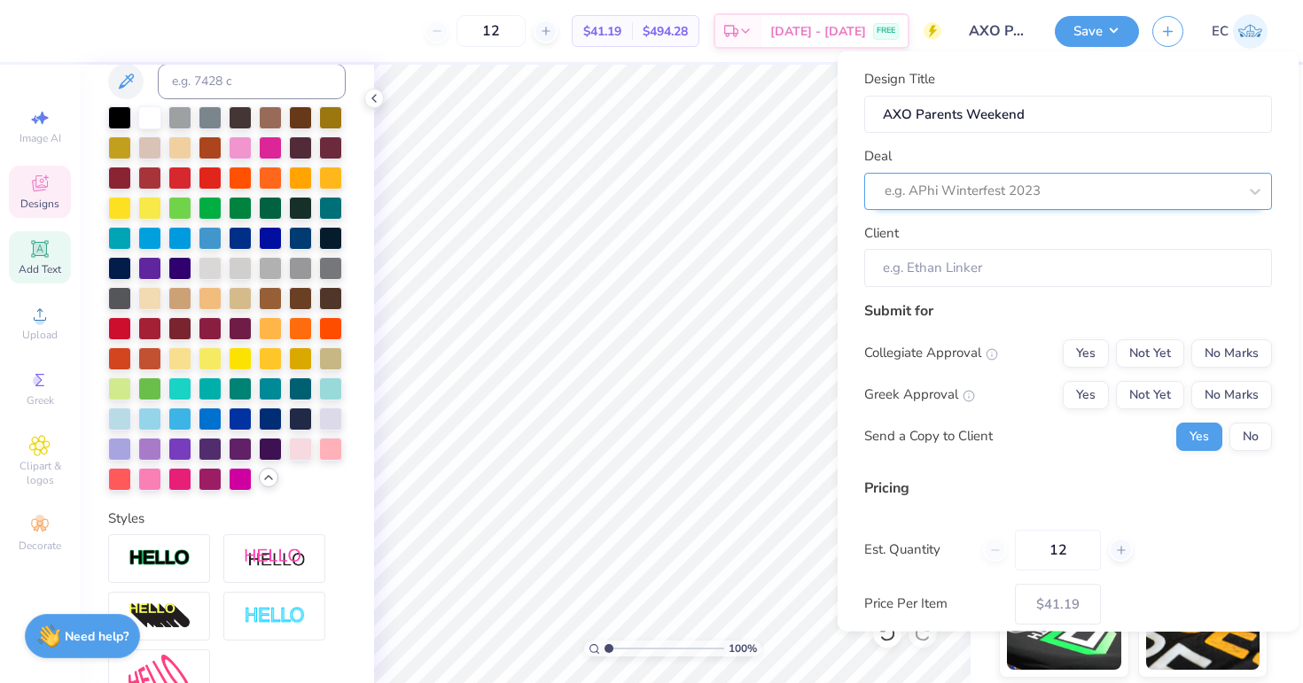
click at [1104, 191] on div at bounding box center [1061, 191] width 353 height 24
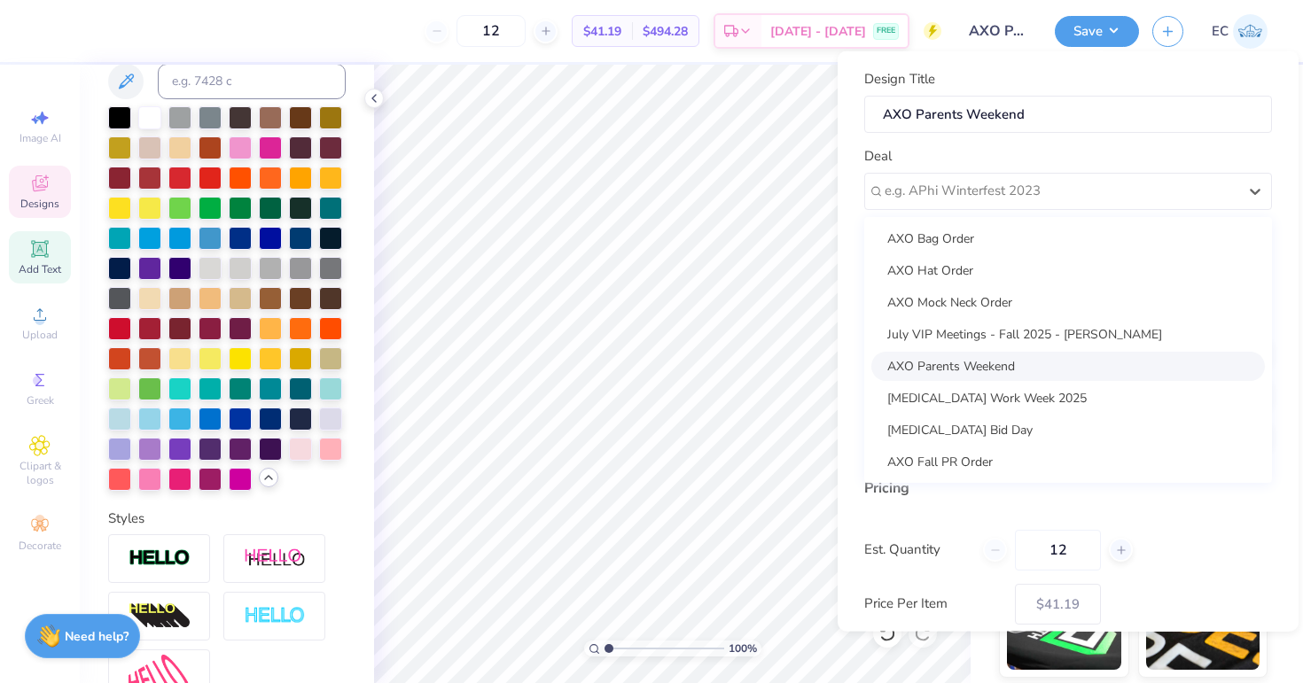
click at [1076, 369] on div "AXO Parents Weekend" at bounding box center [1068, 365] width 394 height 29
type input "[PERSON_NAME]"
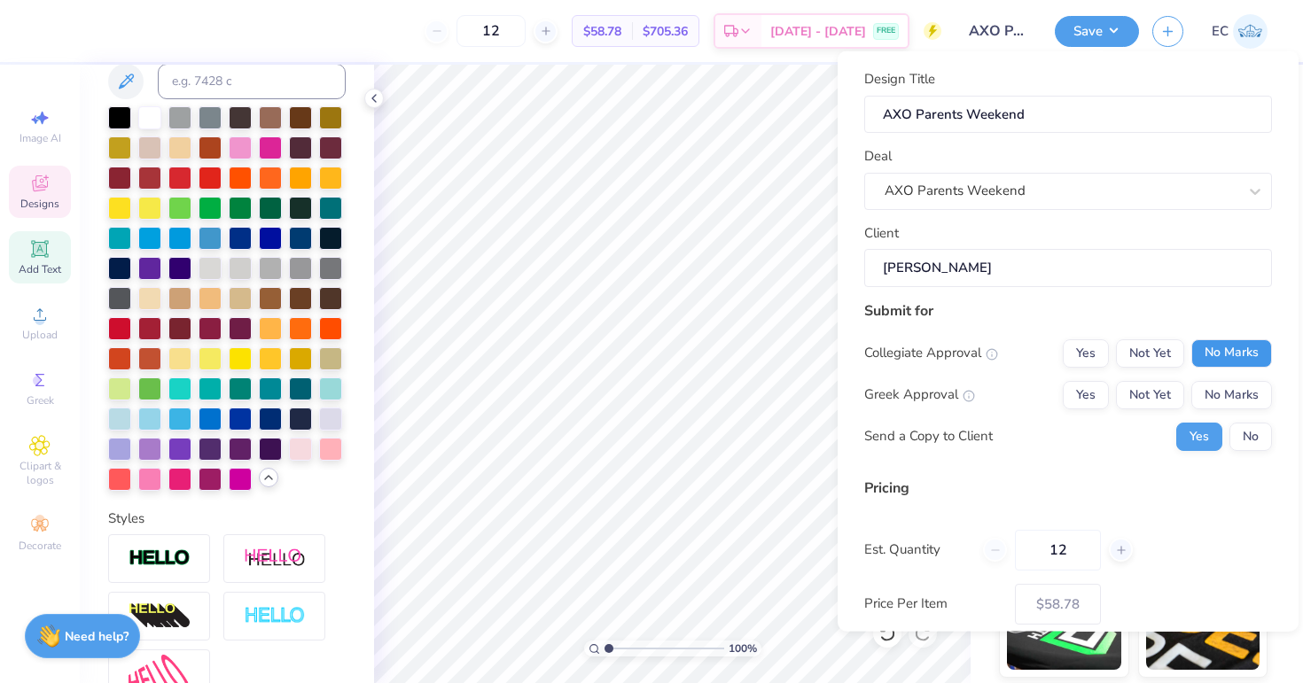
click at [1210, 349] on button "No Marks" at bounding box center [1231, 353] width 81 height 28
click at [1082, 404] on button "Yes" at bounding box center [1086, 394] width 46 height 28
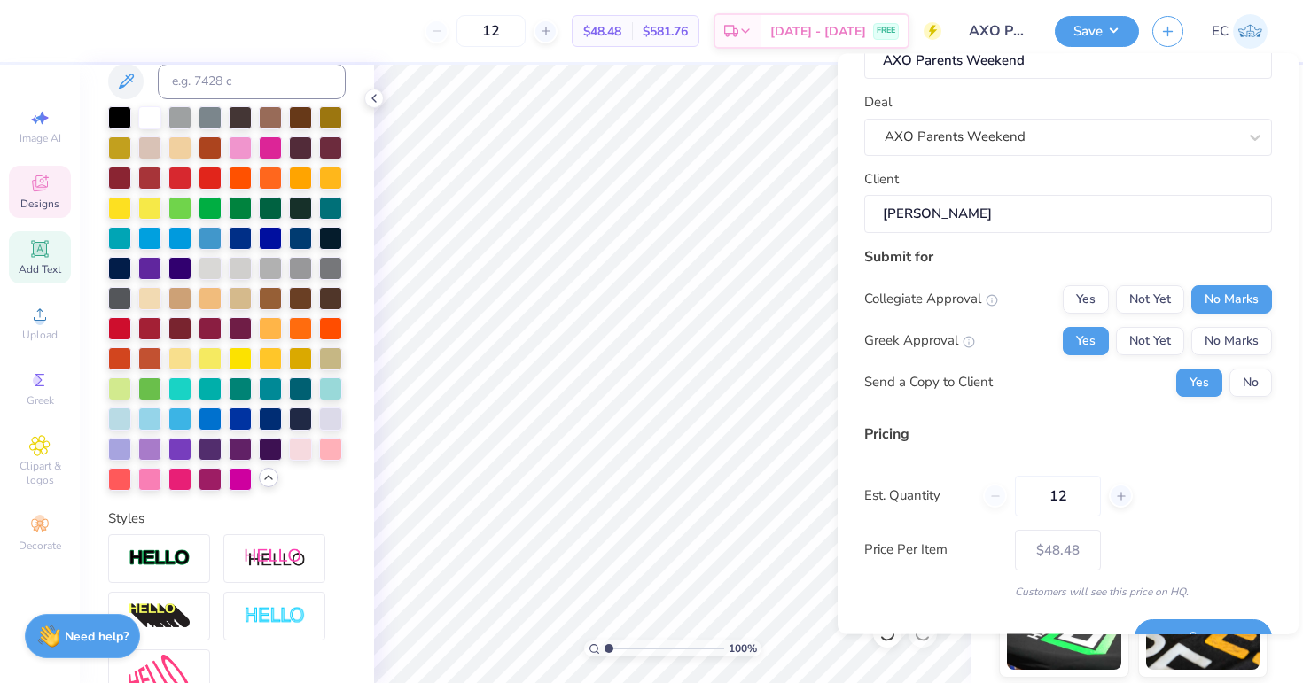
scroll to position [95, 0]
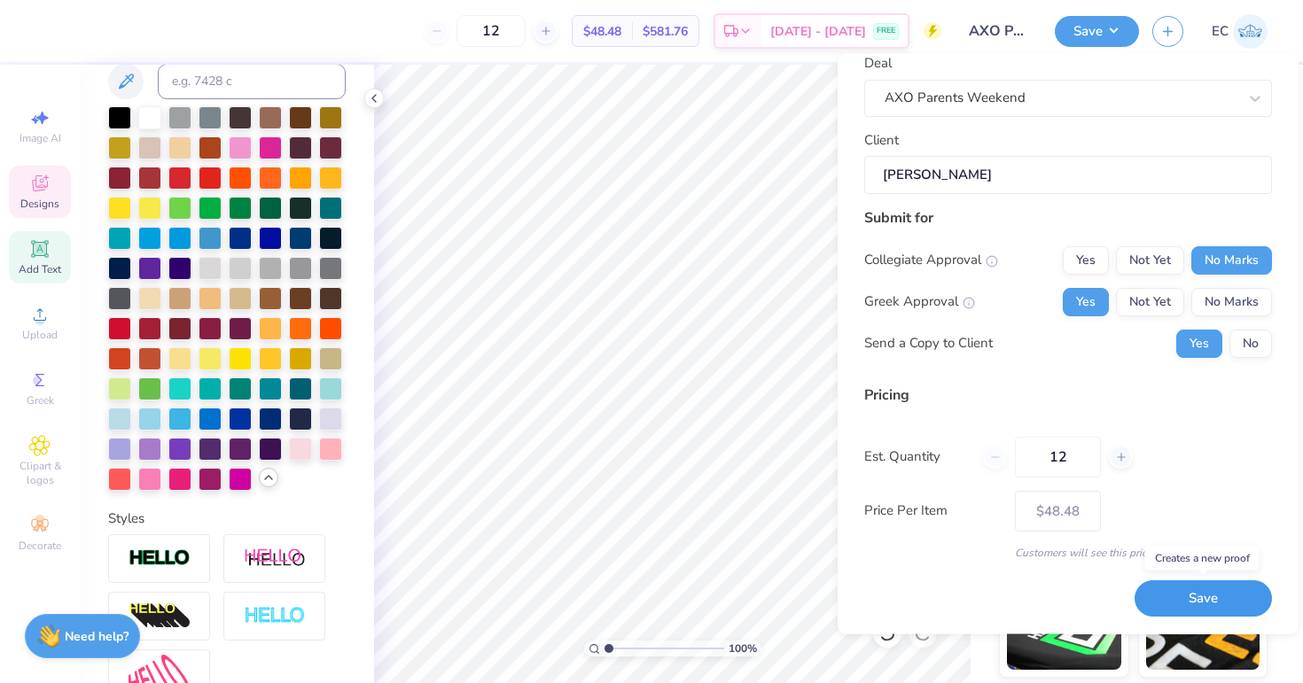
click at [1203, 600] on button "Save" at bounding box center [1203, 599] width 137 height 36
type input "$48.48"
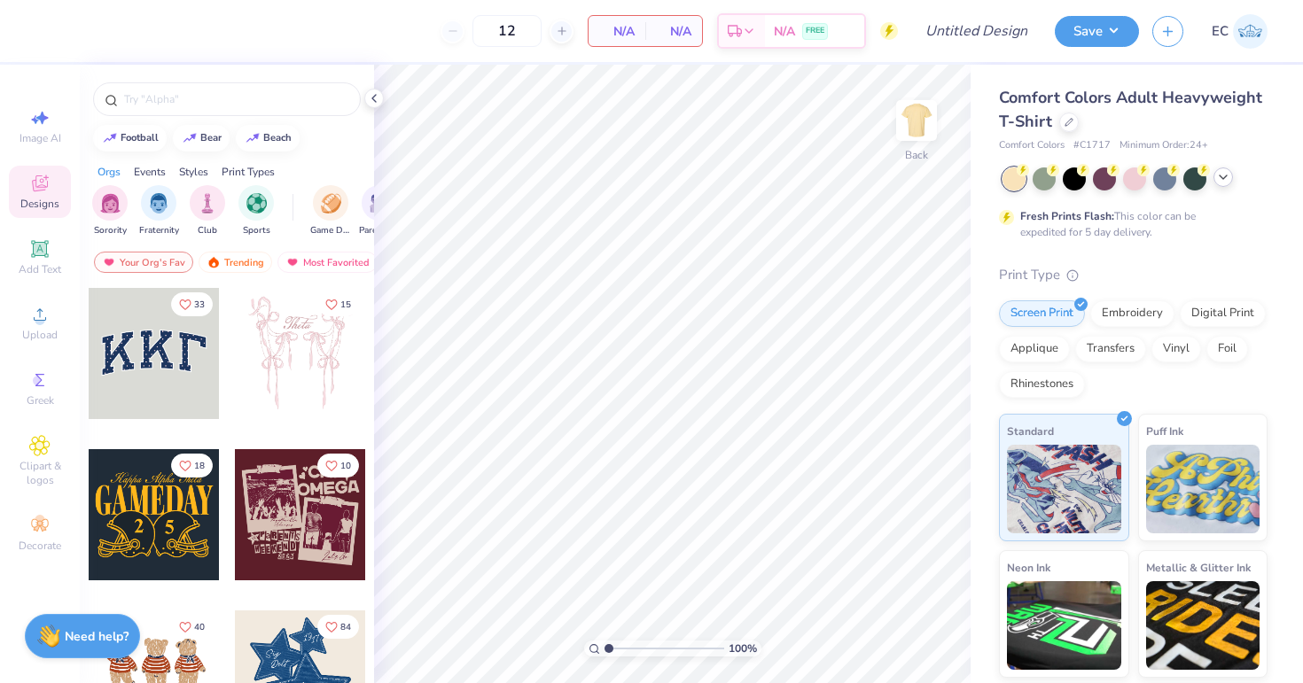
click at [1229, 179] on icon at bounding box center [1223, 177] width 14 height 14
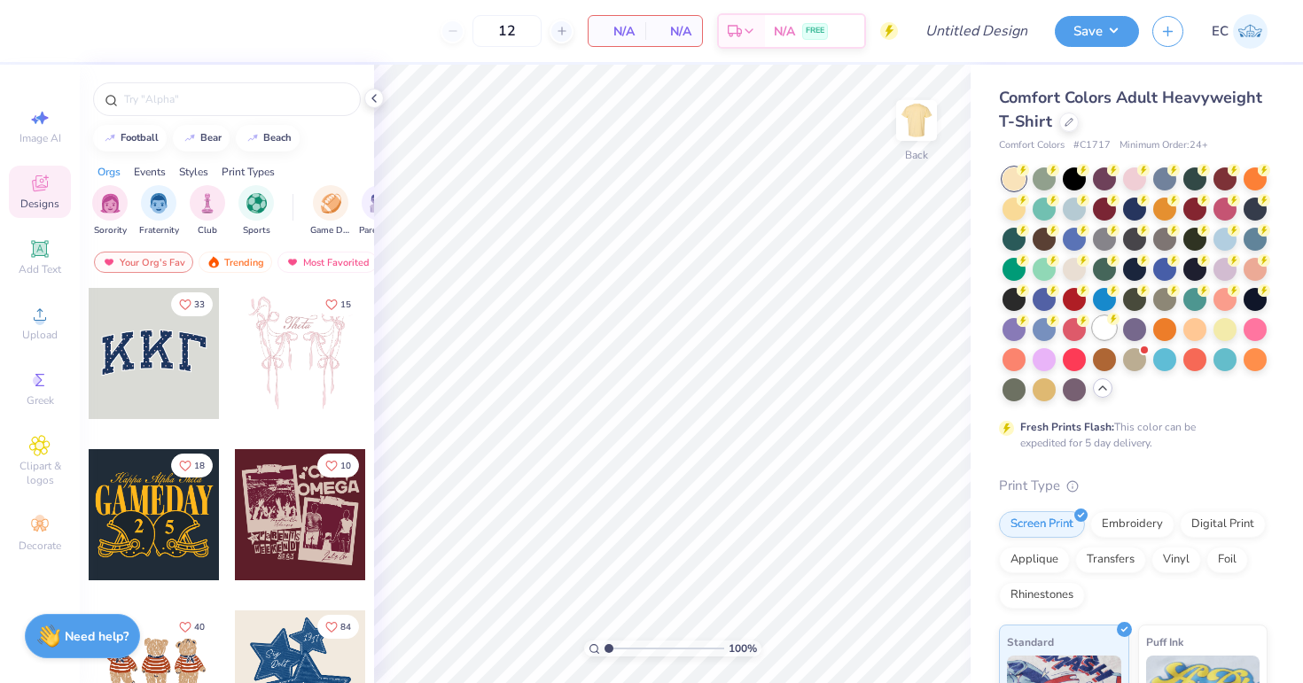
click at [1108, 325] on div at bounding box center [1104, 327] width 23 height 23
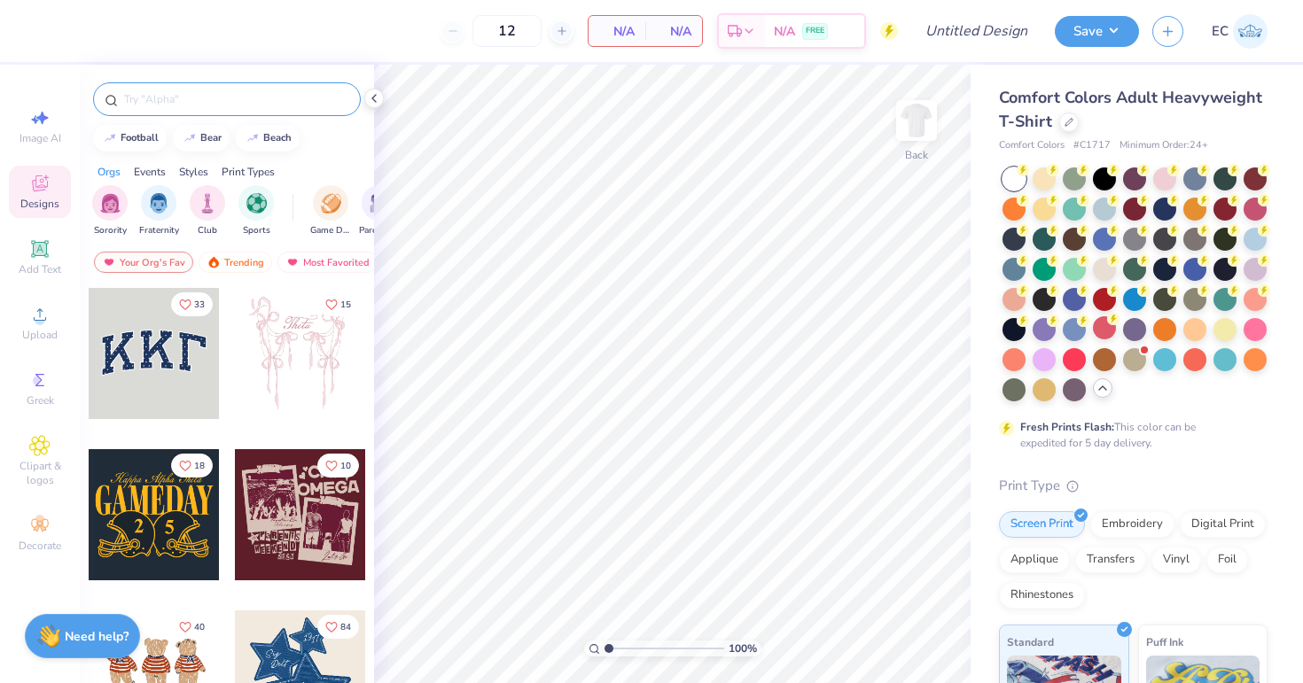
click at [191, 105] on input "text" at bounding box center [235, 99] width 227 height 18
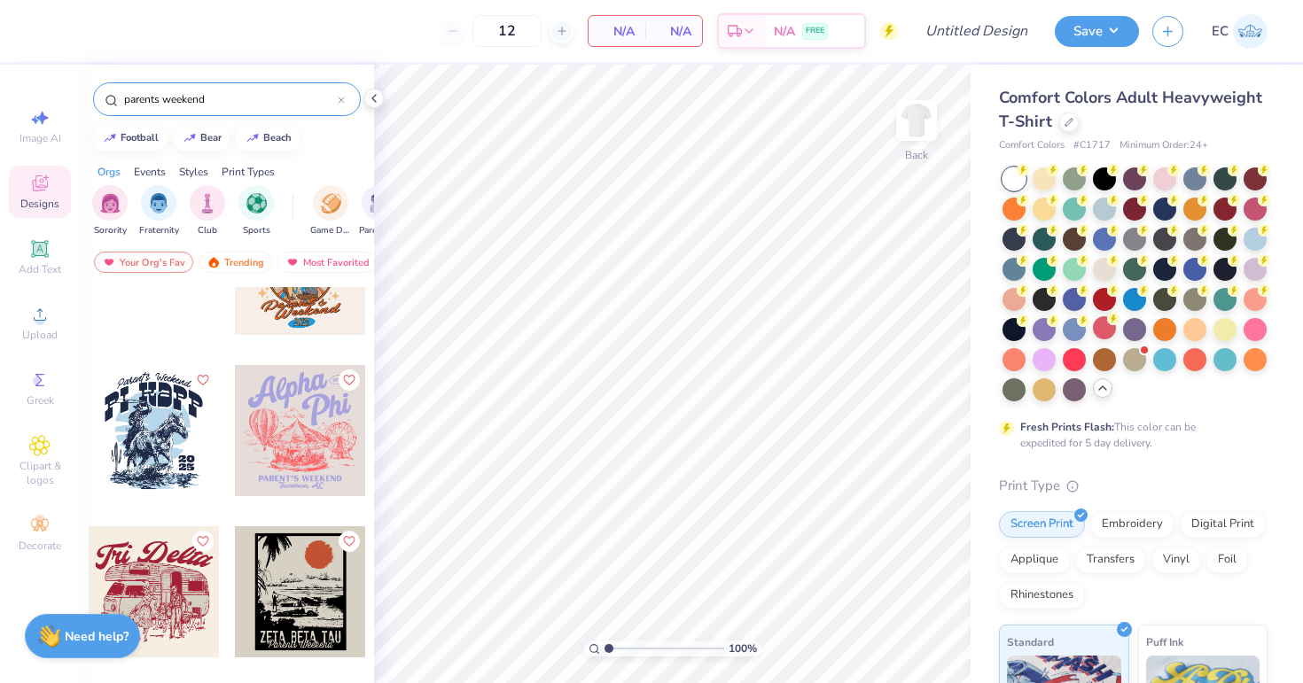
scroll to position [2017, 0]
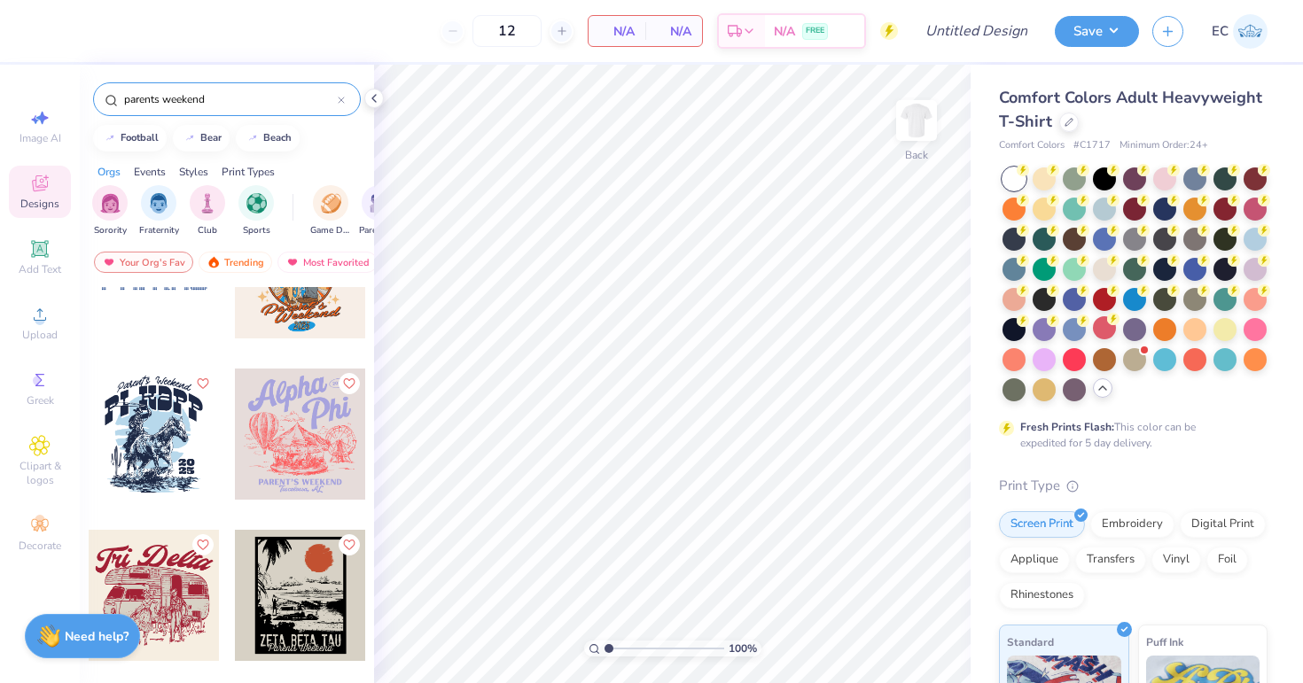
type input "parents weekend"
click at [310, 384] on div at bounding box center [300, 434] width 131 height 131
click at [917, 123] on img at bounding box center [916, 120] width 71 height 71
click at [296, 434] on div at bounding box center [300, 434] width 131 height 131
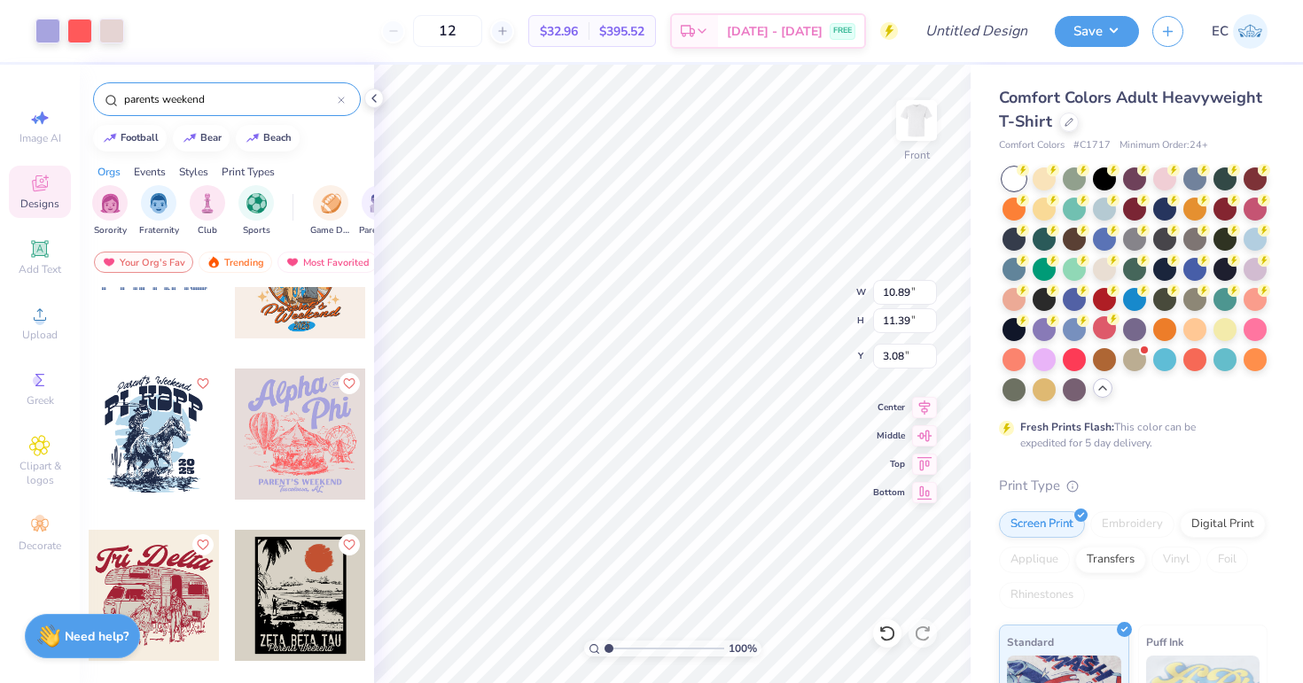
type input "10.89"
type input "11.39"
type input "3.76"
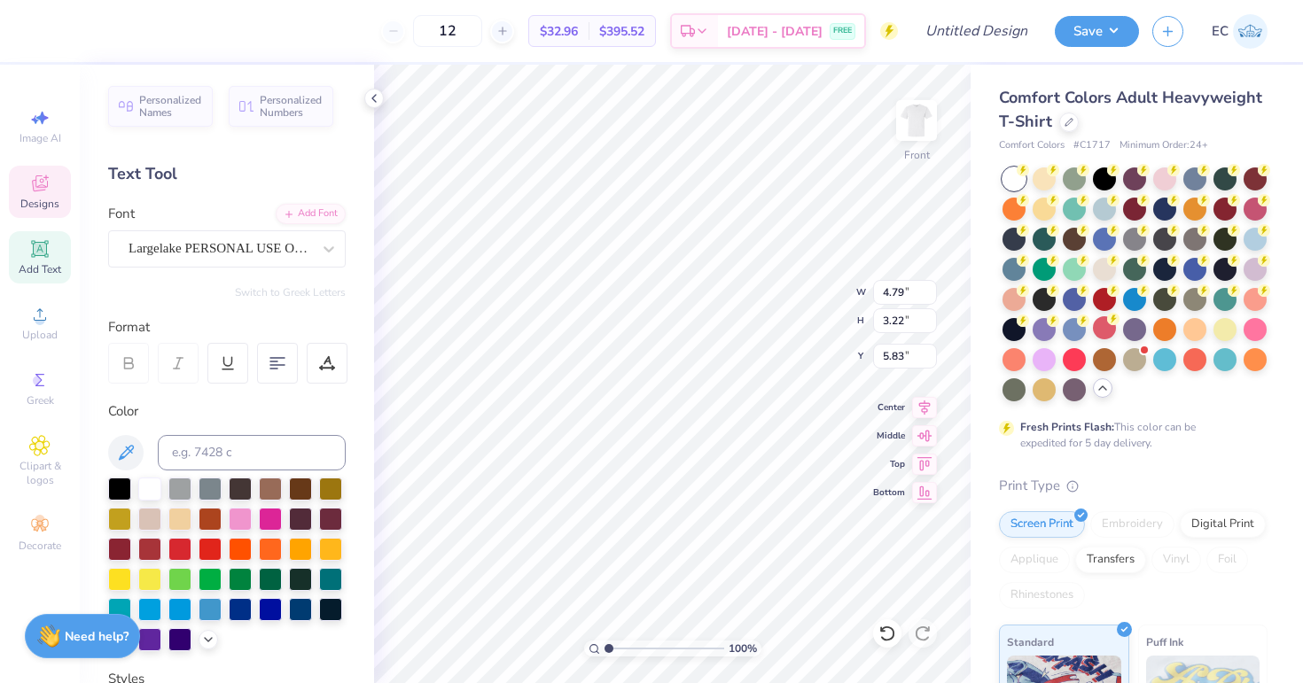
type textarea "Chi"
type input "4.18"
type input "0.61"
type input "14.53"
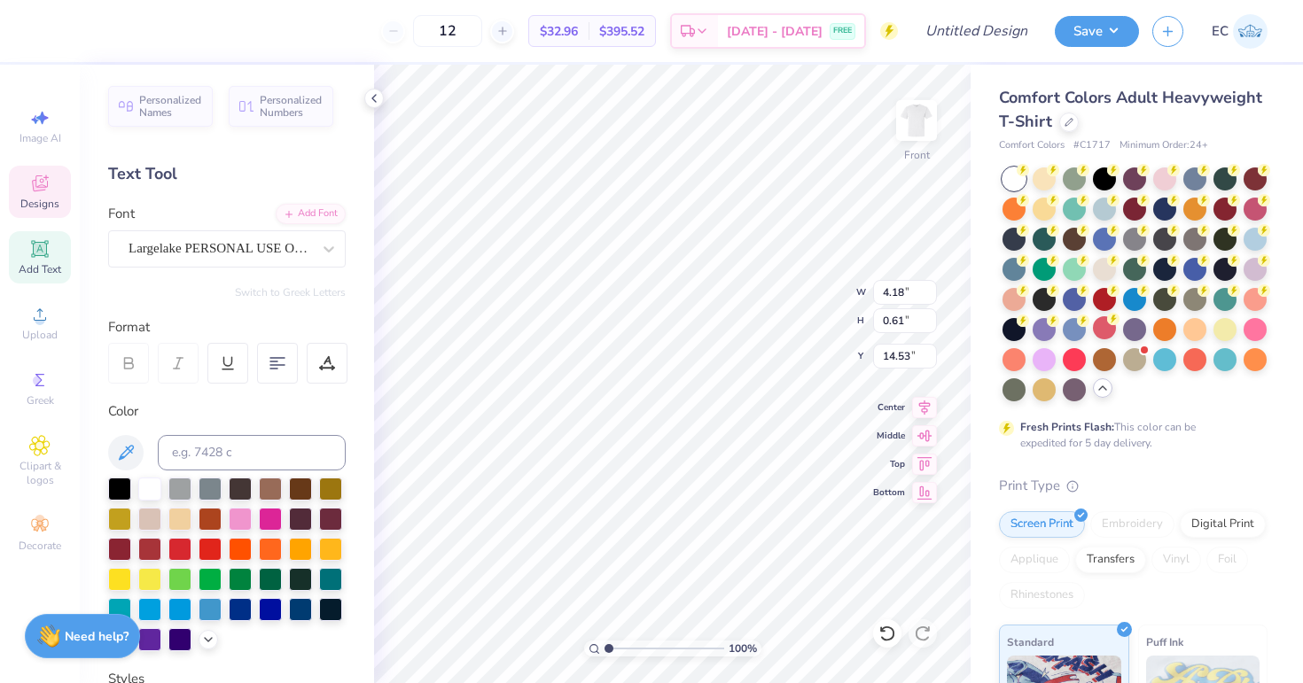
type textarea "[GEOGRAPHIC_DATA], [GEOGRAPHIC_DATA]"
type input "12.52"
type input "13.18"
type input "3.88"
click at [924, 129] on img at bounding box center [916, 120] width 71 height 71
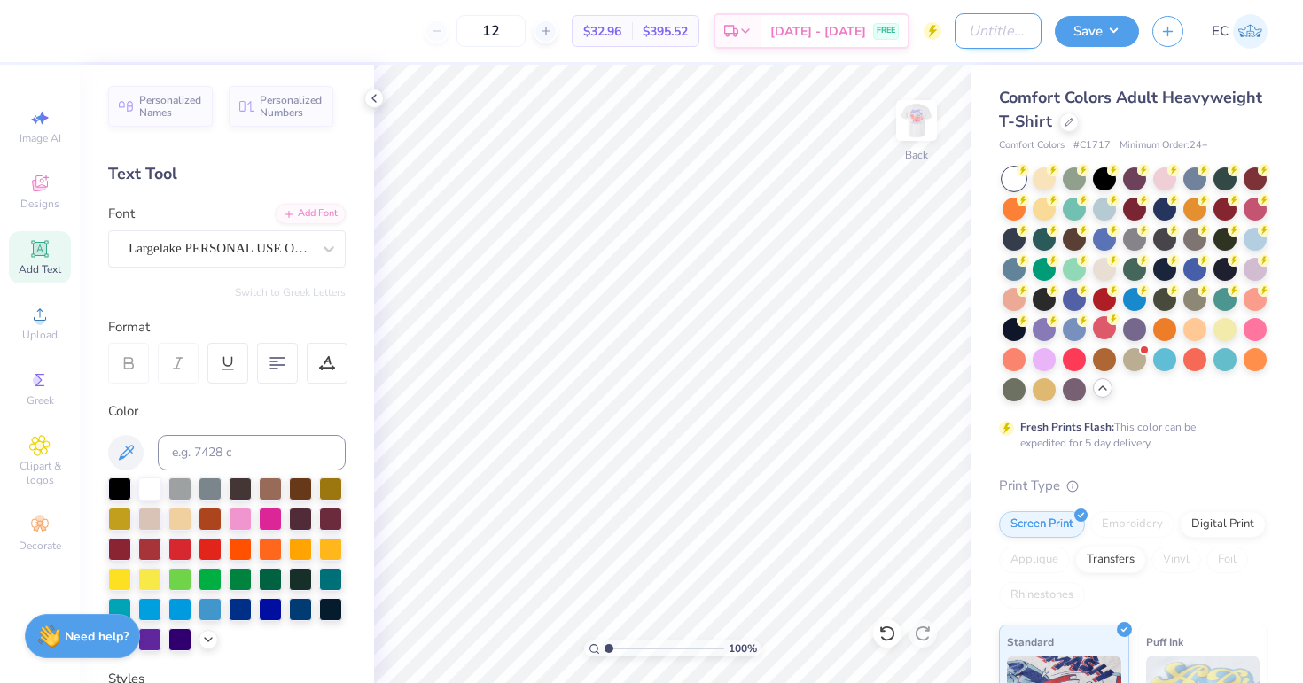
click at [973, 36] on input "Design Title" at bounding box center [998, 30] width 87 height 35
type input "AXO Parents Weekend"
click at [37, 254] on icon at bounding box center [39, 248] width 13 height 13
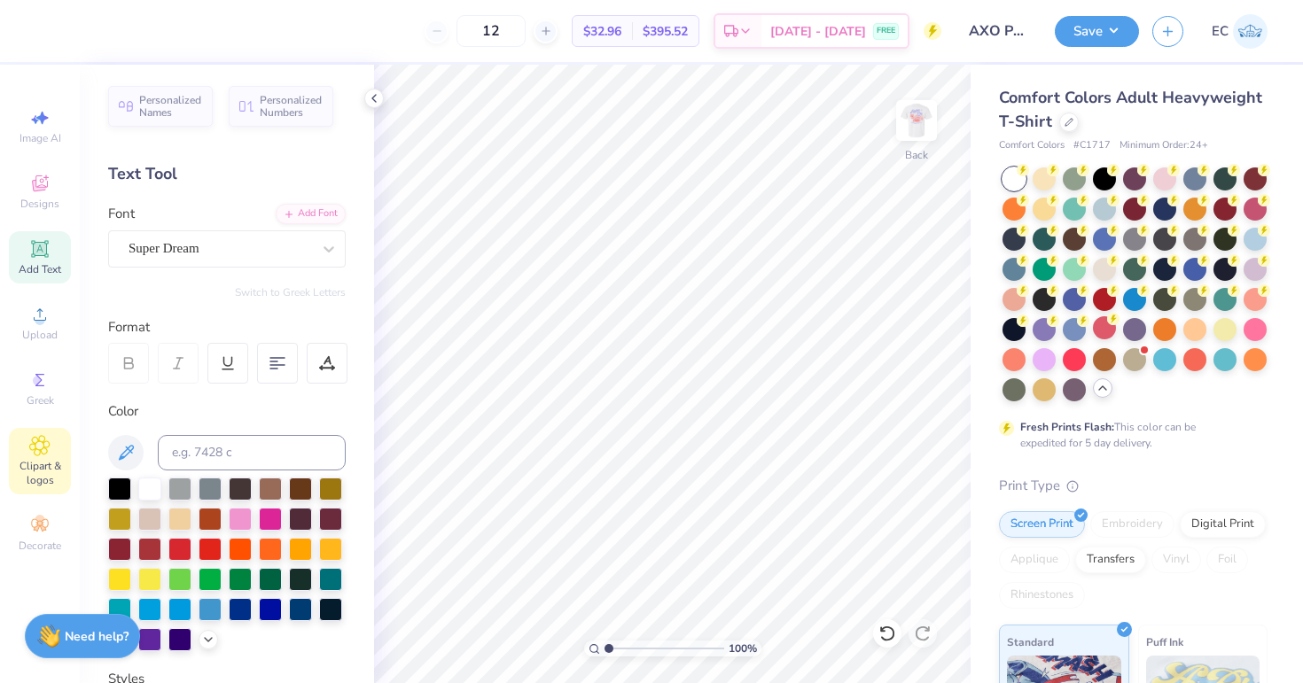
click at [39, 462] on span "Clipart & logos" at bounding box center [40, 473] width 62 height 28
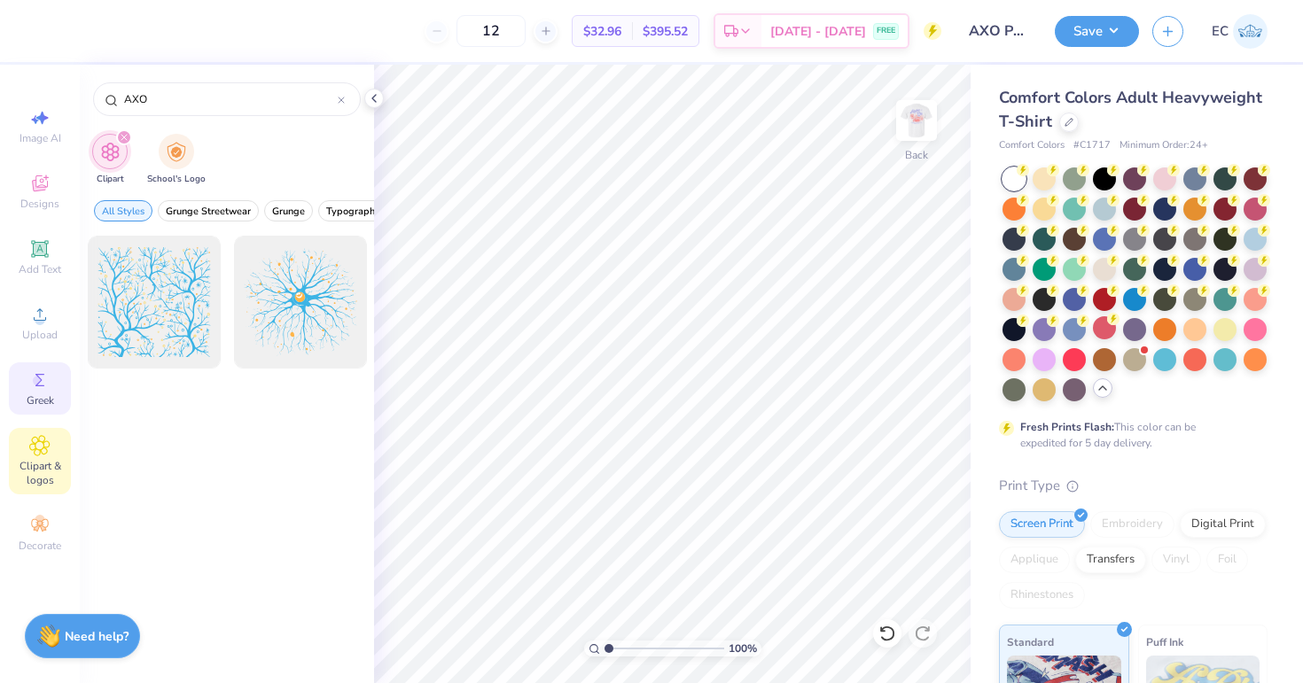
type input "AXO"
click at [38, 392] on div "Greek" at bounding box center [40, 389] width 62 height 52
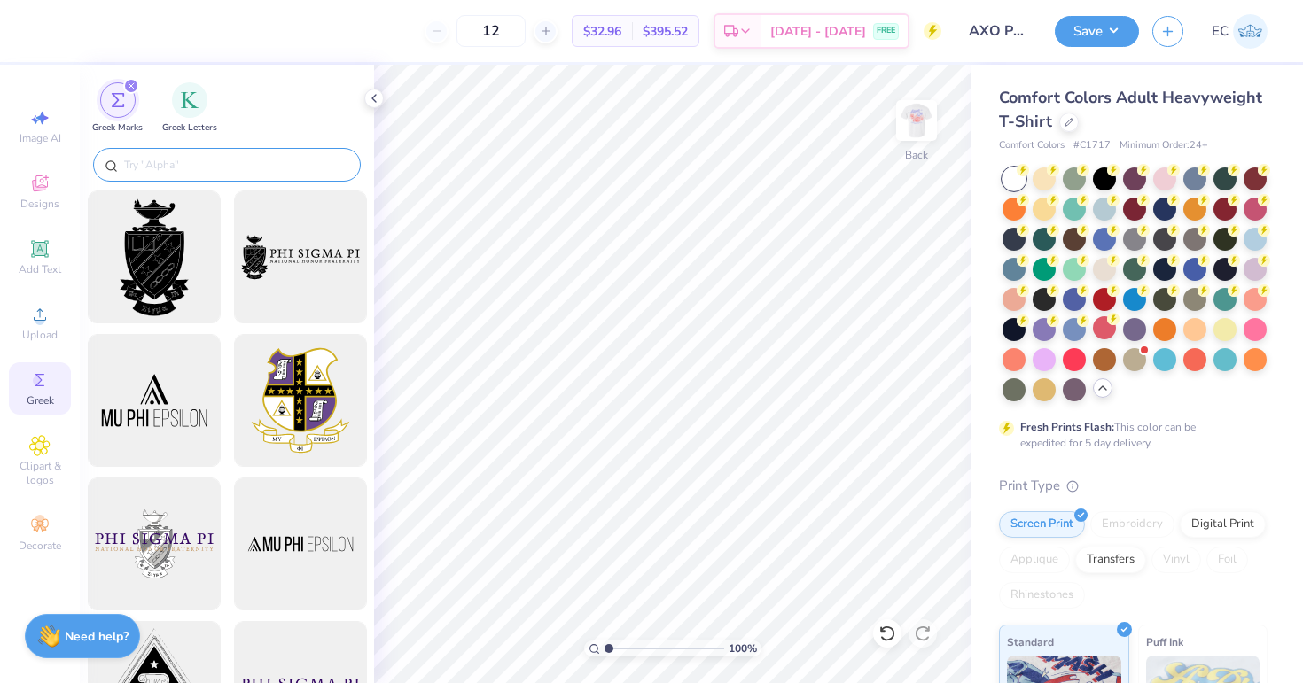
click at [237, 157] on input "text" at bounding box center [235, 165] width 227 height 18
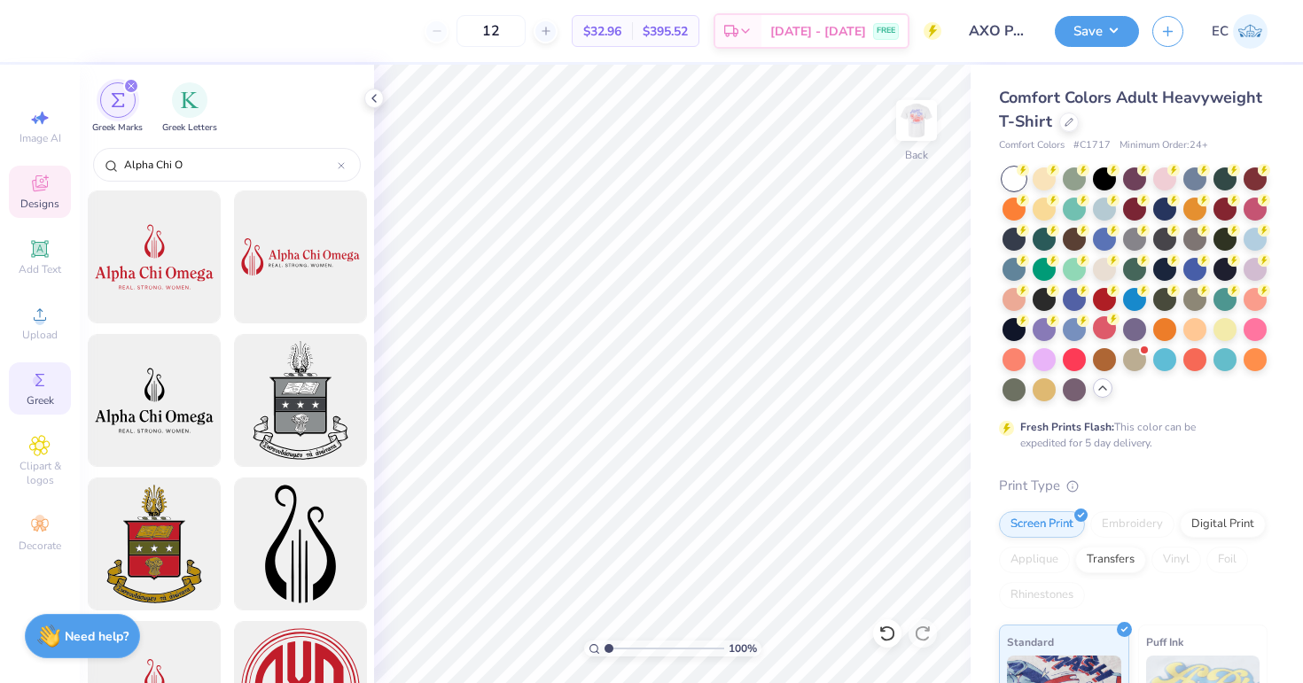
type input "Alpha Chi O"
click at [38, 191] on icon at bounding box center [40, 184] width 16 height 16
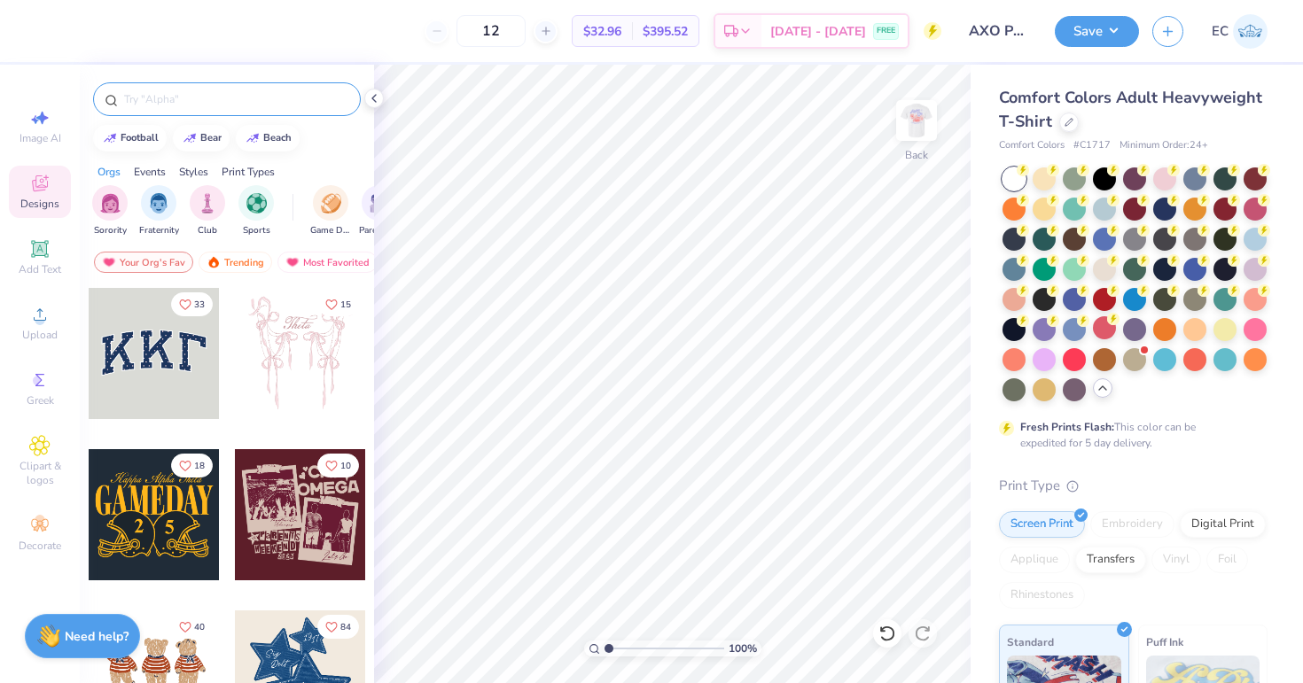
click at [218, 100] on input "text" at bounding box center [235, 99] width 227 height 18
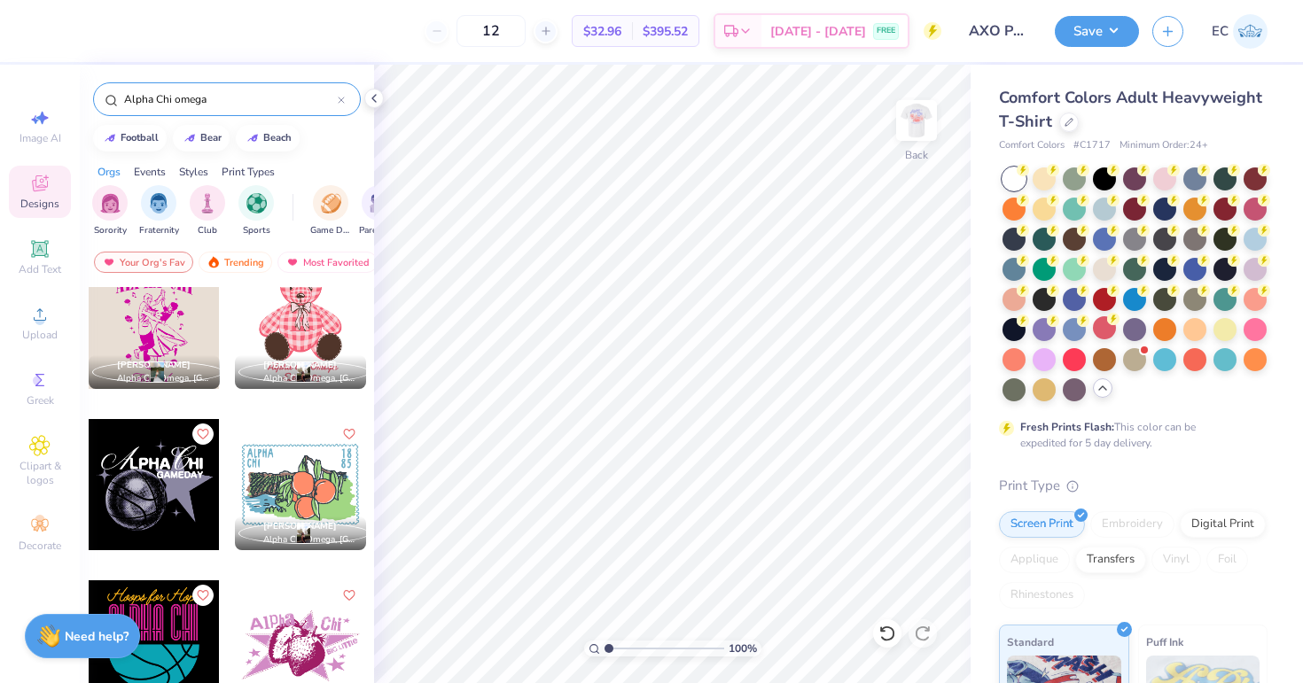
scroll to position [2691, 0]
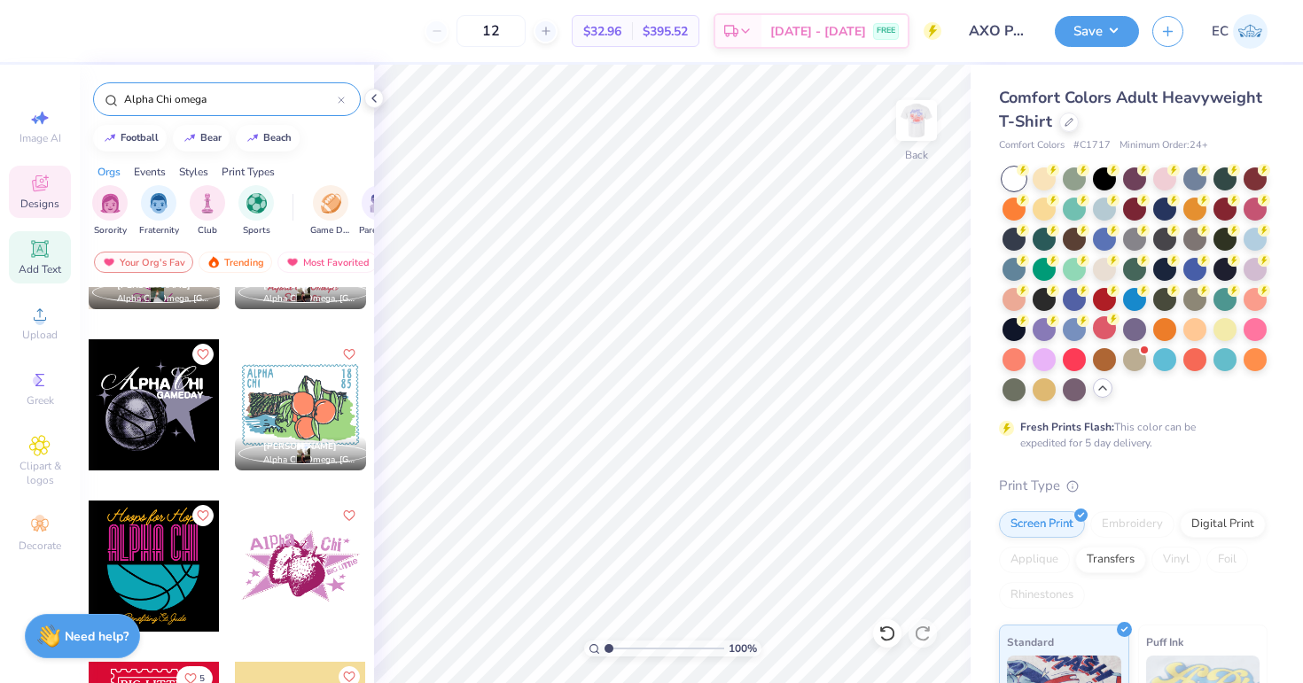
type input "Alpha Chi omega"
click at [54, 271] on span "Add Text" at bounding box center [40, 269] width 43 height 14
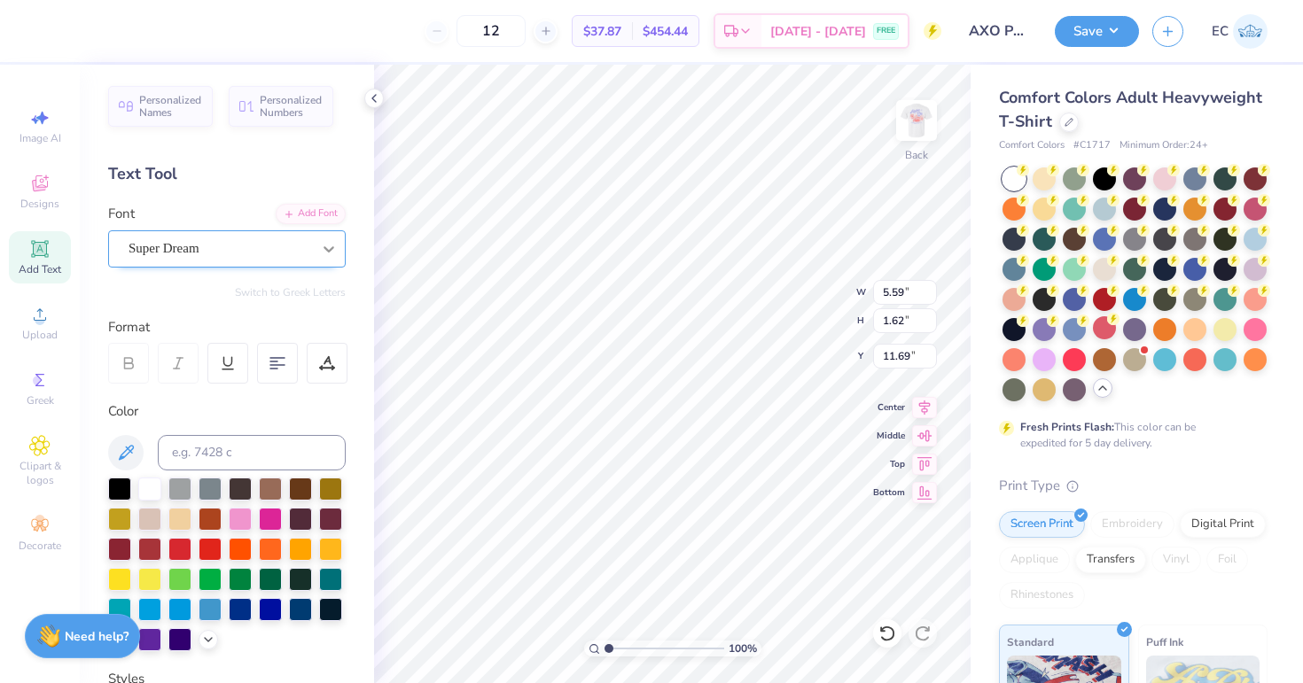
click at [323, 251] on icon at bounding box center [329, 249] width 18 height 18
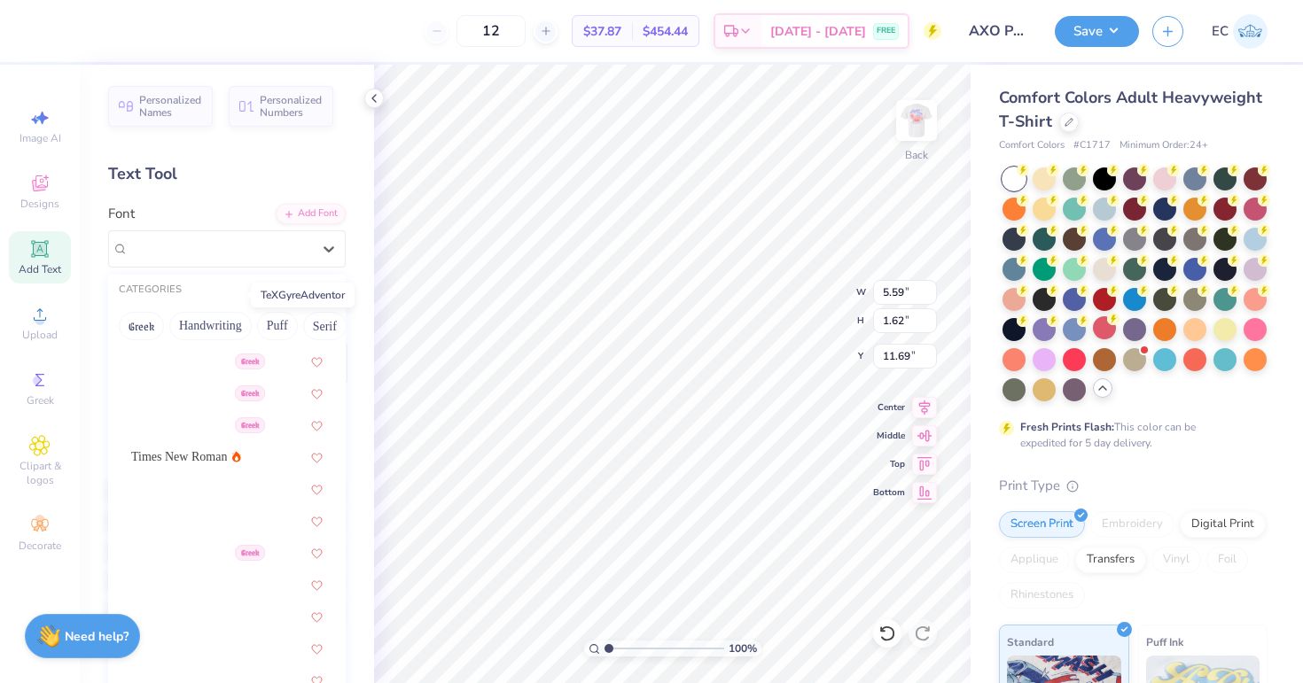
scroll to position [9286, 0]
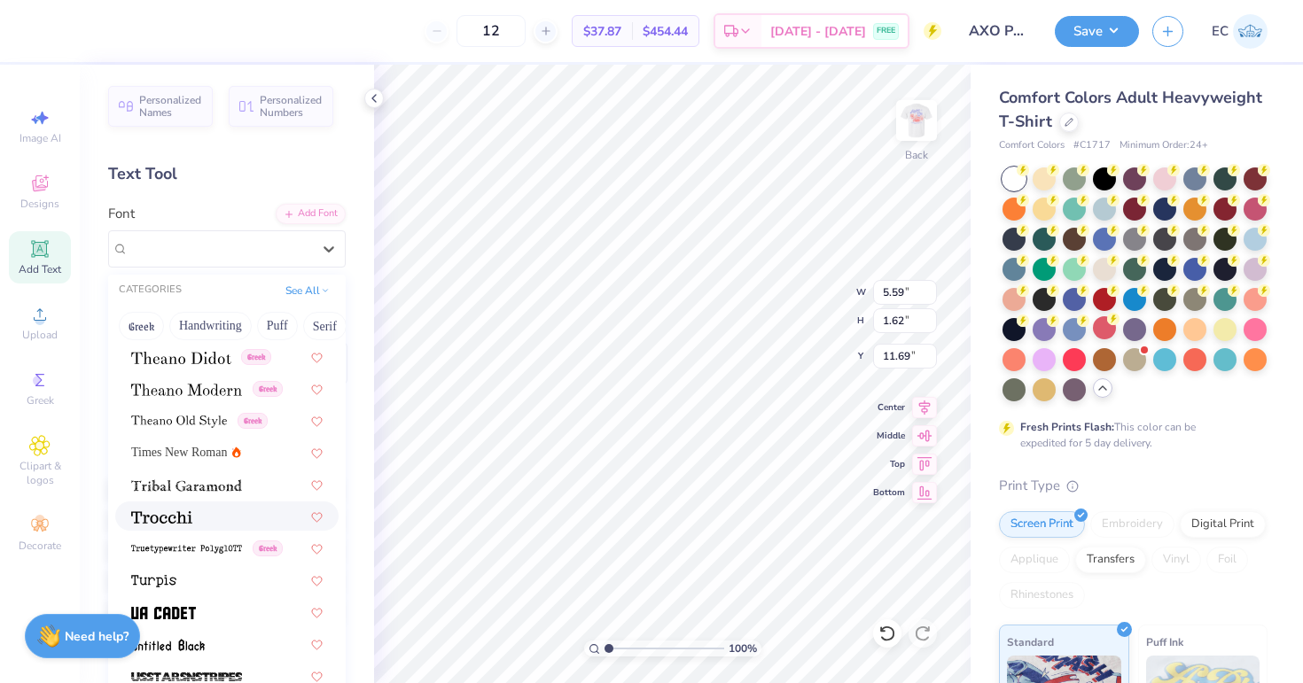
click at [204, 514] on div at bounding box center [226, 516] width 191 height 19
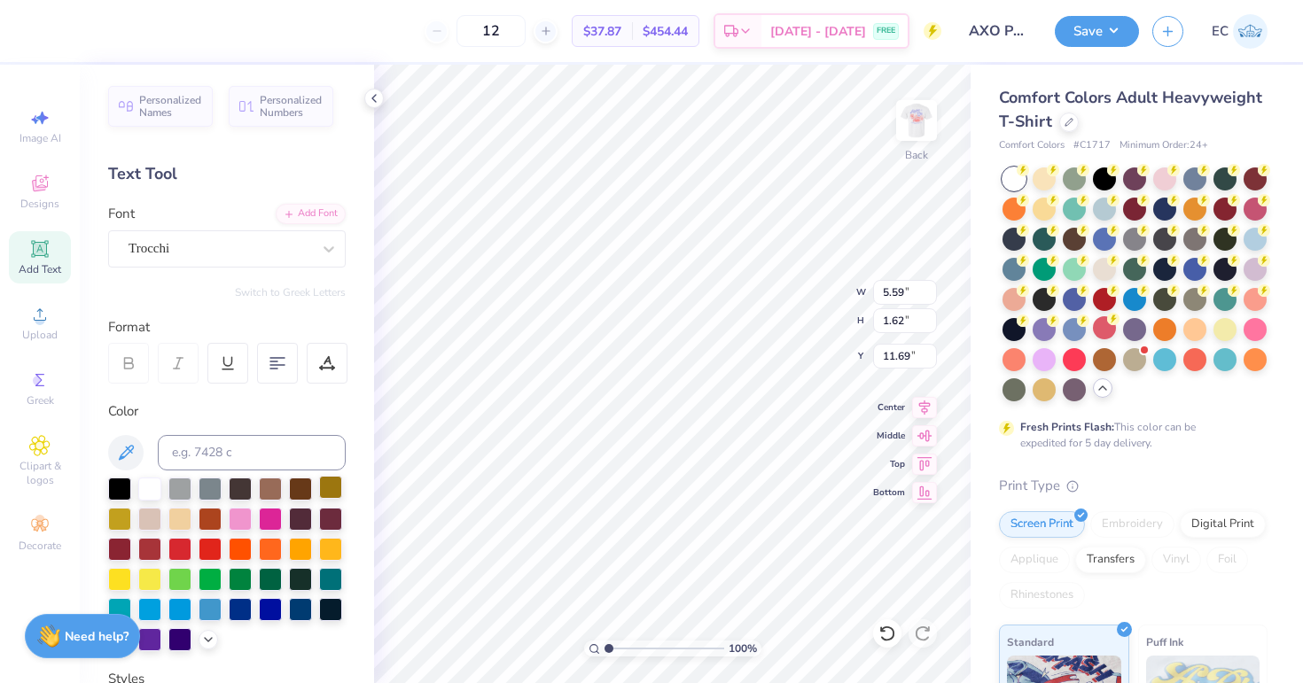
type input "6.75"
type input "1.70"
type input "11.65"
type textarea "AXO Parents Weekend"
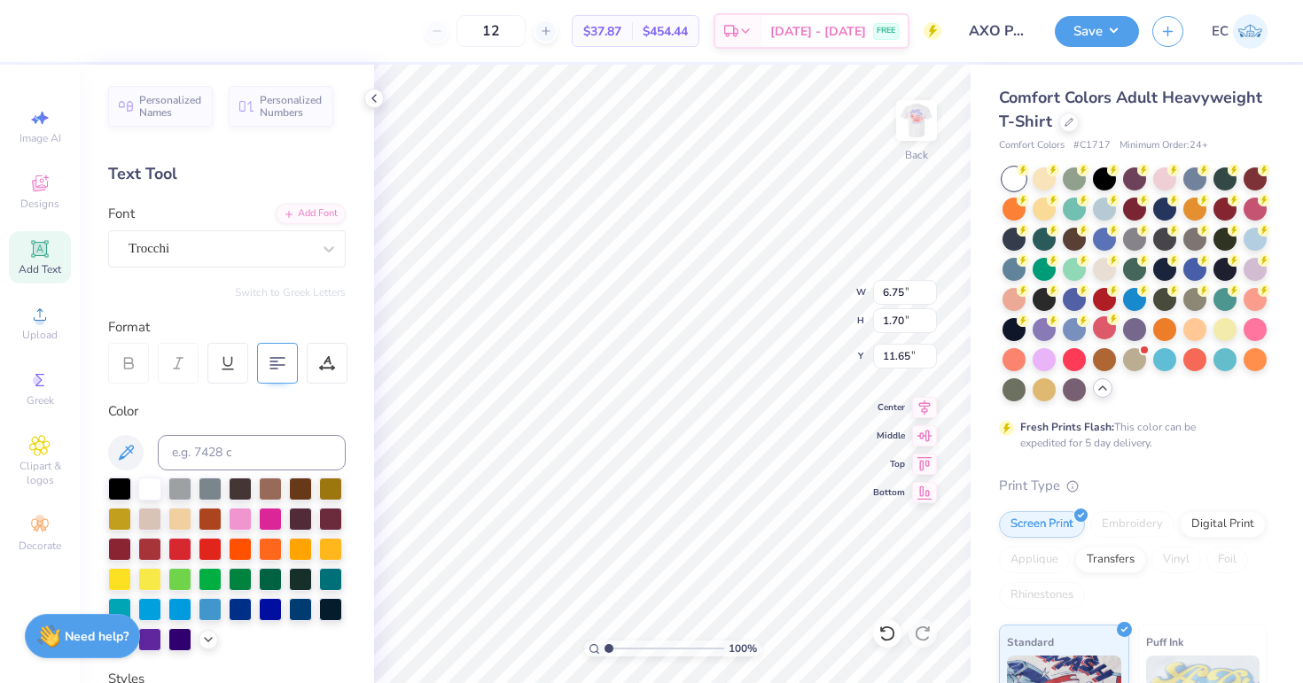
click at [265, 363] on div at bounding box center [277, 363] width 41 height 41
click at [206, 637] on icon at bounding box center [208, 638] width 14 height 14
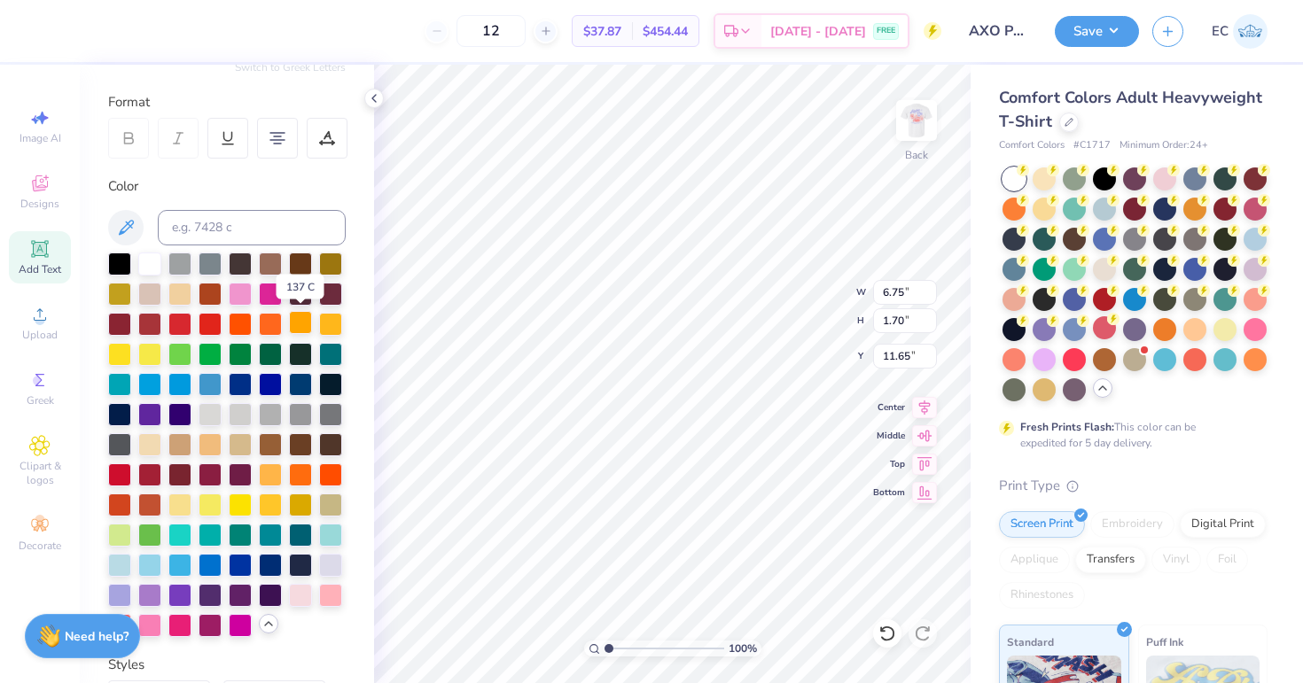
scroll to position [226, 0]
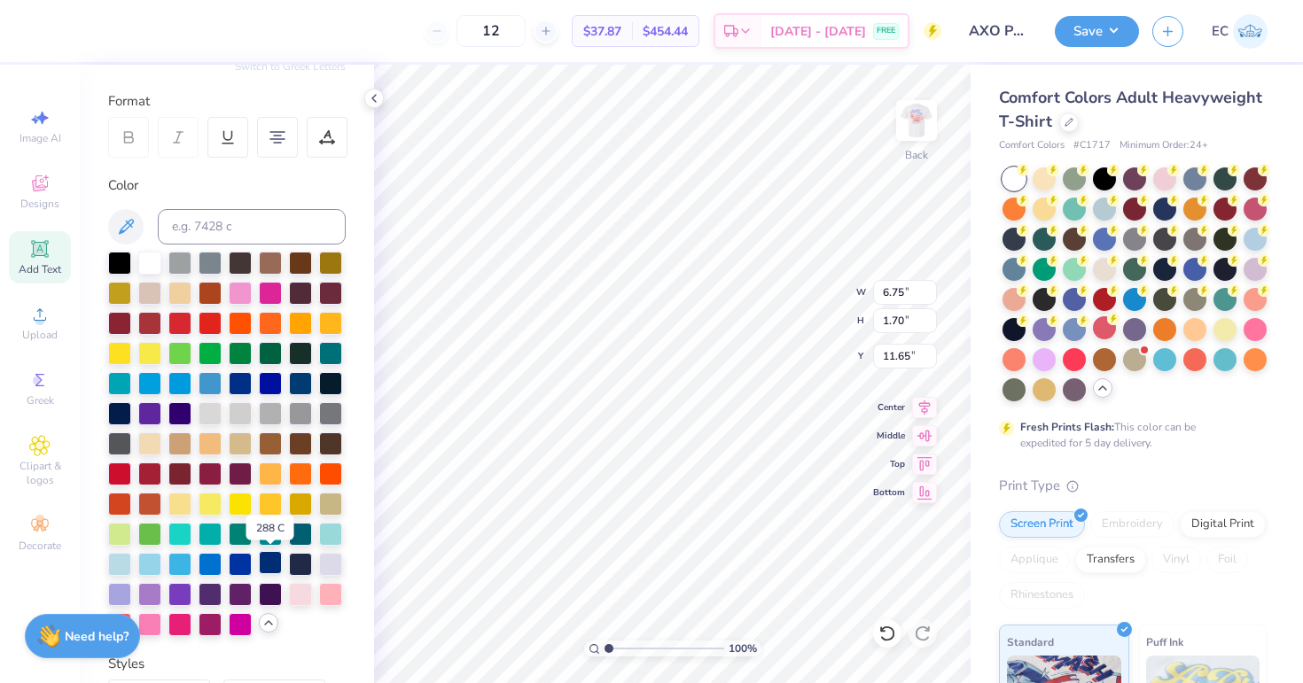
click at [264, 566] on div at bounding box center [270, 562] width 23 height 23
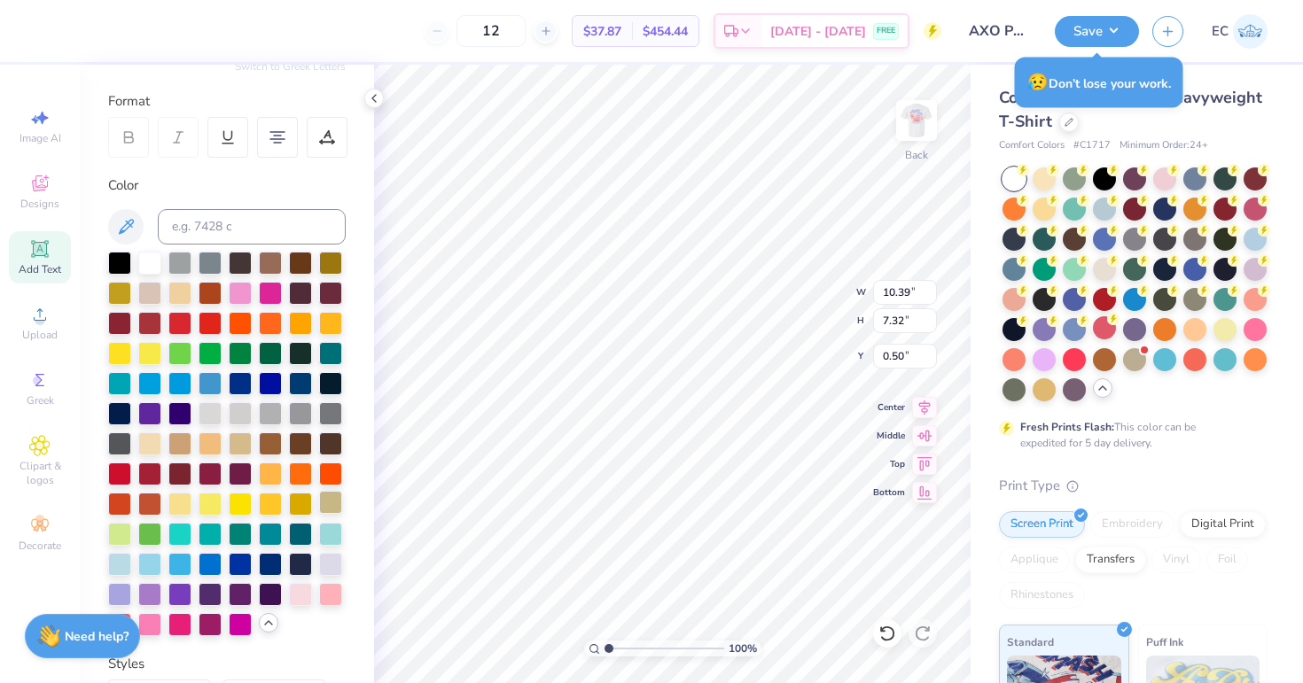
type input "0.50"
type input "3.66"
type input "2.58"
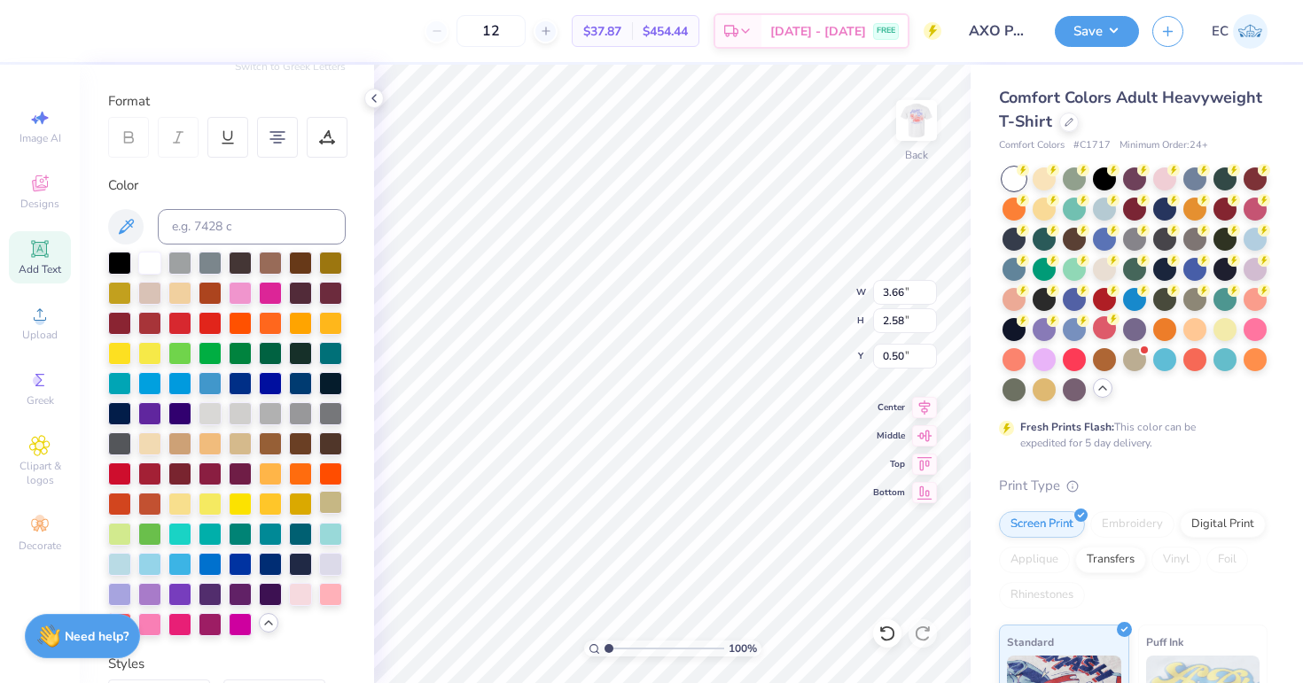
type input "3.44"
type input "4.09"
type input "2.88"
type input "3.45"
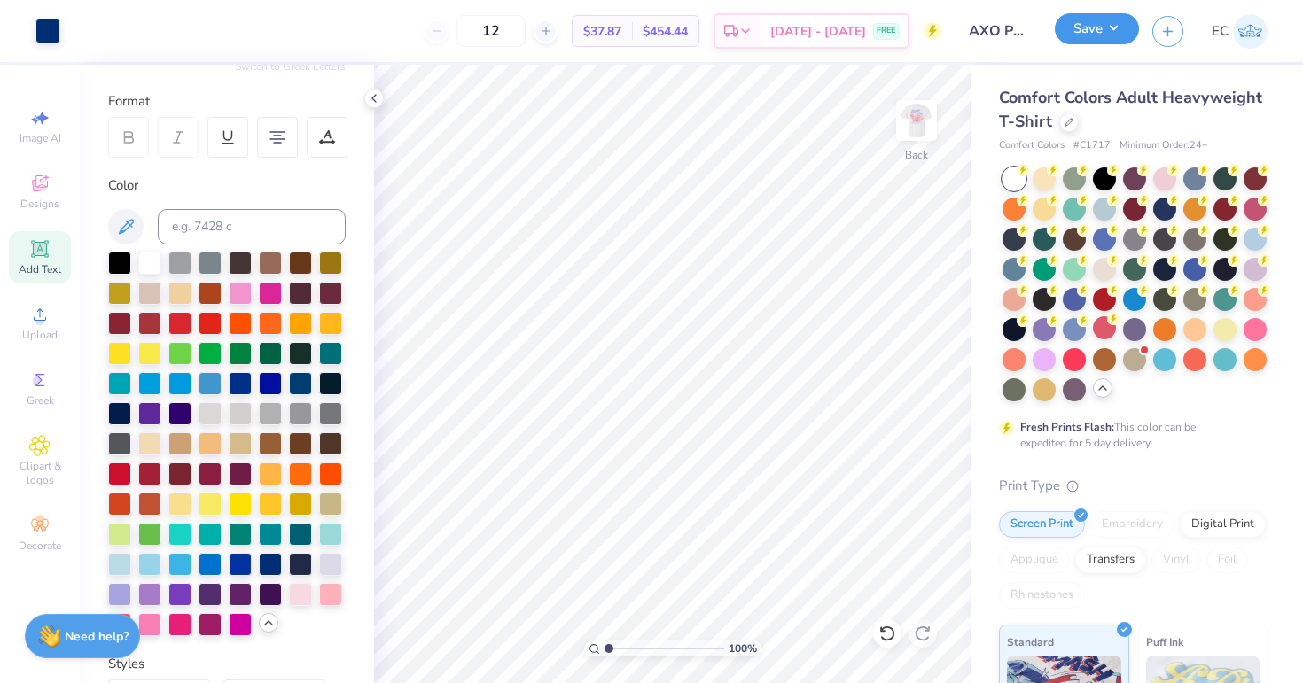
click at [1106, 26] on button "Save" at bounding box center [1097, 28] width 84 height 31
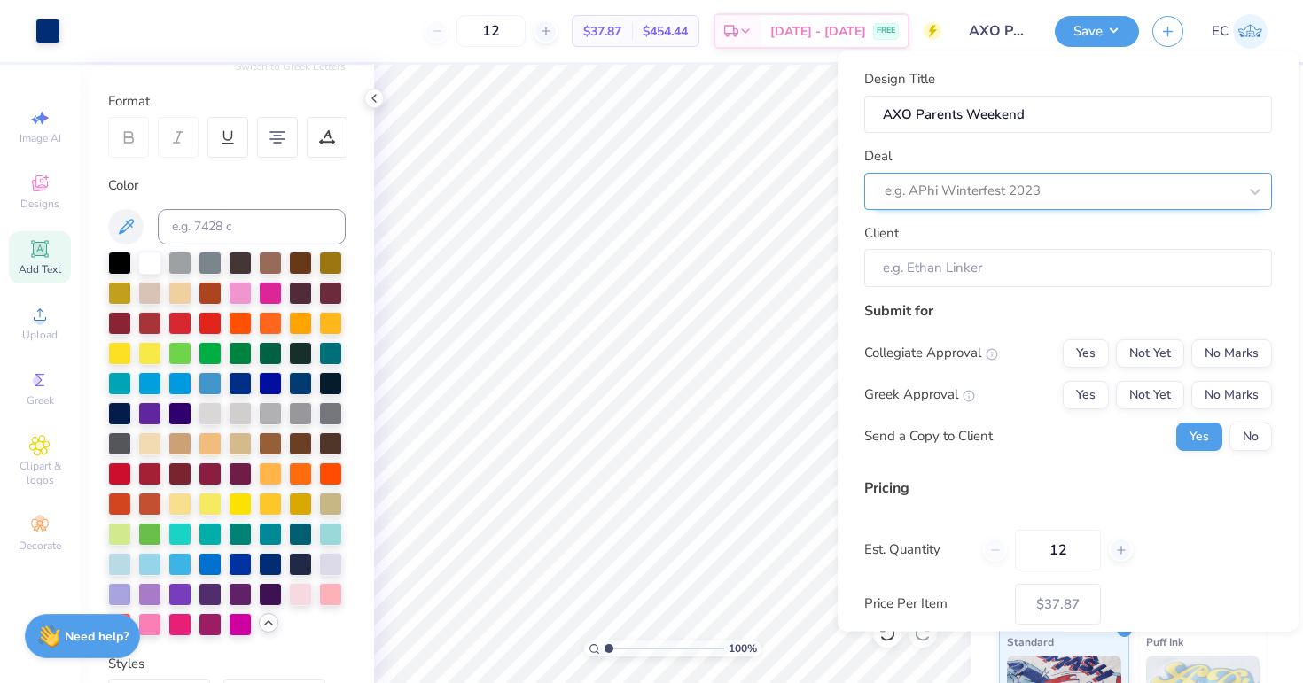
click at [1066, 201] on div at bounding box center [1061, 191] width 353 height 24
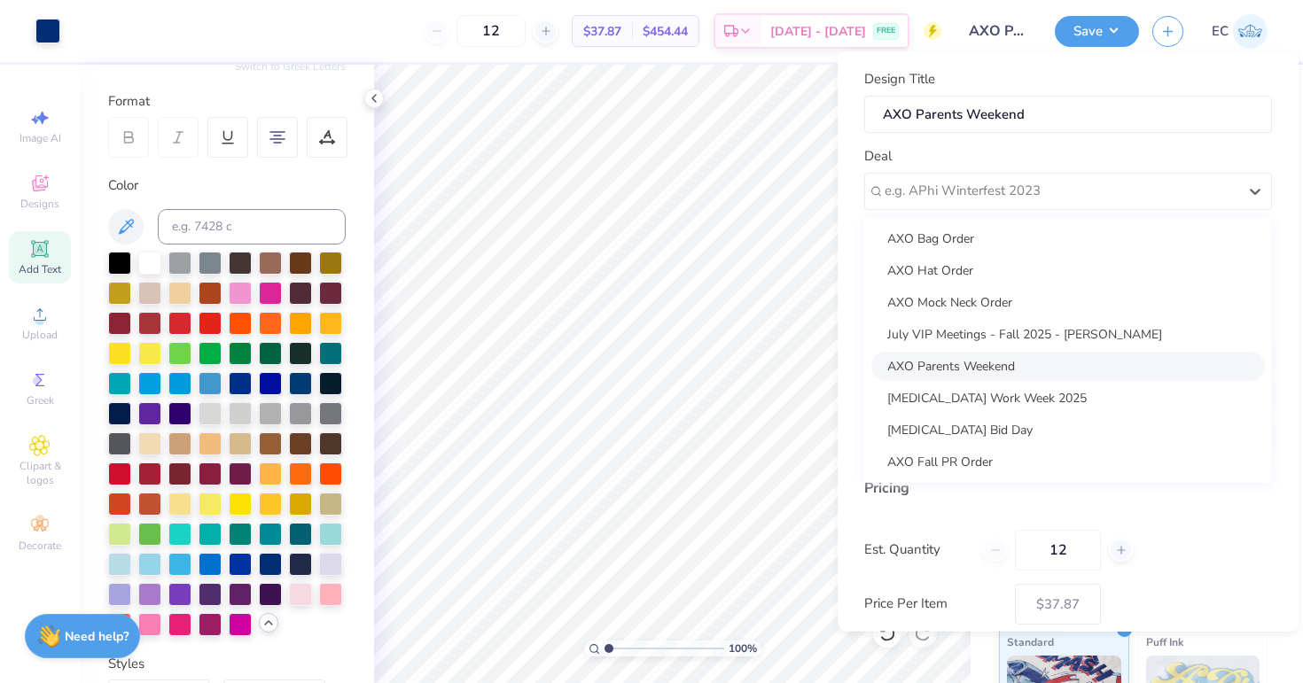
click at [964, 359] on div "AXO Parents Weekend" at bounding box center [1068, 365] width 394 height 29
type input "[PERSON_NAME]"
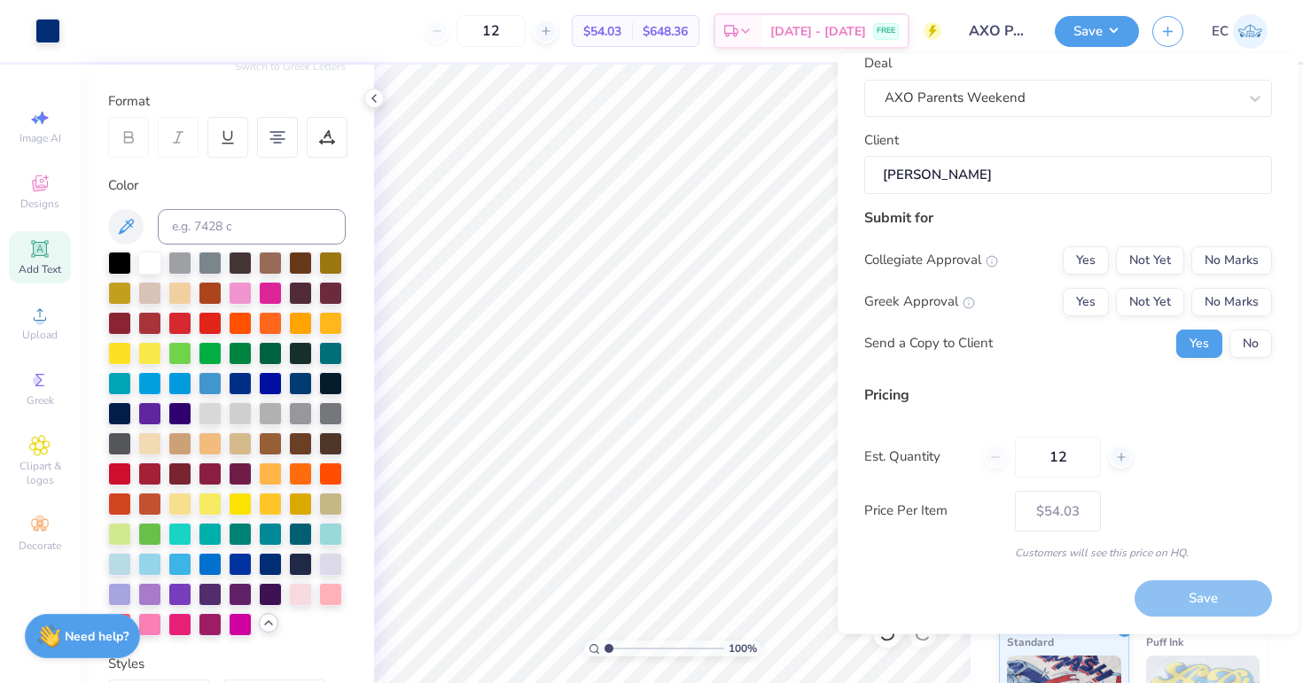
scroll to position [94, 0]
click at [1258, 261] on button "No Marks" at bounding box center [1231, 261] width 81 height 28
click at [1090, 308] on button "Yes" at bounding box center [1086, 303] width 46 height 28
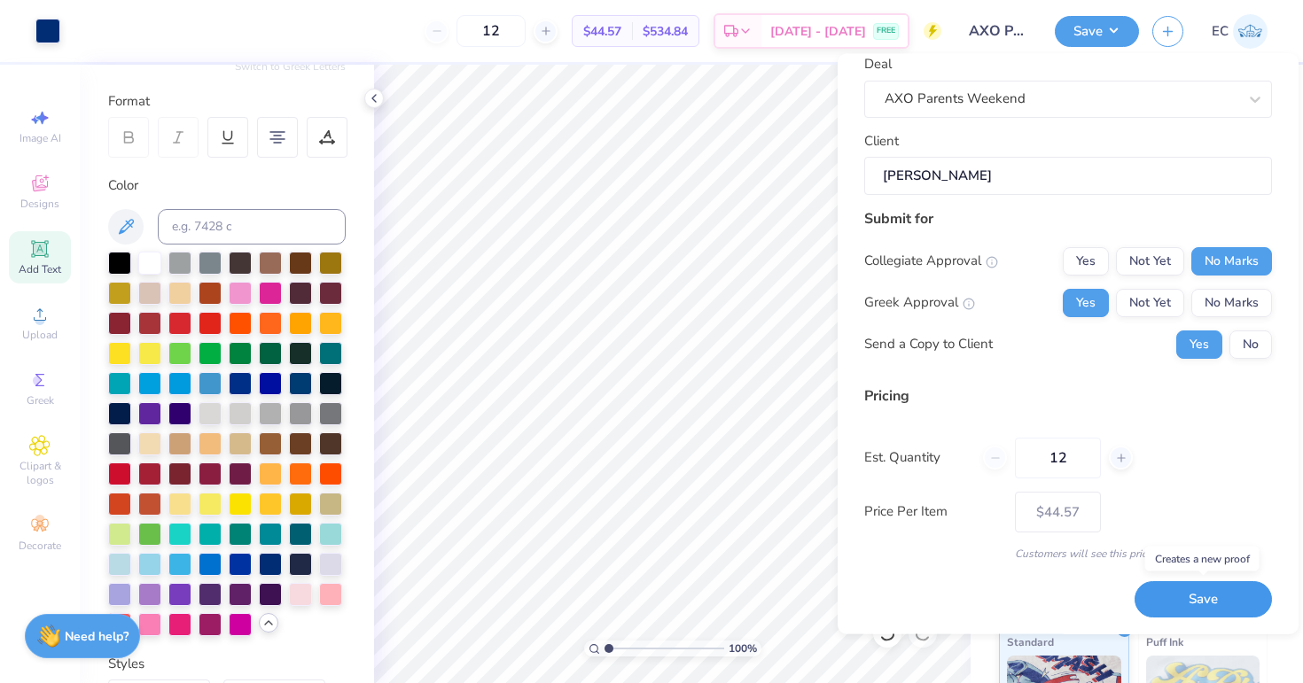
click at [1220, 606] on button "Save" at bounding box center [1203, 600] width 137 height 36
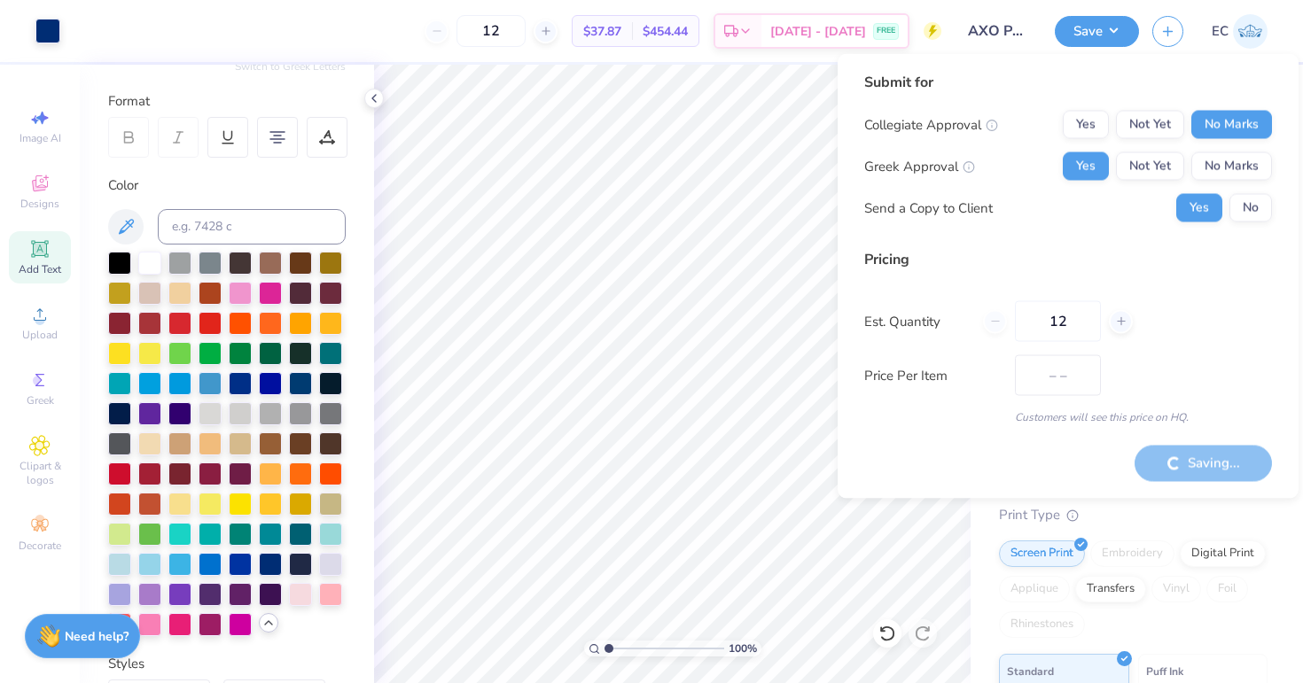
type input "$44.57"
